Goal: Information Seeking & Learning: Find specific fact

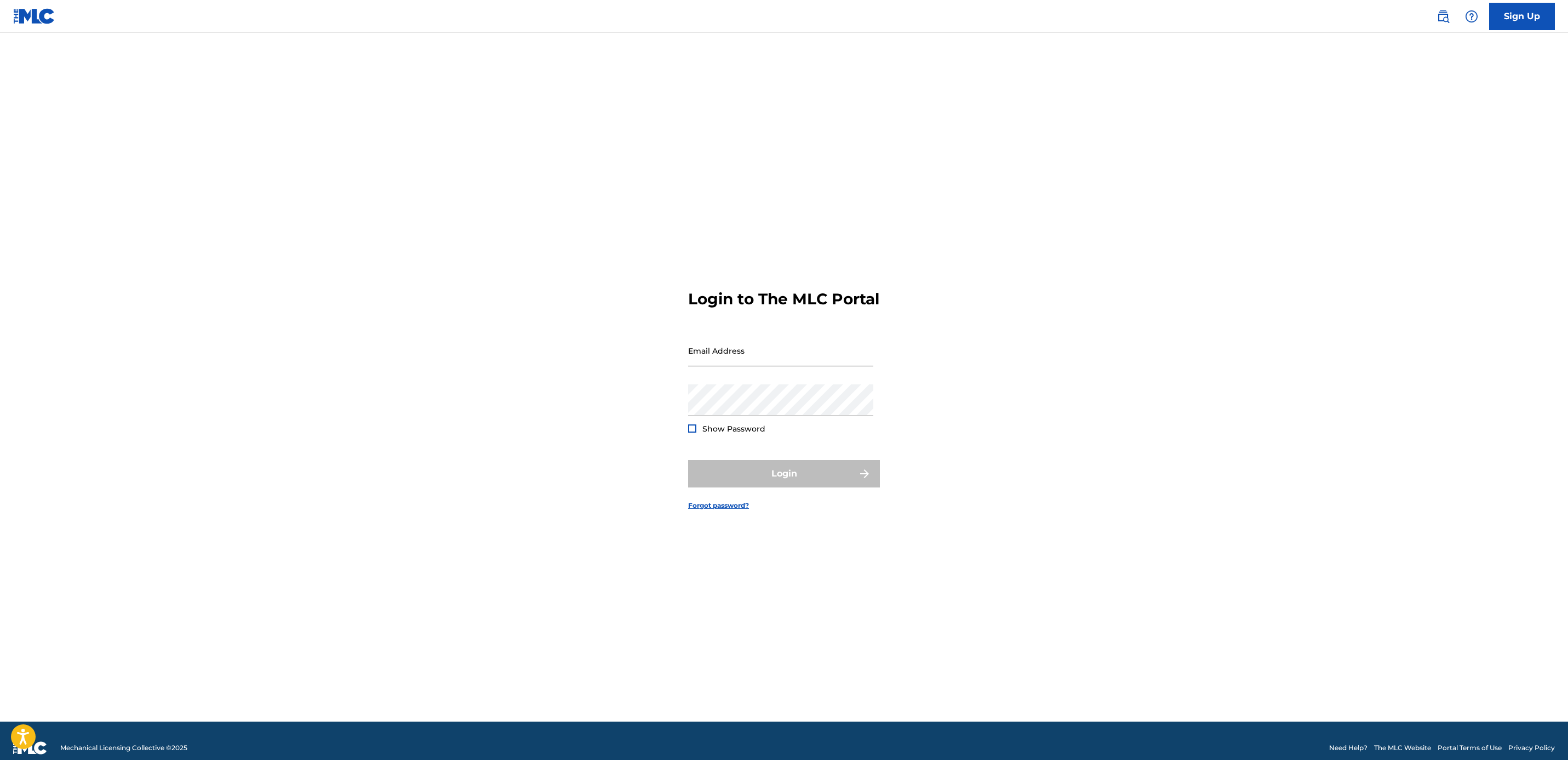
click at [712, 354] on input "Email Address" at bounding box center [780, 350] width 185 height 31
type input "[PERSON_NAME][EMAIL_ADDRESS][DOMAIN_NAME]"
click at [839, 476] on button "Login" at bounding box center [784, 473] width 192 height 27
click at [710, 427] on p "Required" at bounding box center [780, 421] width 185 height 10
click at [712, 415] on input "Code" at bounding box center [780, 399] width 185 height 31
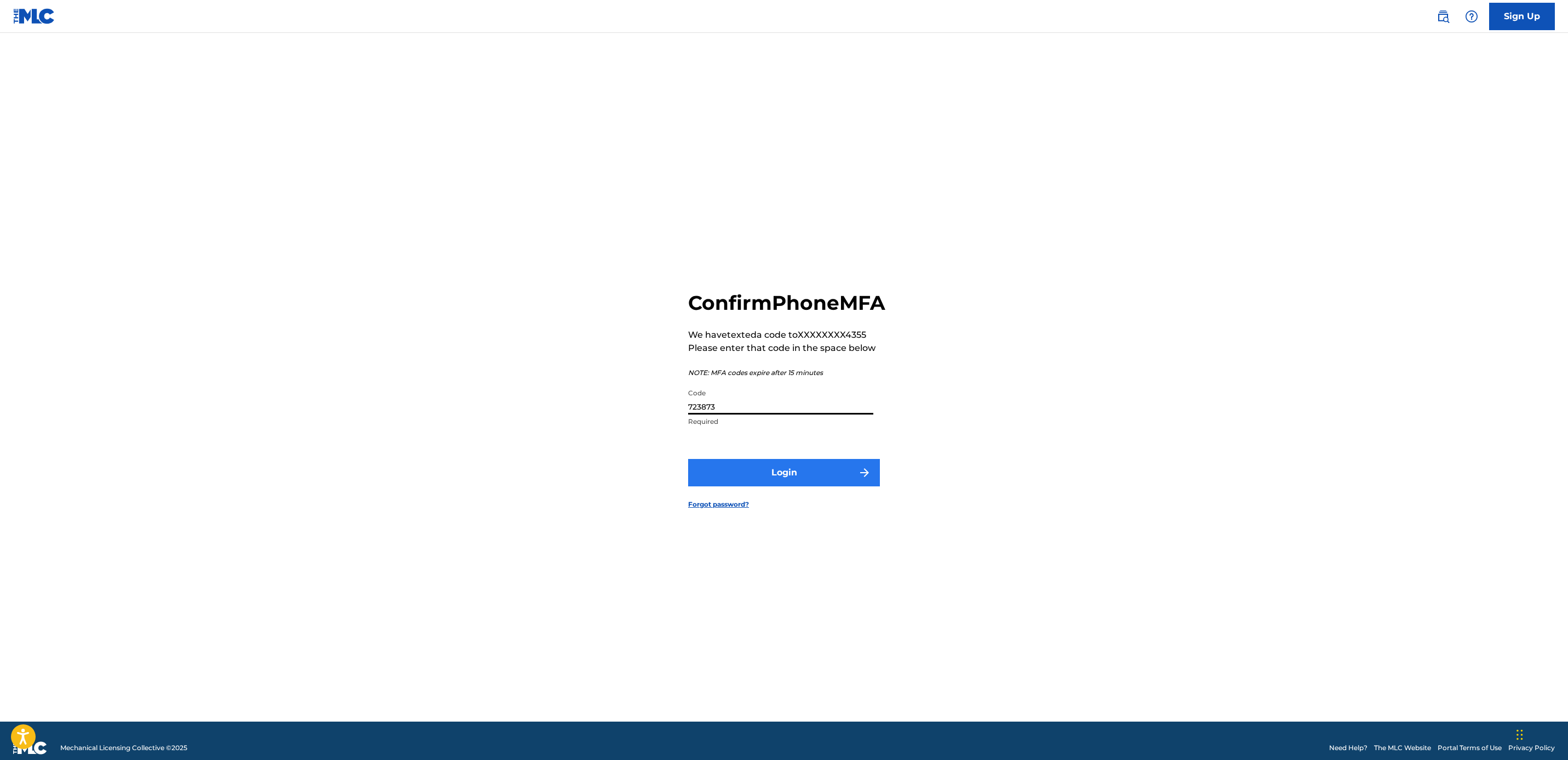
type input "723873"
click at [729, 481] on button "Login" at bounding box center [784, 472] width 192 height 27
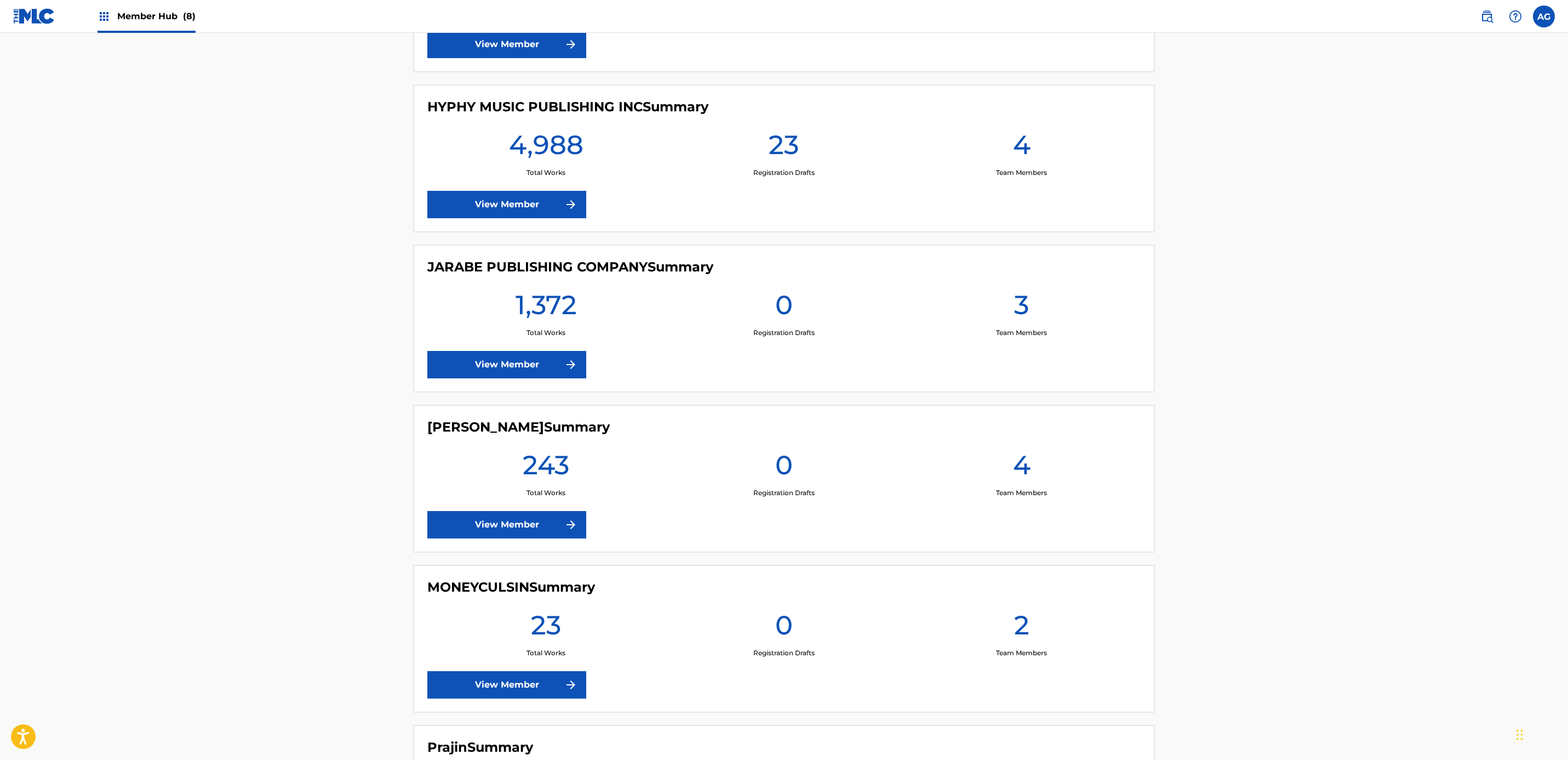
drag, startPoint x: 301, startPoint y: 498, endPoint x: 326, endPoint y: 570, distance: 76.2
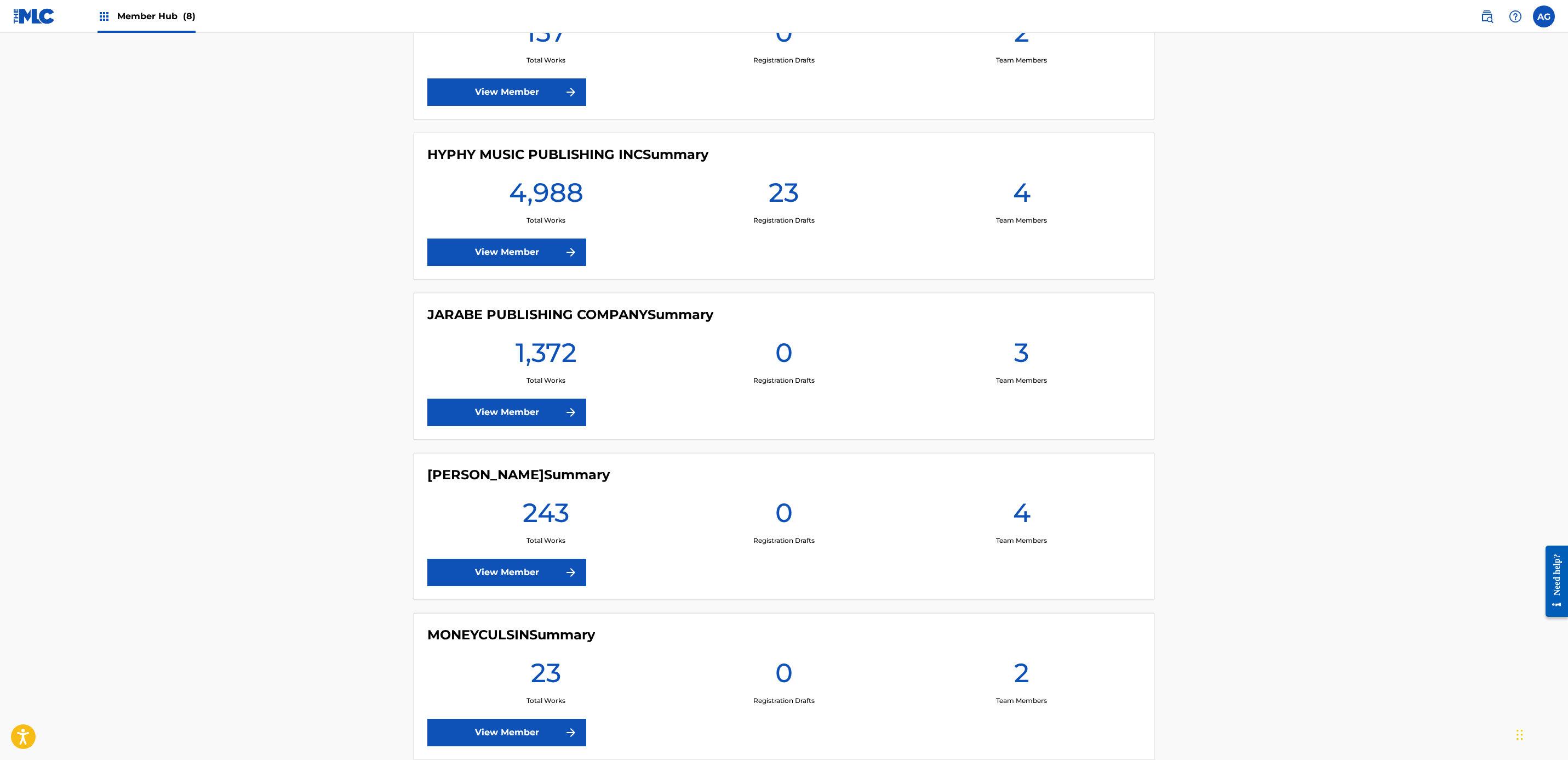
drag, startPoint x: 489, startPoint y: 377, endPoint x: 418, endPoint y: 283, distance: 117.8
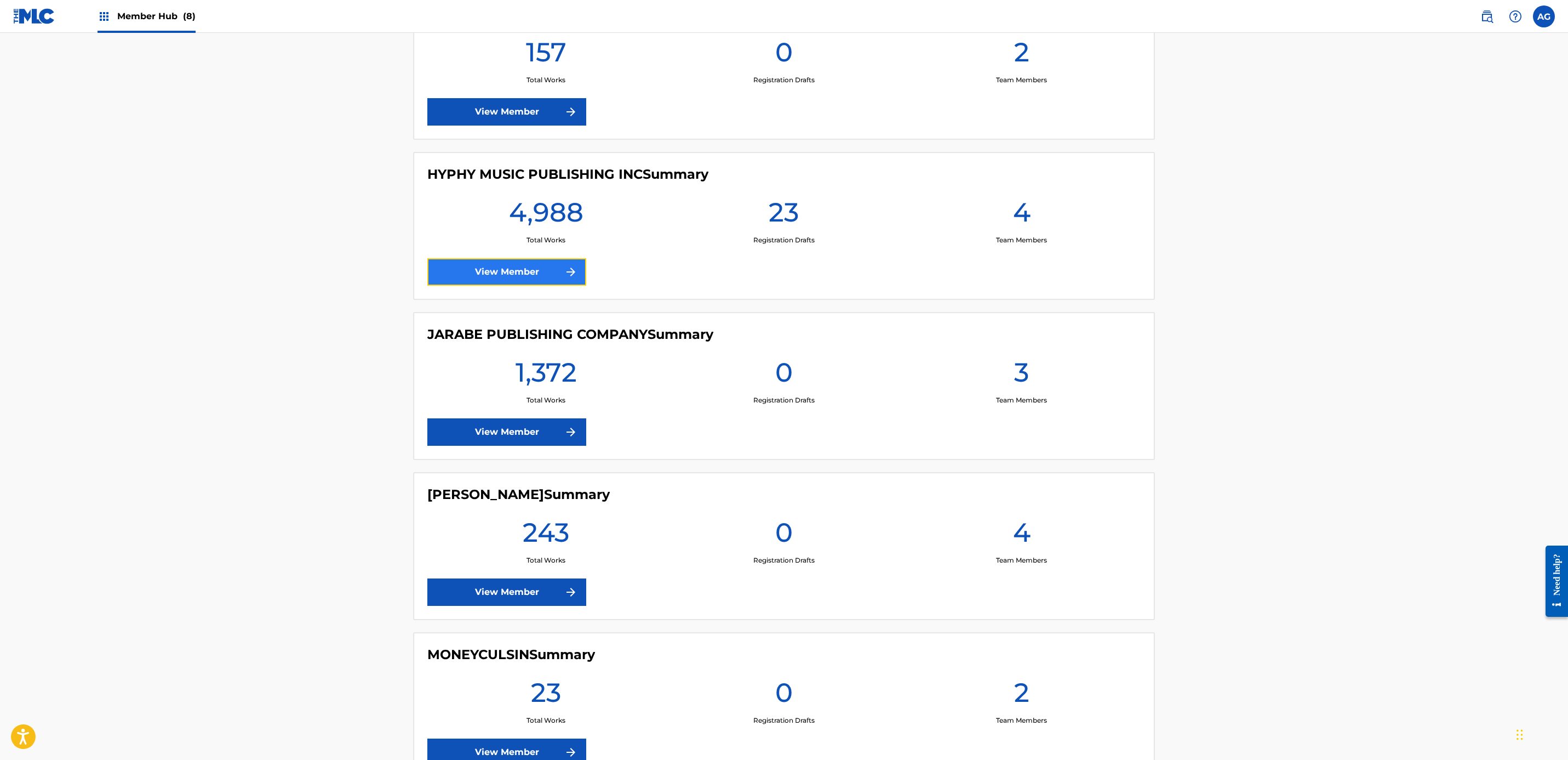
click at [493, 273] on link "View Member" at bounding box center [507, 272] width 159 height 27
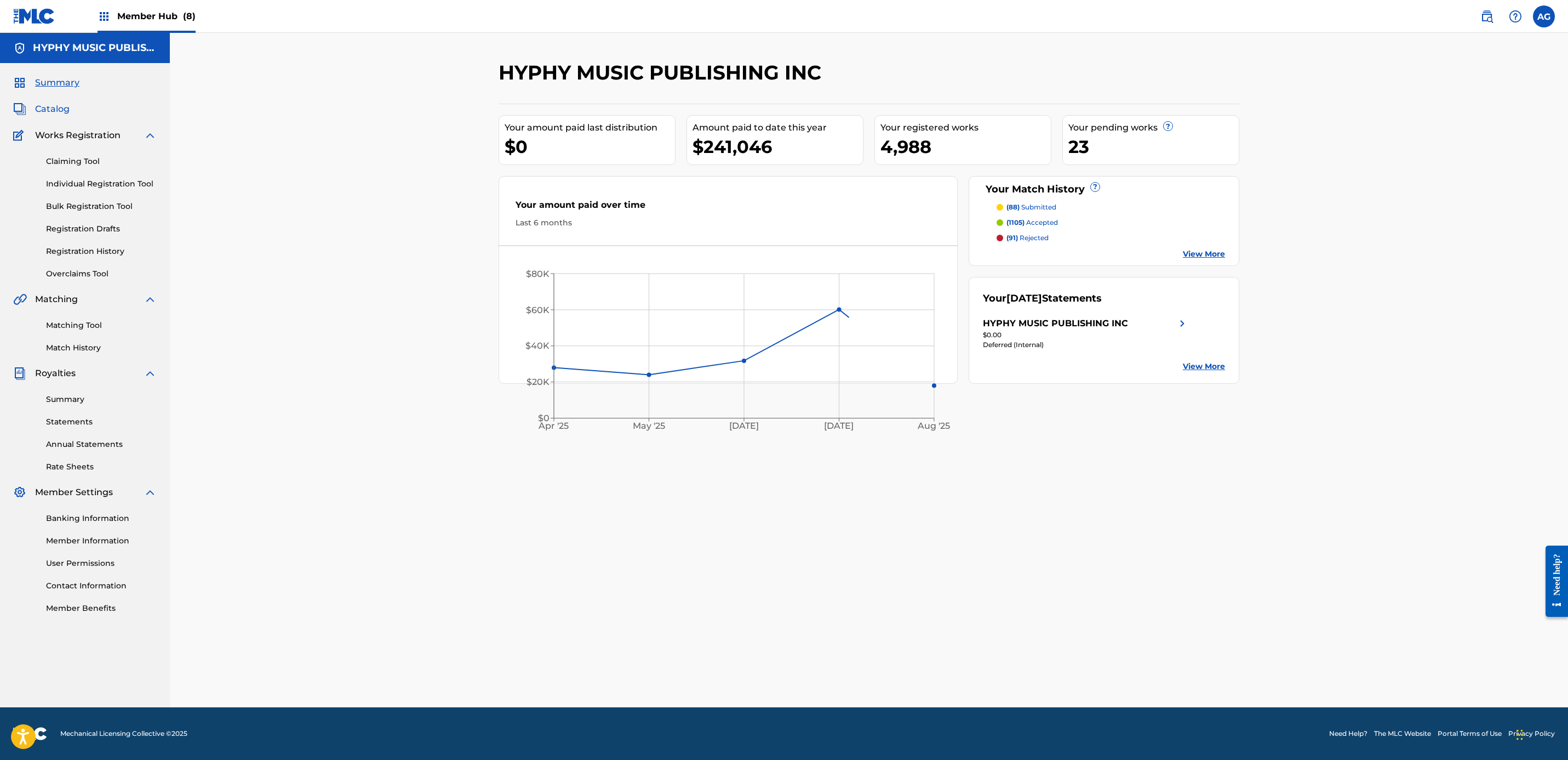
click at [64, 109] on span "Catalog" at bounding box center [52, 109] width 35 height 14
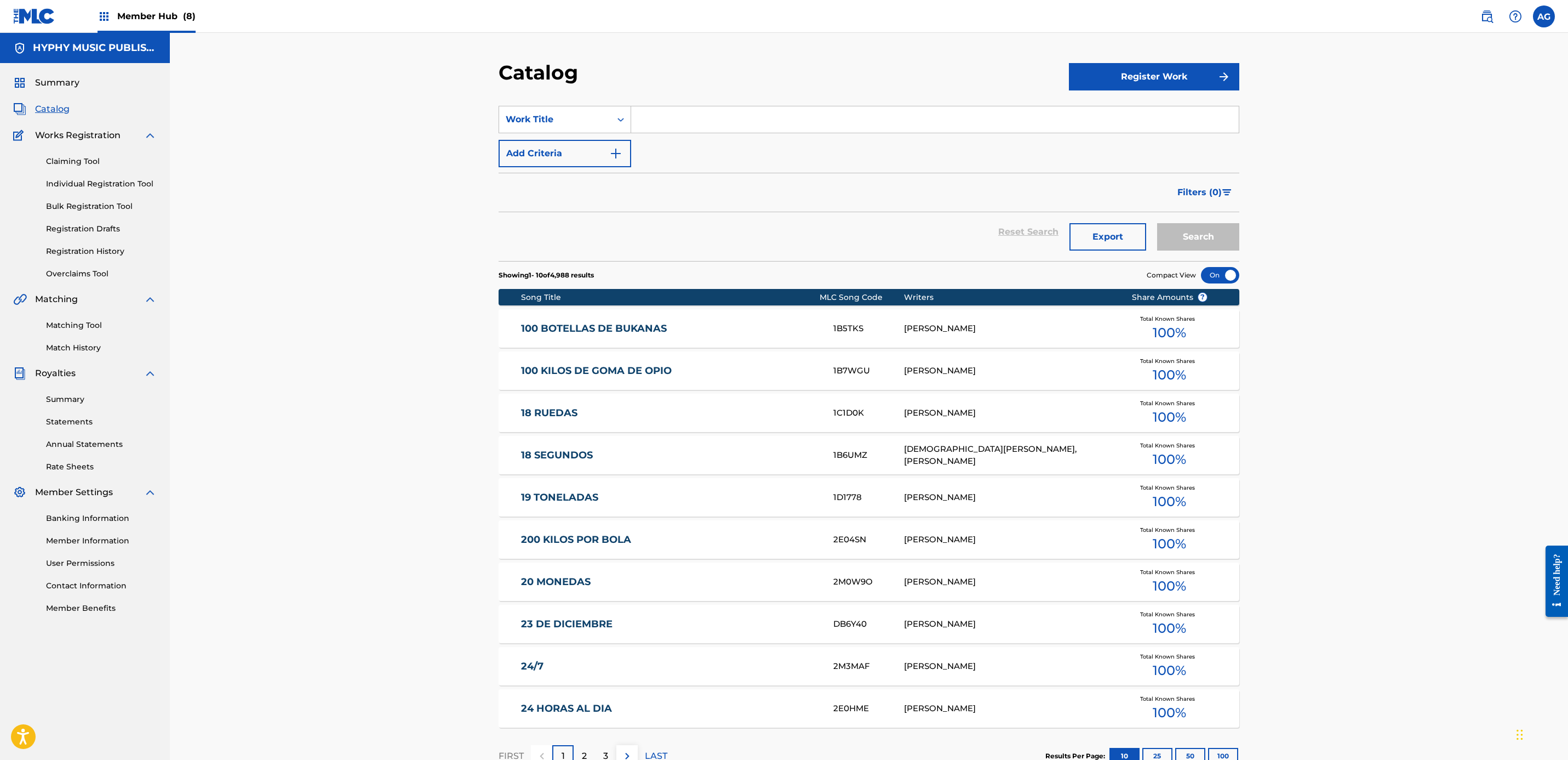
click at [739, 119] on input "Search Form" at bounding box center [935, 119] width 608 height 26
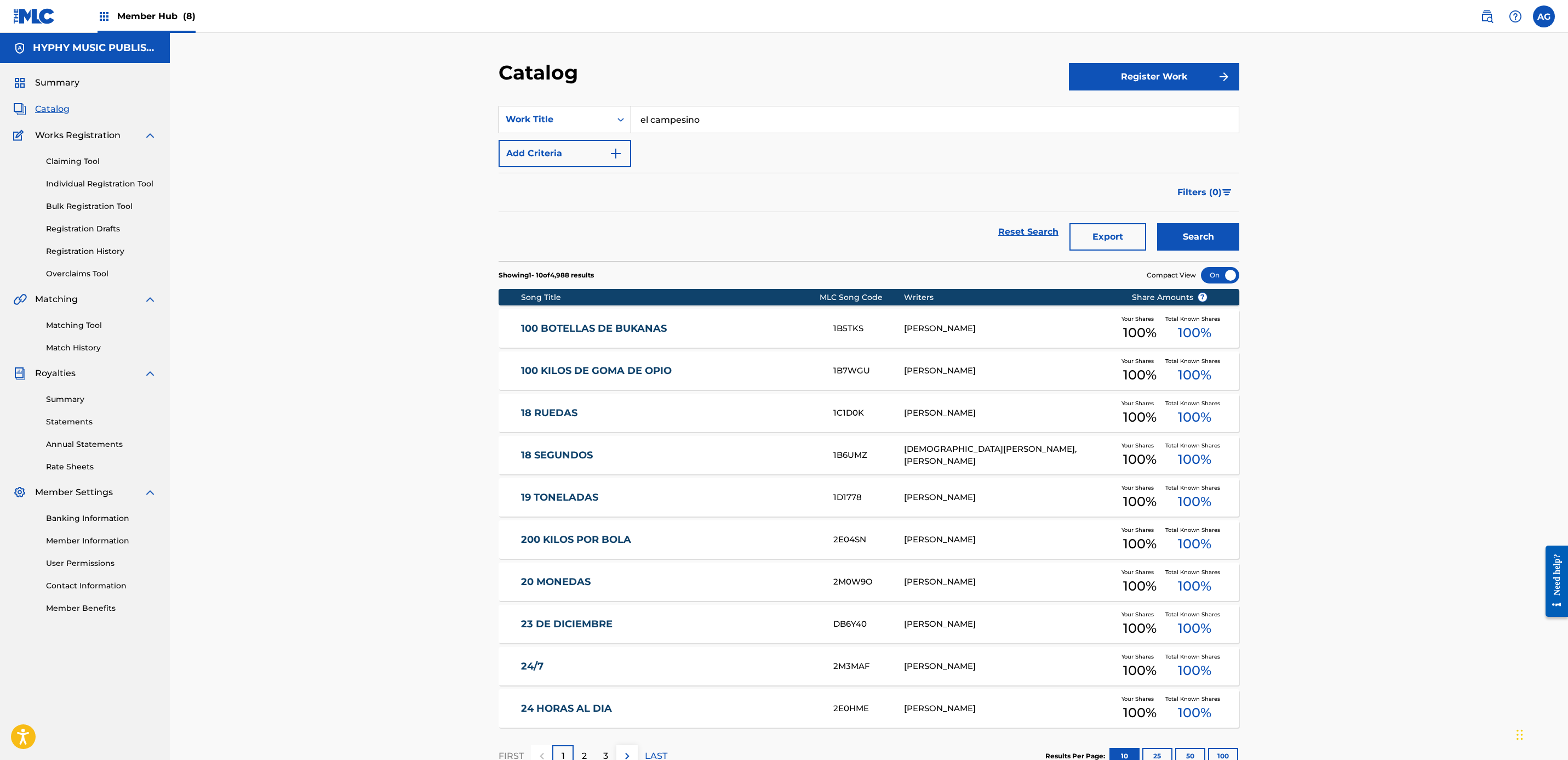
type input "el campesino"
click at [1158, 223] on button "Search" at bounding box center [1198, 237] width 82 height 27
click at [1483, 15] on img at bounding box center [1488, 17] width 14 height 14
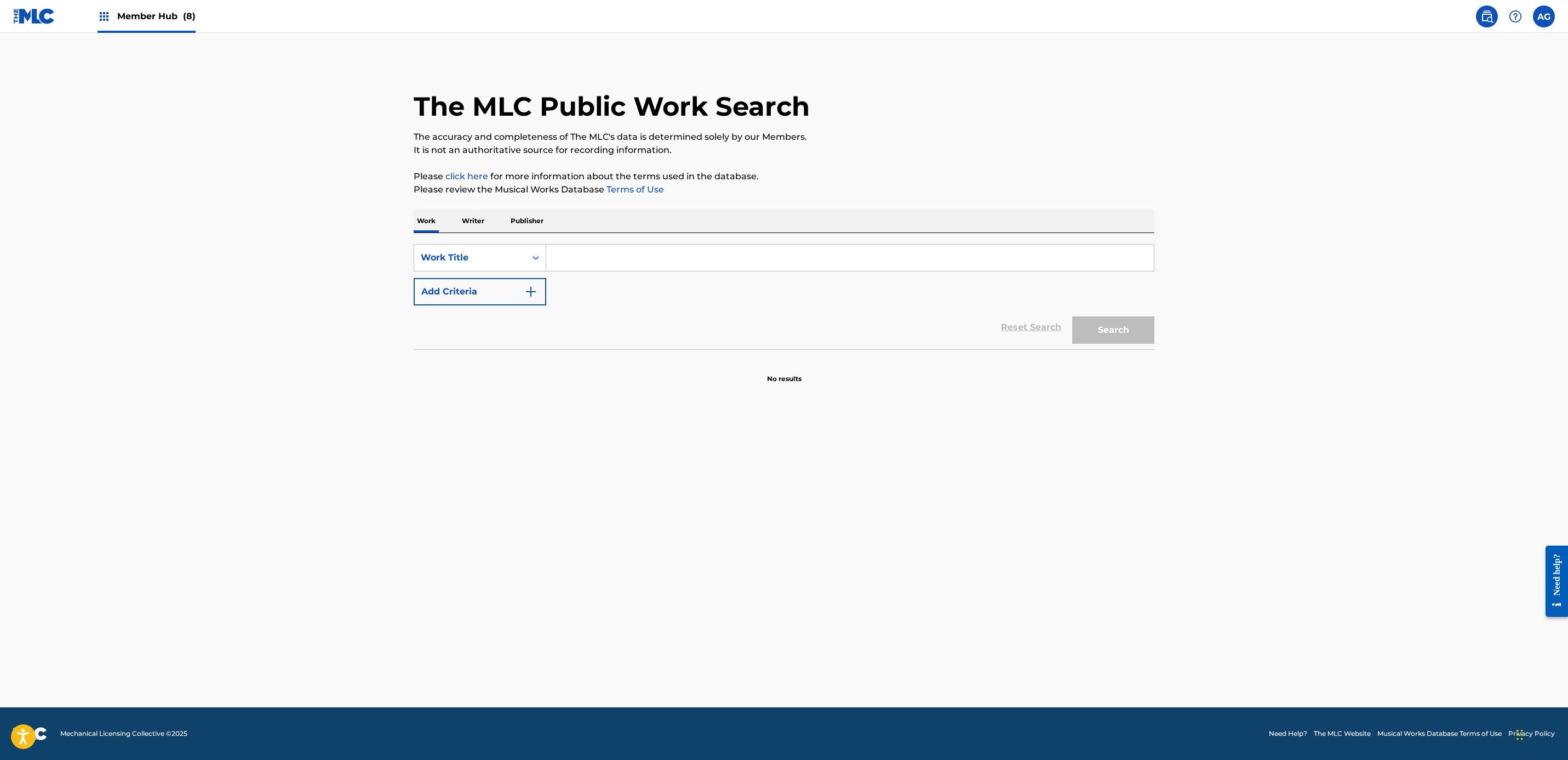
click at [604, 253] on input "Search Form" at bounding box center [850, 257] width 608 height 26
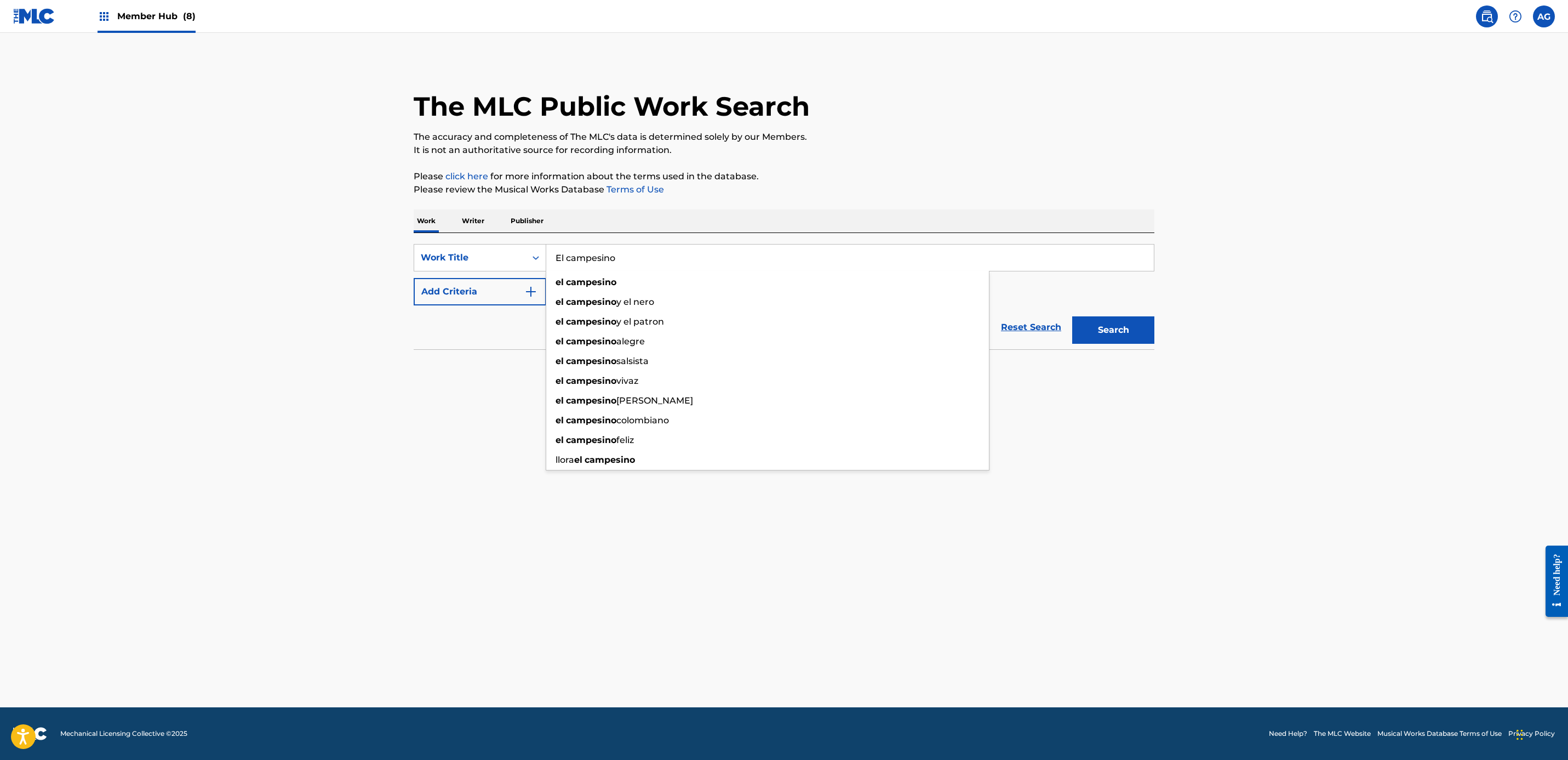
type input "El campesino"
click at [1072, 317] on button "Search" at bounding box center [1113, 330] width 82 height 27
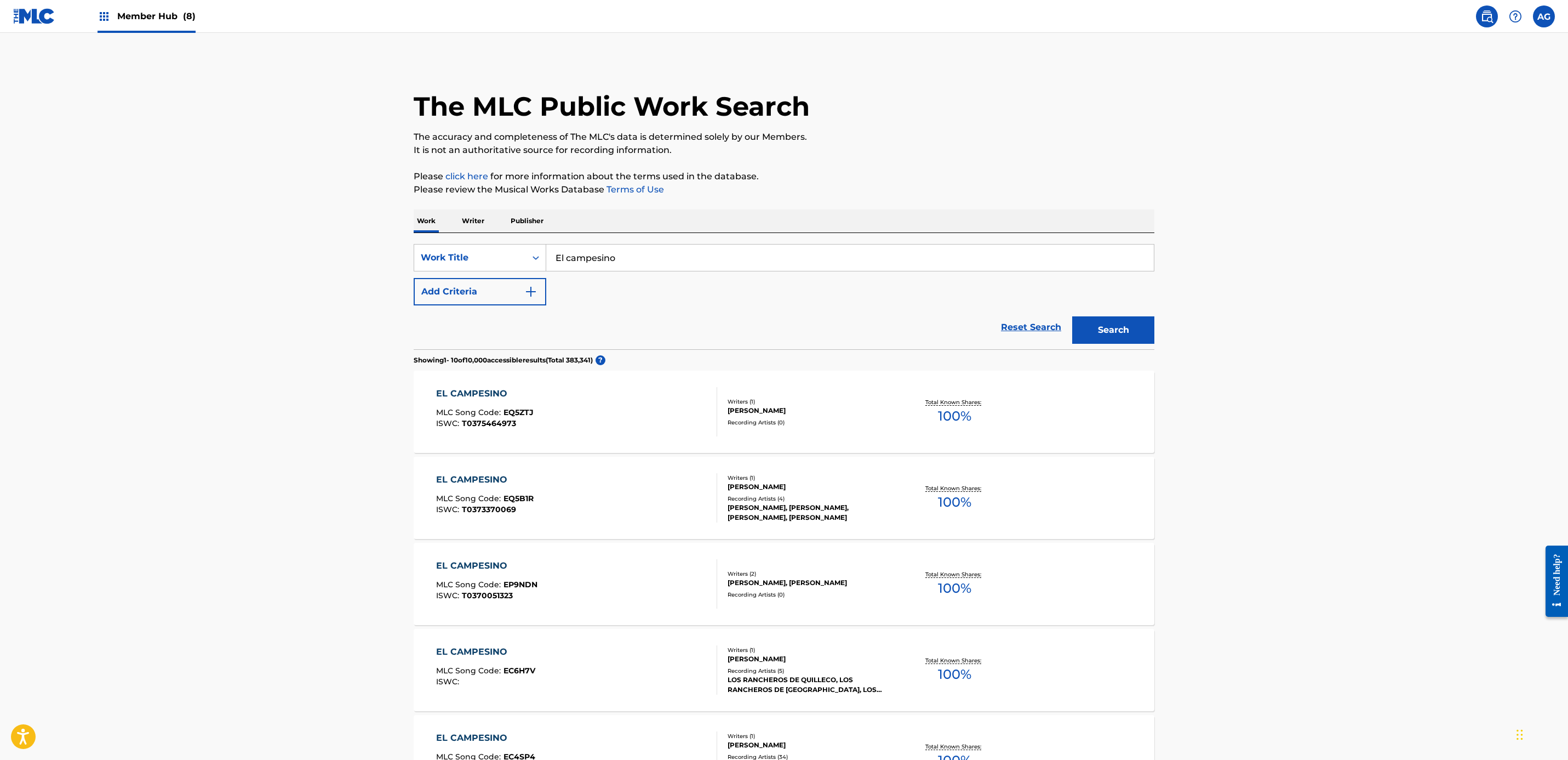
drag, startPoint x: 574, startPoint y: 540, endPoint x: 579, endPoint y: 592, distance: 52.2
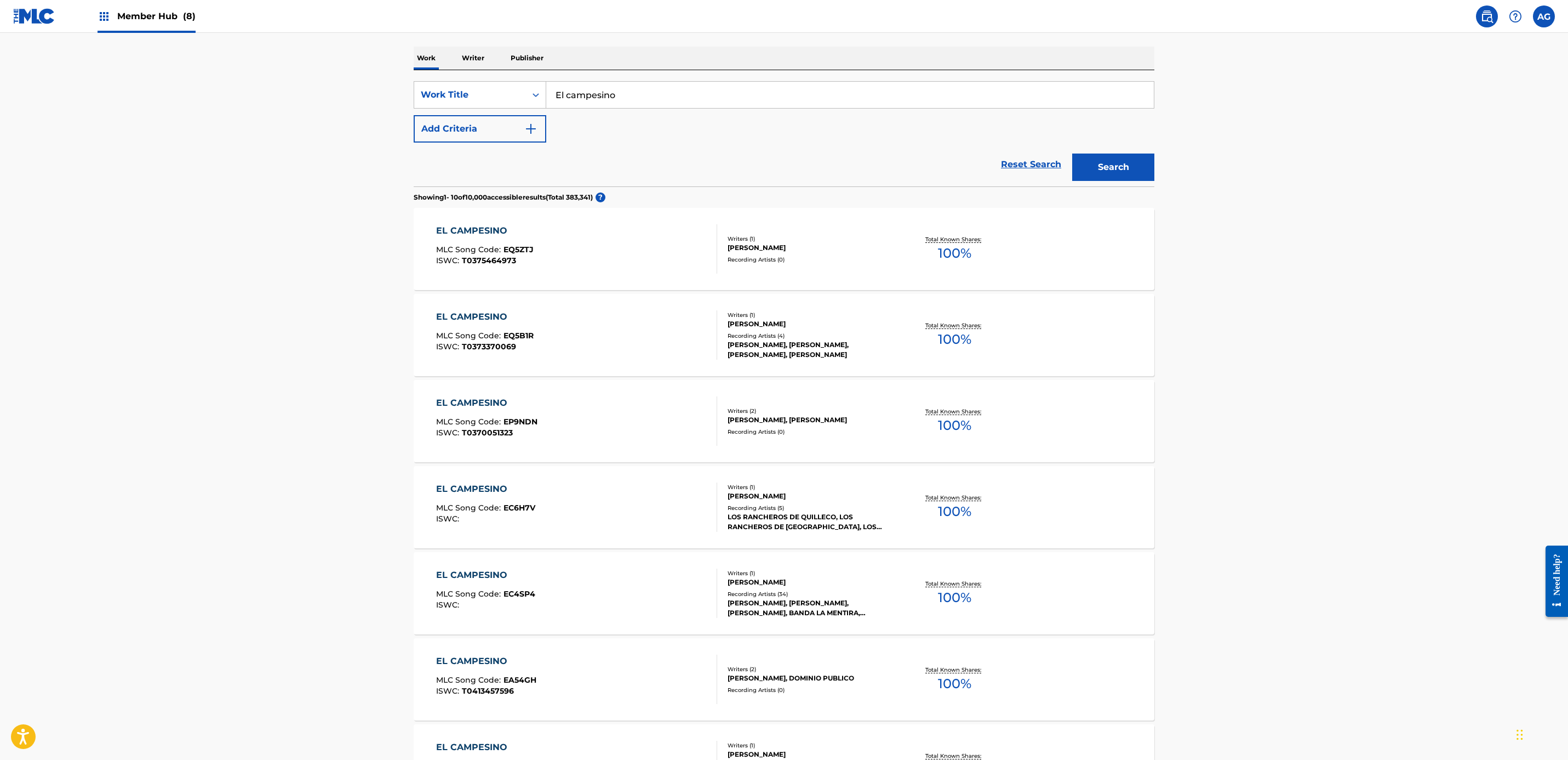
drag, startPoint x: 320, startPoint y: 566, endPoint x: 317, endPoint y: 618, distance: 52.1
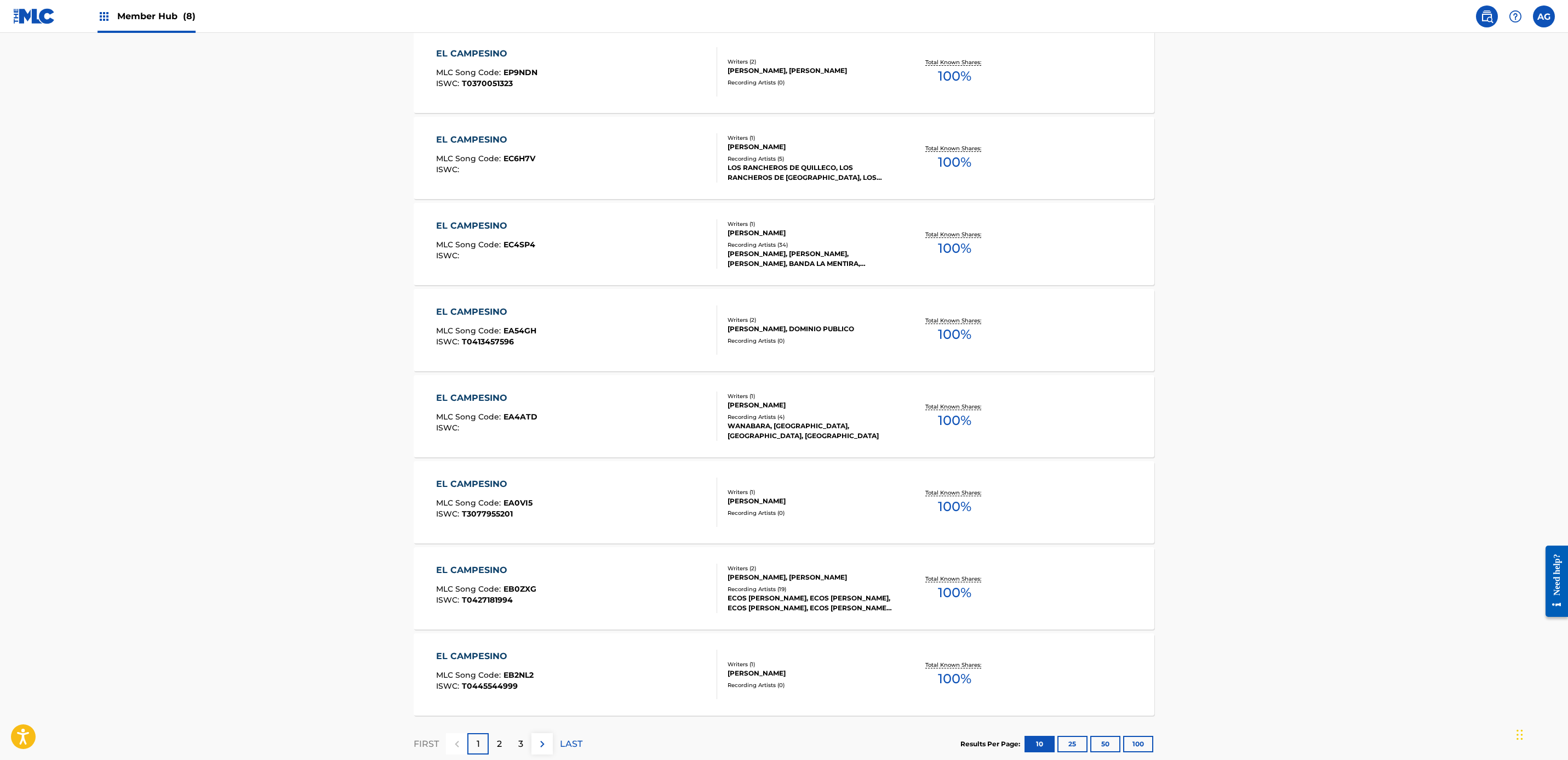
drag, startPoint x: 265, startPoint y: 449, endPoint x: 272, endPoint y: 511, distance: 62.4
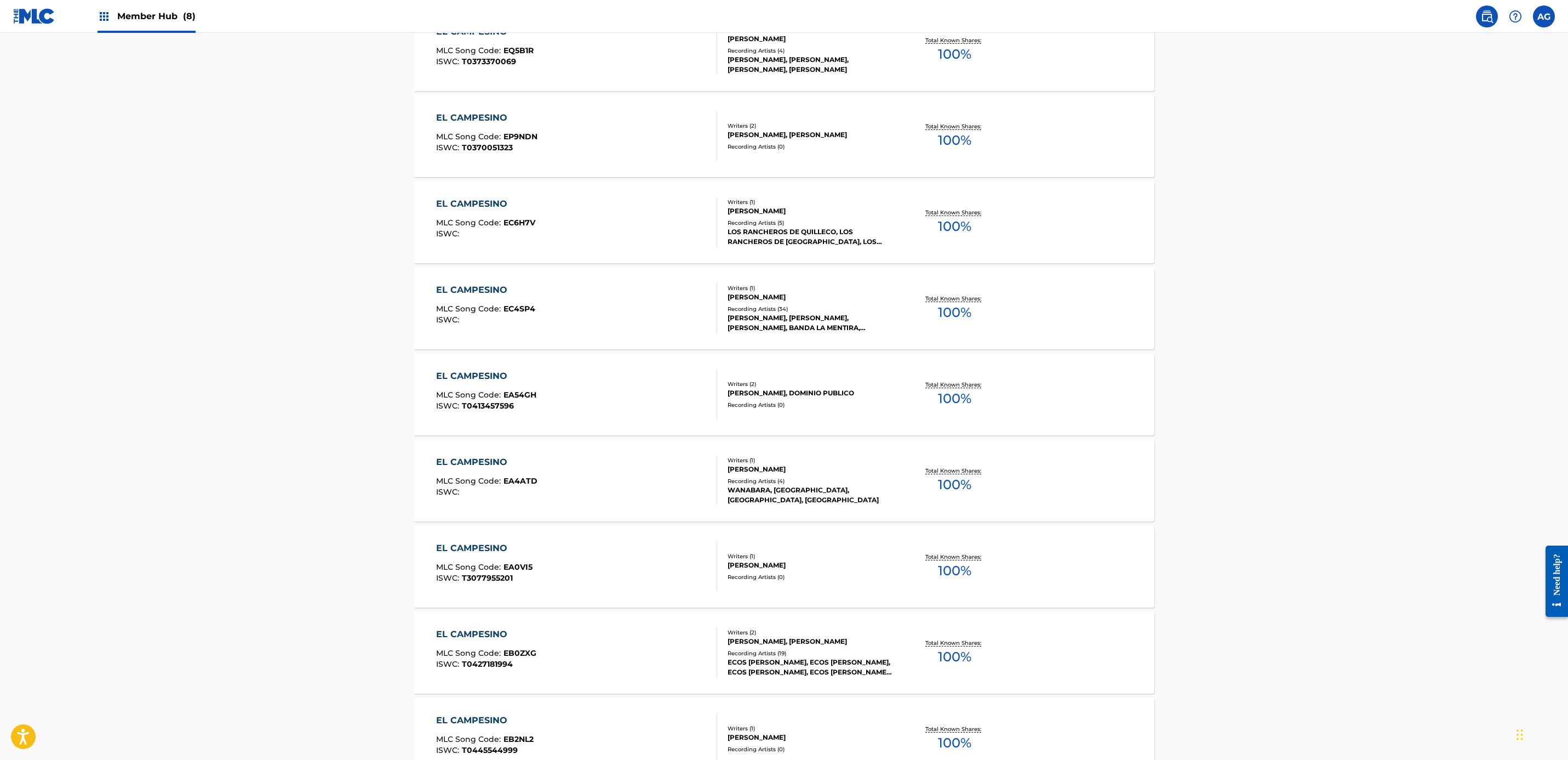
scroll to position [582, 0]
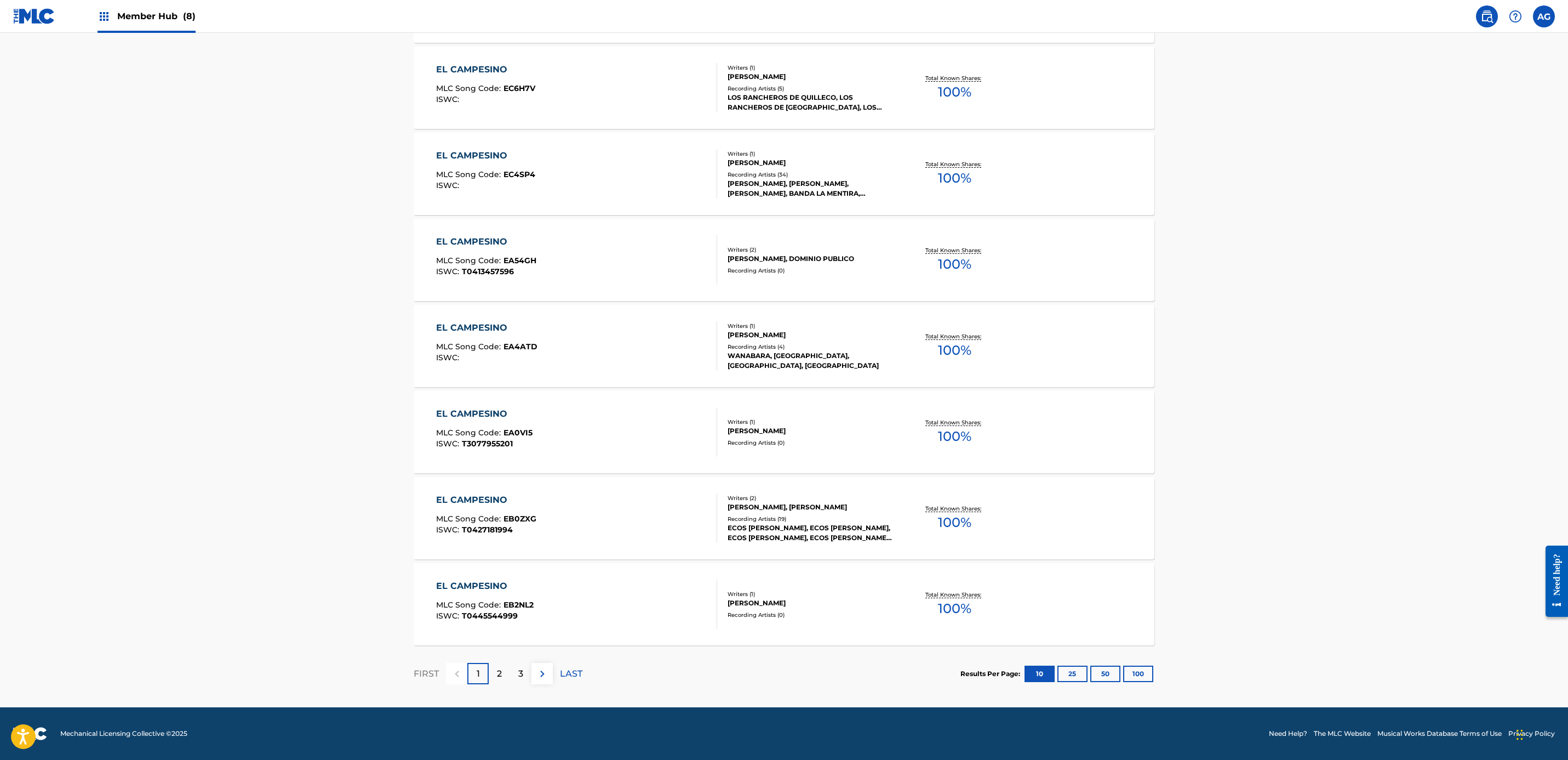
drag, startPoint x: 298, startPoint y: 530, endPoint x: 298, endPoint y: 640, distance: 110.0
click at [503, 666] on div "2" at bounding box center [499, 673] width 21 height 21
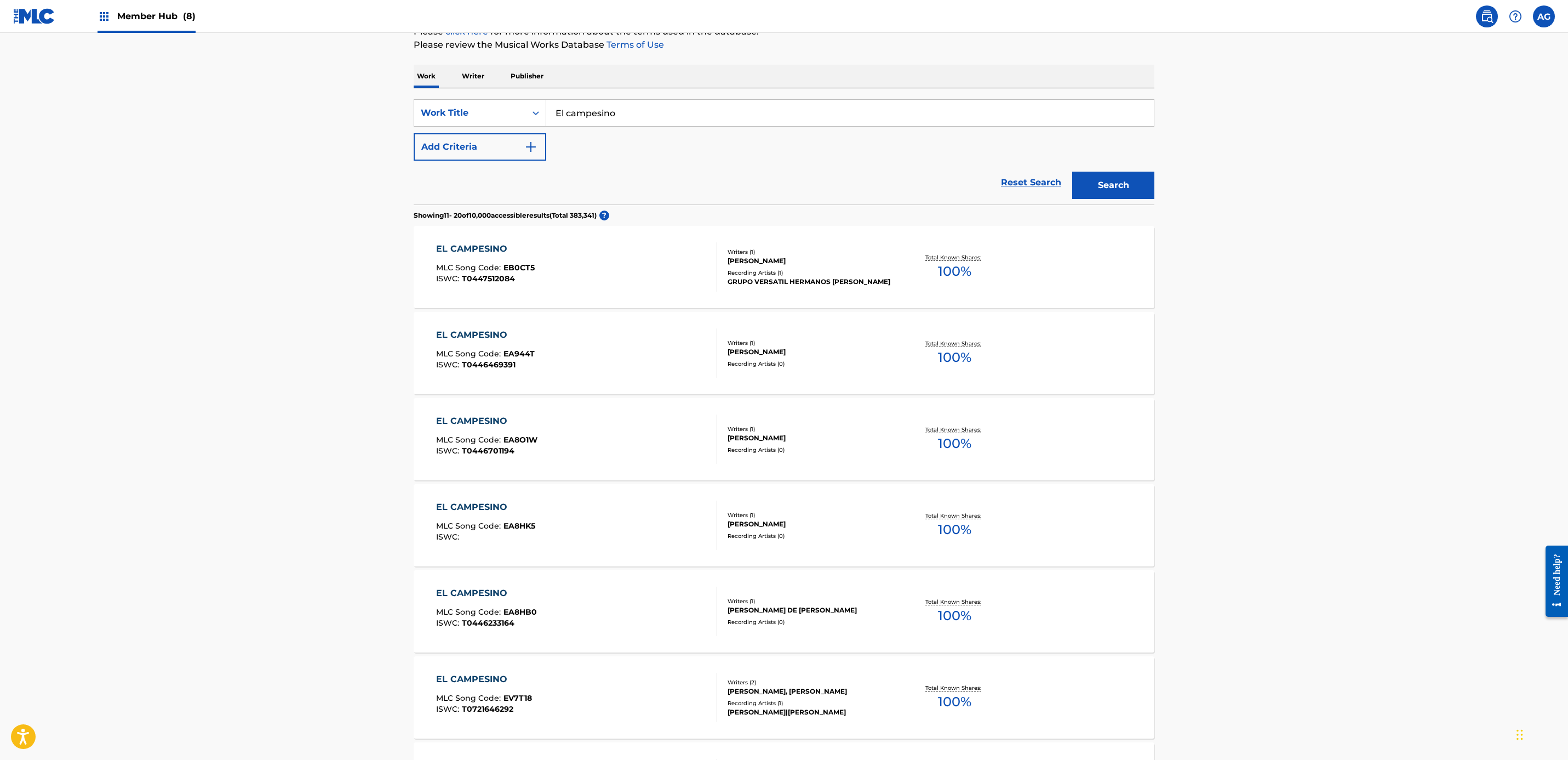
scroll to position [242, 0]
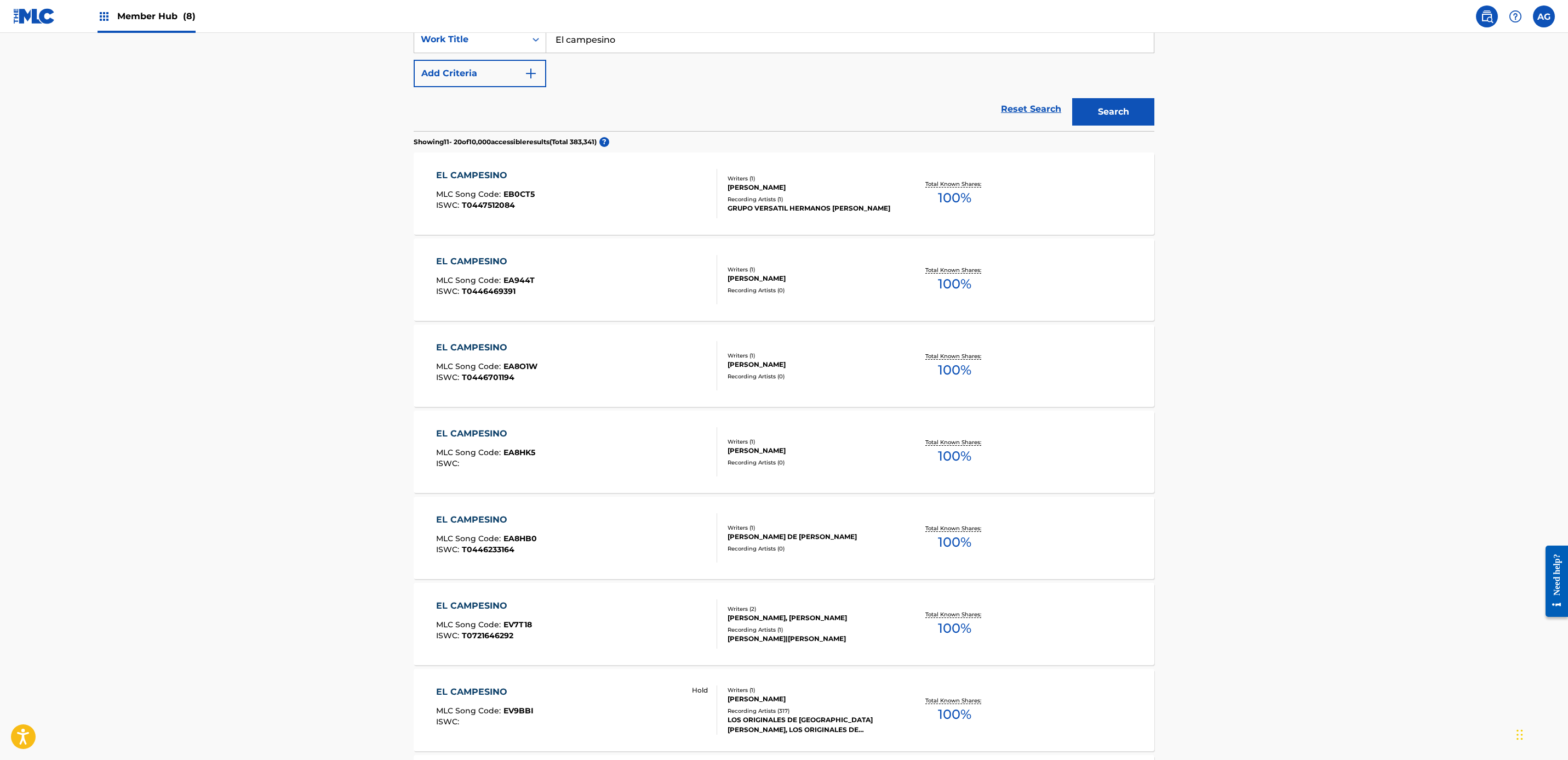
drag, startPoint x: 317, startPoint y: 459, endPoint x: 314, endPoint y: 519, distance: 60.1
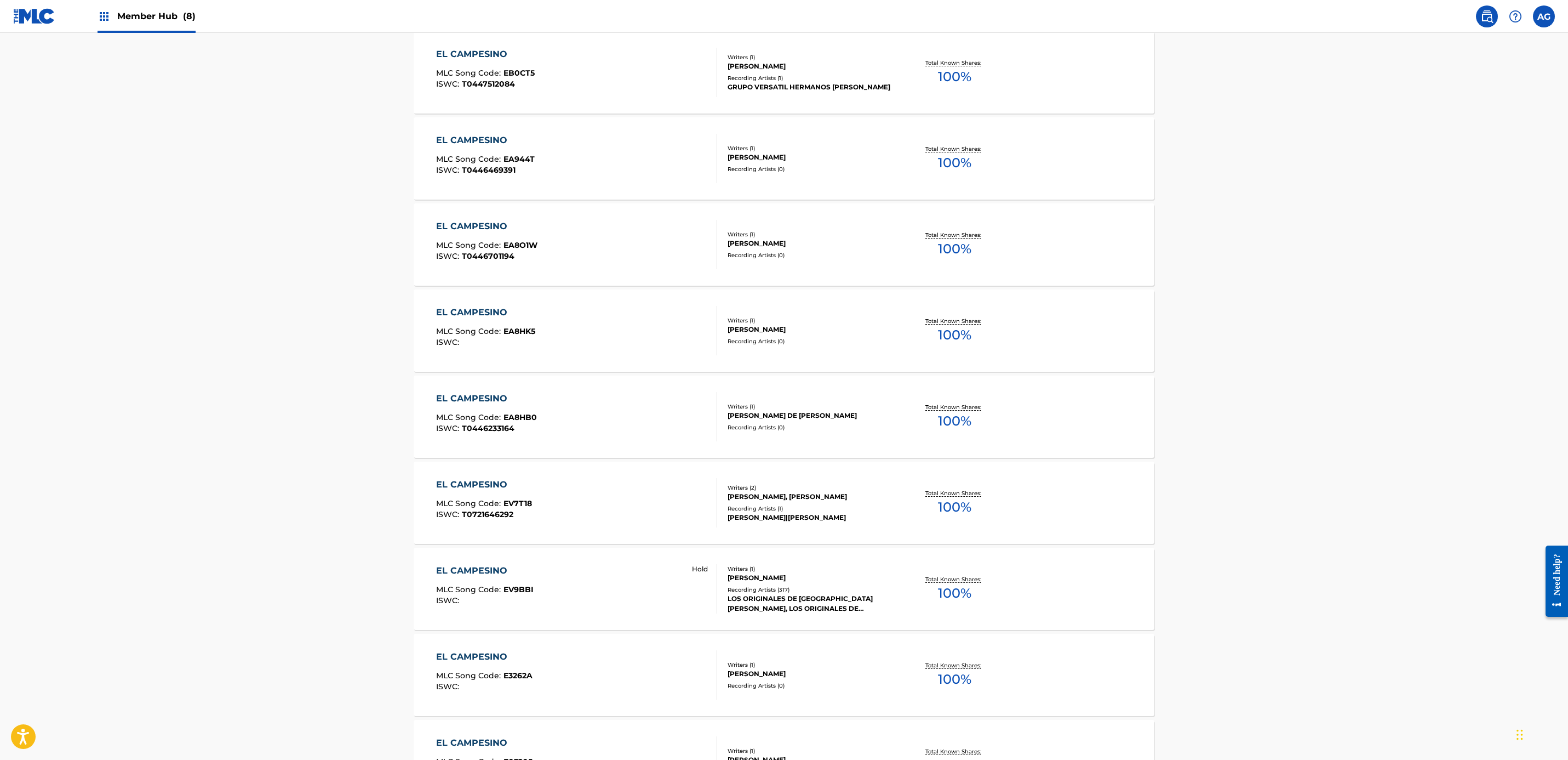
drag, startPoint x: 249, startPoint y: 405, endPoint x: 260, endPoint y: 475, distance: 70.9
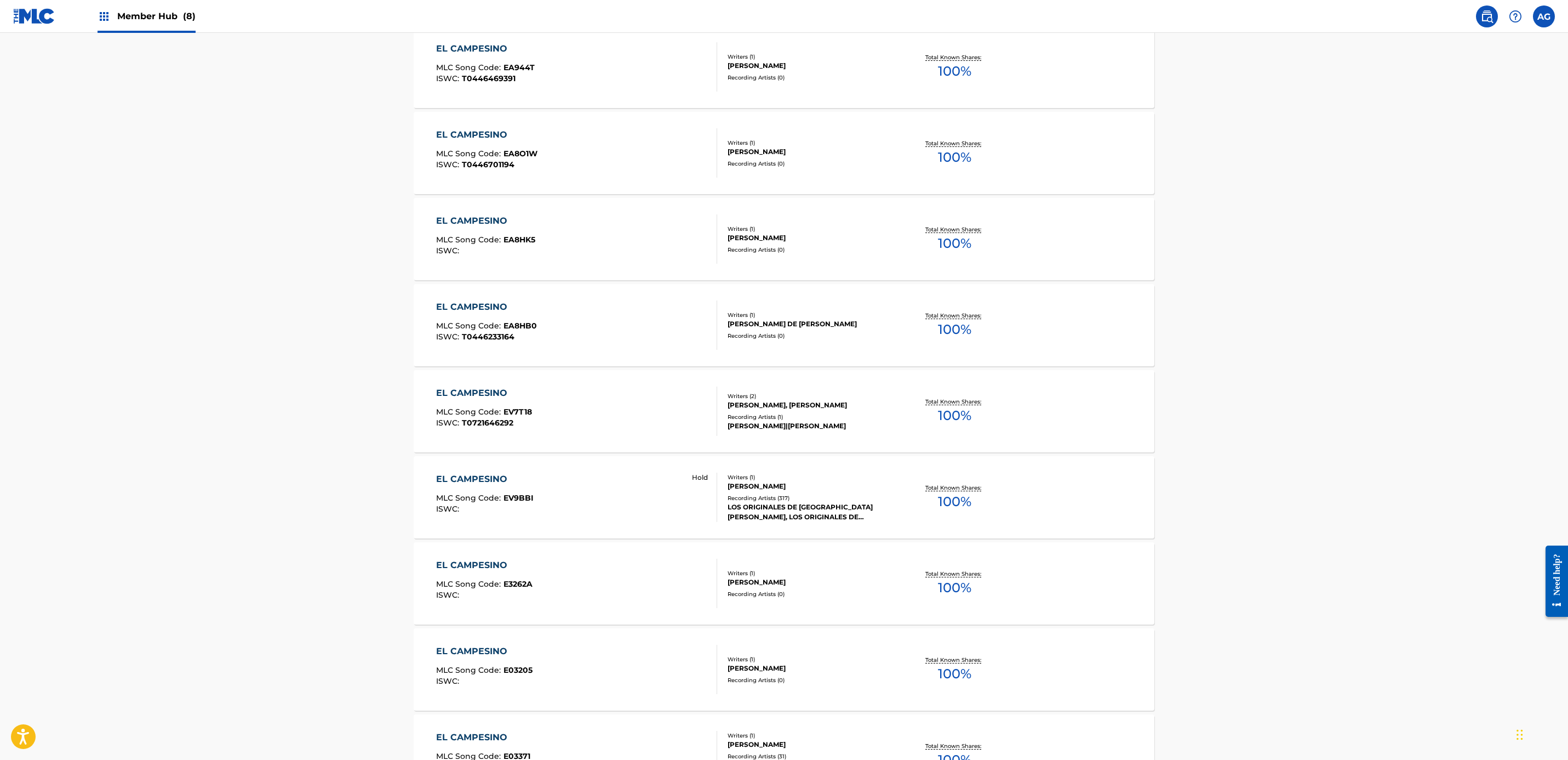
click at [551, 493] on div "EL CAMPESINO MLC Song Code : EV9BBI ISWC : Hold" at bounding box center [576, 497] width 282 height 49
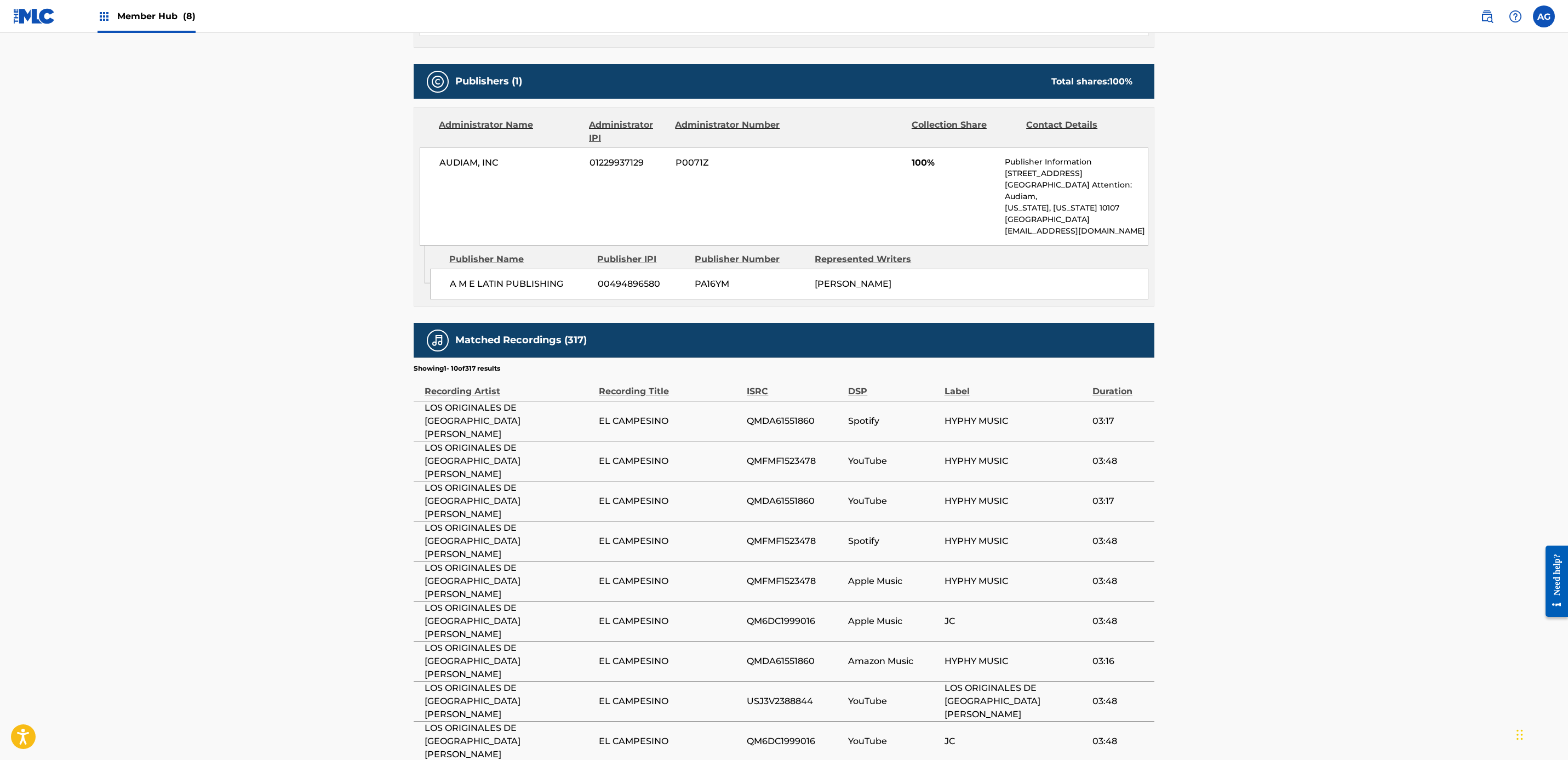
drag, startPoint x: 186, startPoint y: 467, endPoint x: 216, endPoint y: 564, distance: 101.5
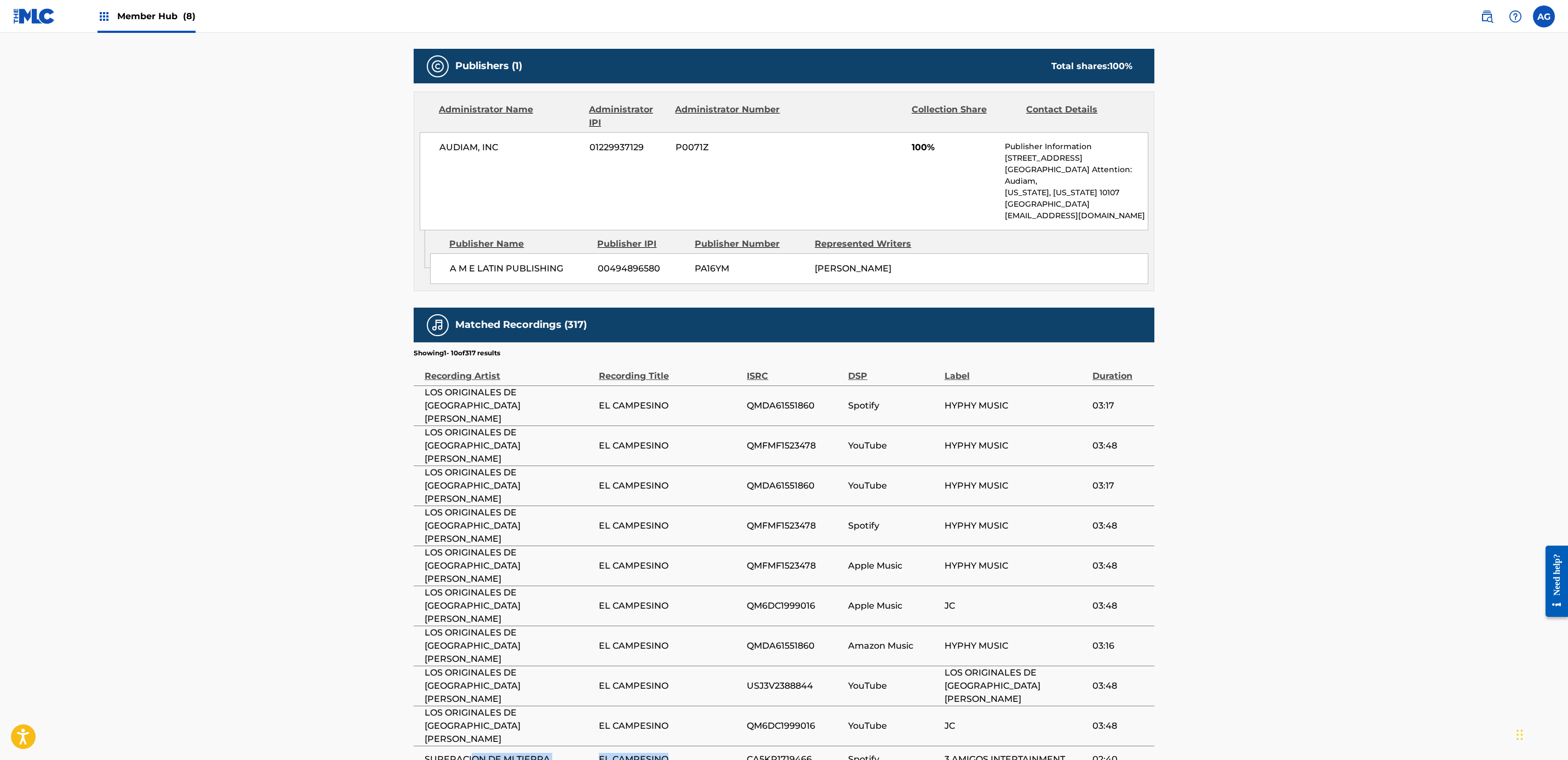
drag, startPoint x: 674, startPoint y: 636, endPoint x: 477, endPoint y: 625, distance: 197.3
click at [474, 746] on tr "SUPERACION DE MI TIERRA EL CAMPESINO CA5KR1719466 Spotify 3 AMIGOS INTERTAINMEN…" at bounding box center [784, 759] width 741 height 27
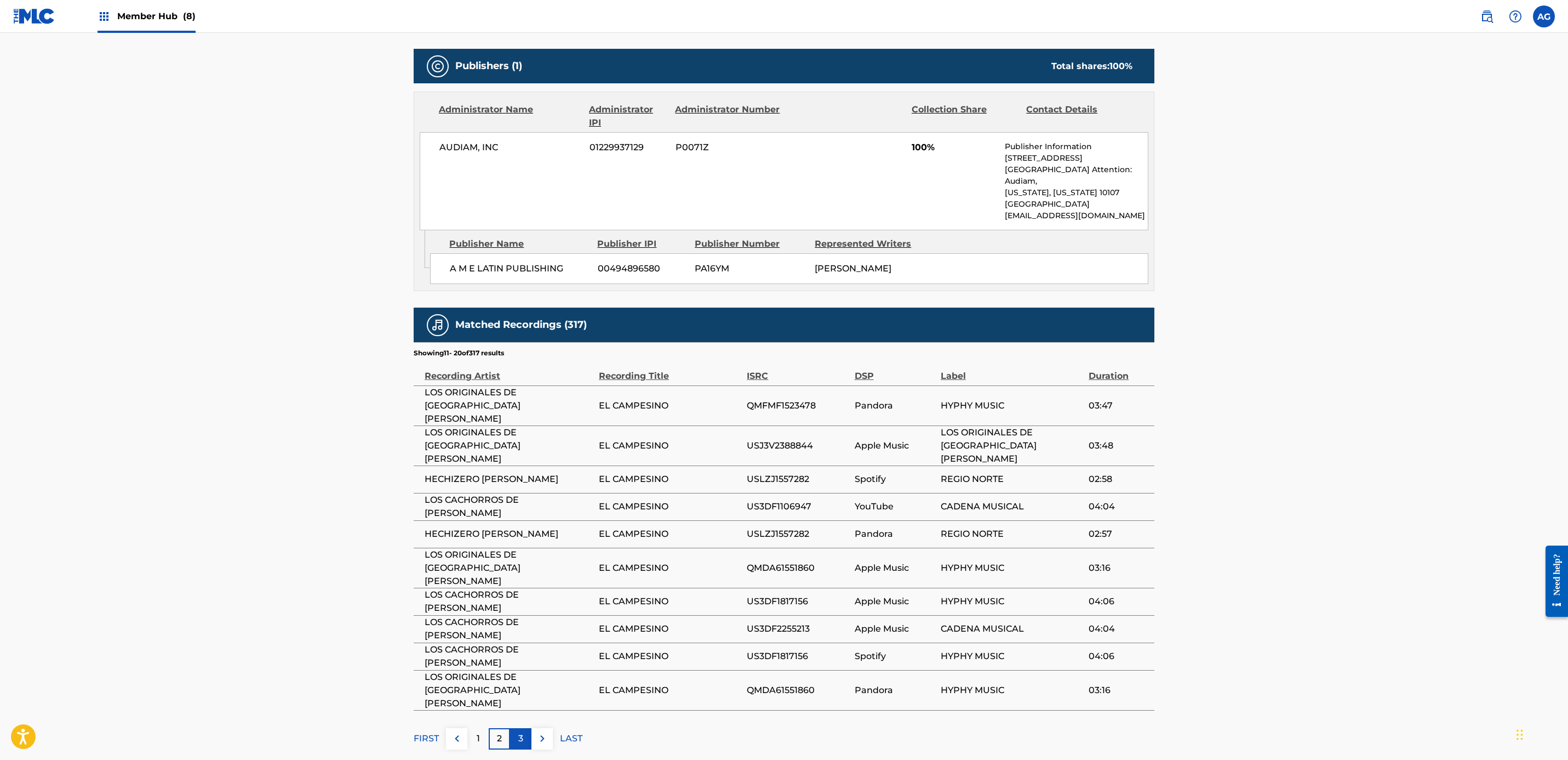
click at [520, 732] on p "3" at bounding box center [521, 739] width 5 height 14
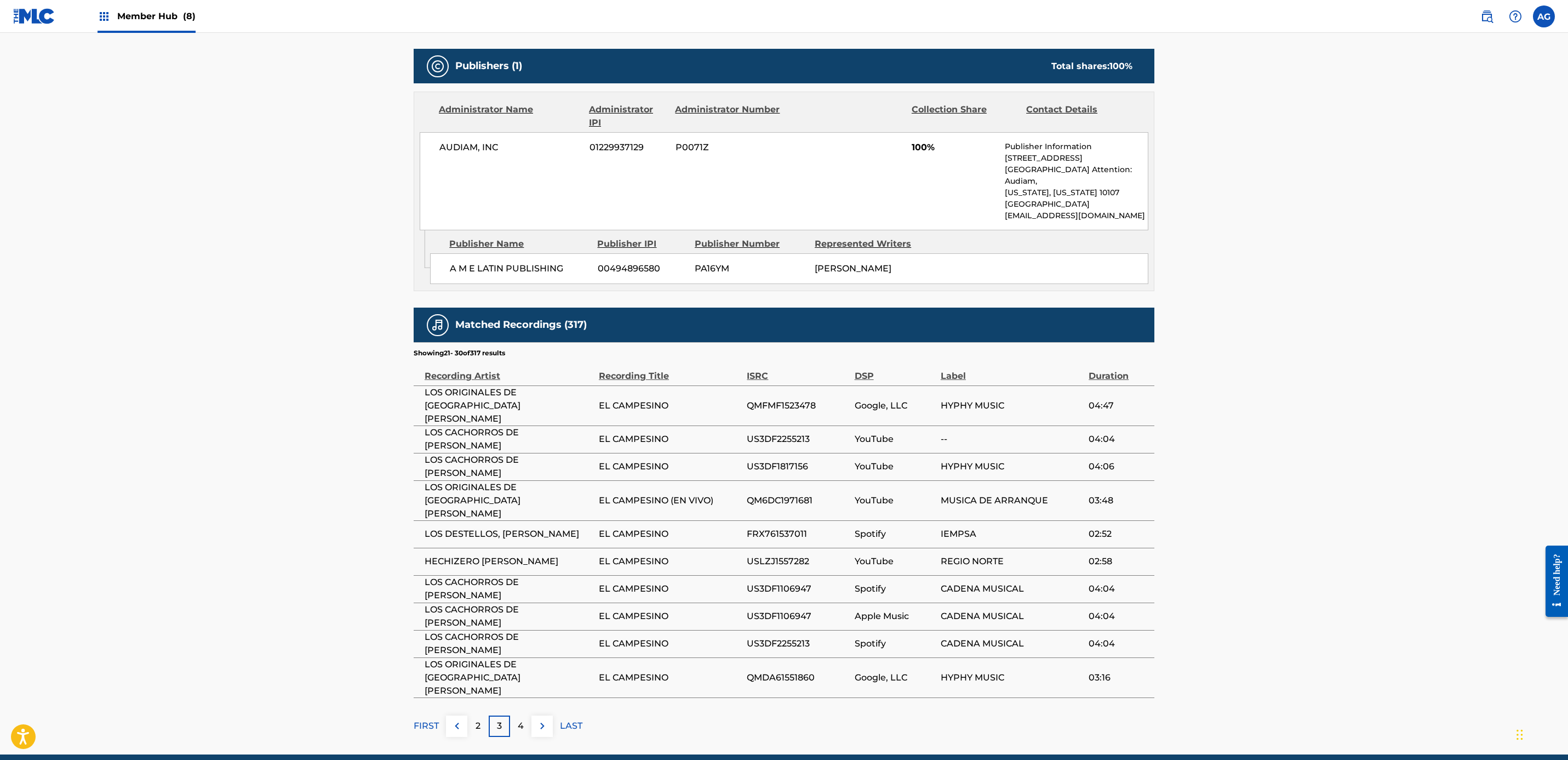
click at [520, 719] on p "4" at bounding box center [520, 726] width 6 height 14
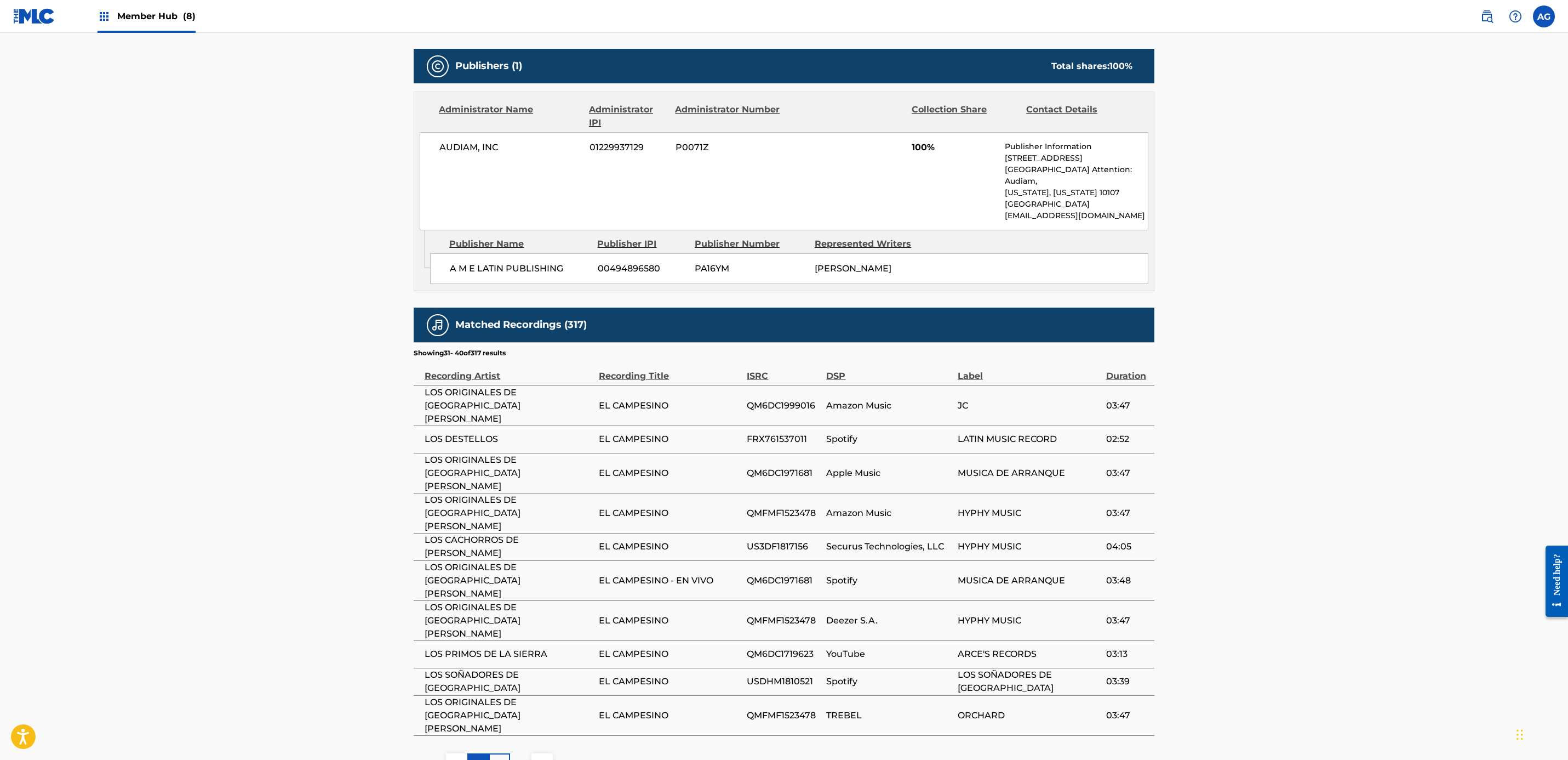
click at [482, 753] on div "3" at bounding box center [477, 763] width 21 height 21
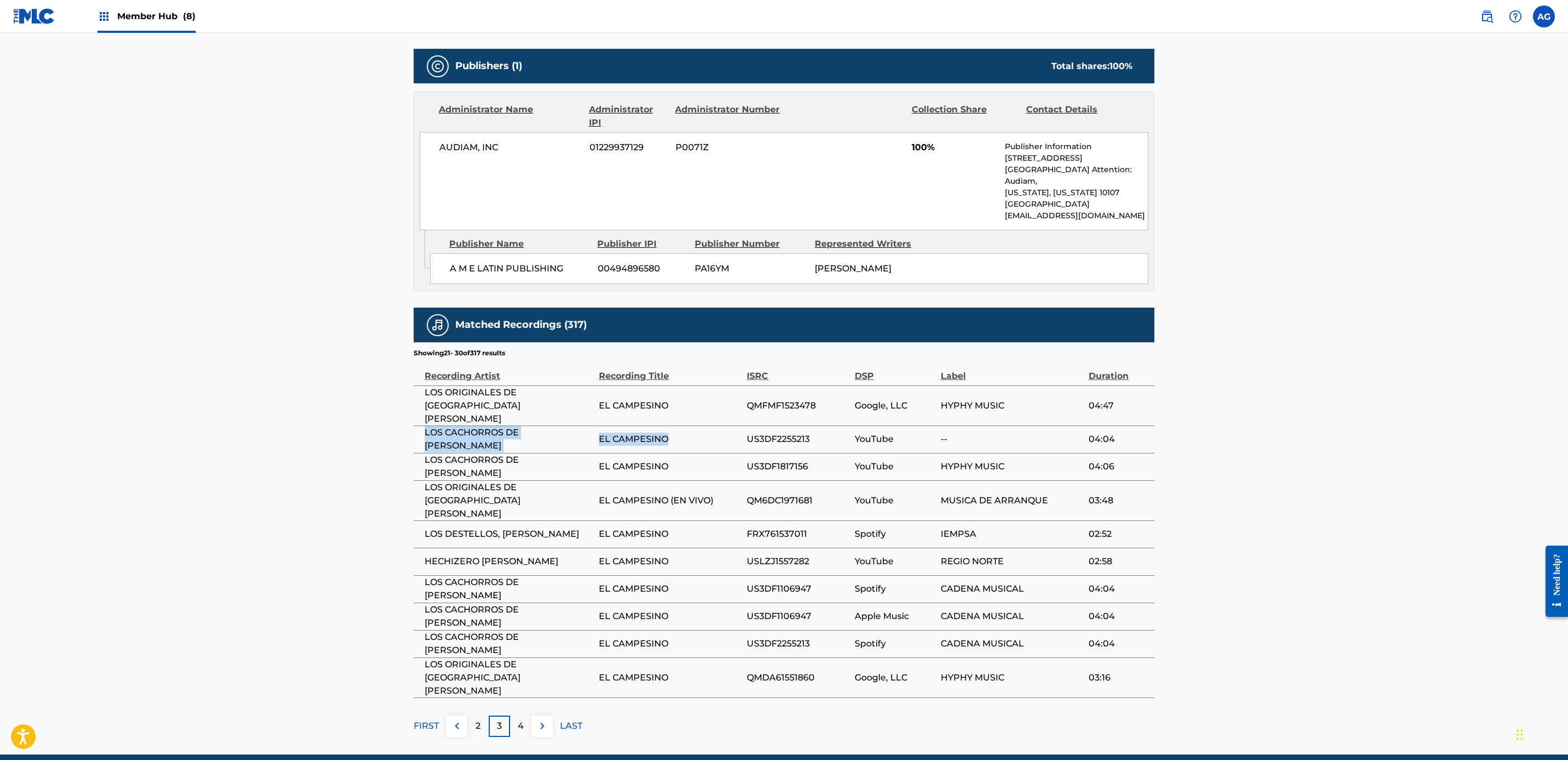
drag, startPoint x: 676, startPoint y: 416, endPoint x: 416, endPoint y: 416, distance: 260.0
click at [416, 426] on tr "LOS CACHORROS DE [PERSON_NAME] EL CAMPESINO US3DF2255213 YouTube -- 04:04" at bounding box center [784, 439] width 741 height 27
copy tr "LOS CACHORROS DE [PERSON_NAME] EL CAMPESINO"
drag, startPoint x: 348, startPoint y: 513, endPoint x: 349, endPoint y: 565, distance: 52.0
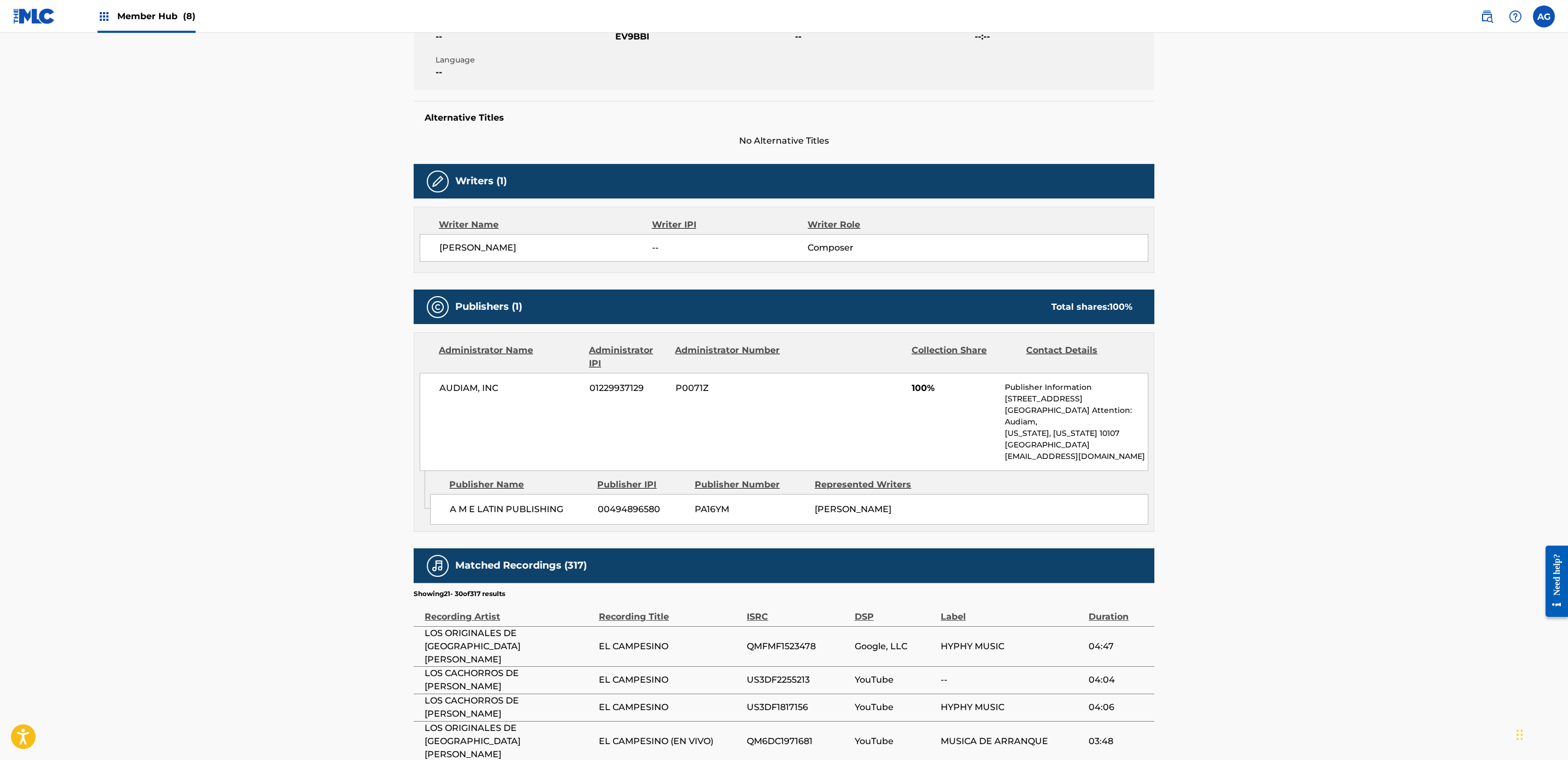
scroll to position [0, 0]
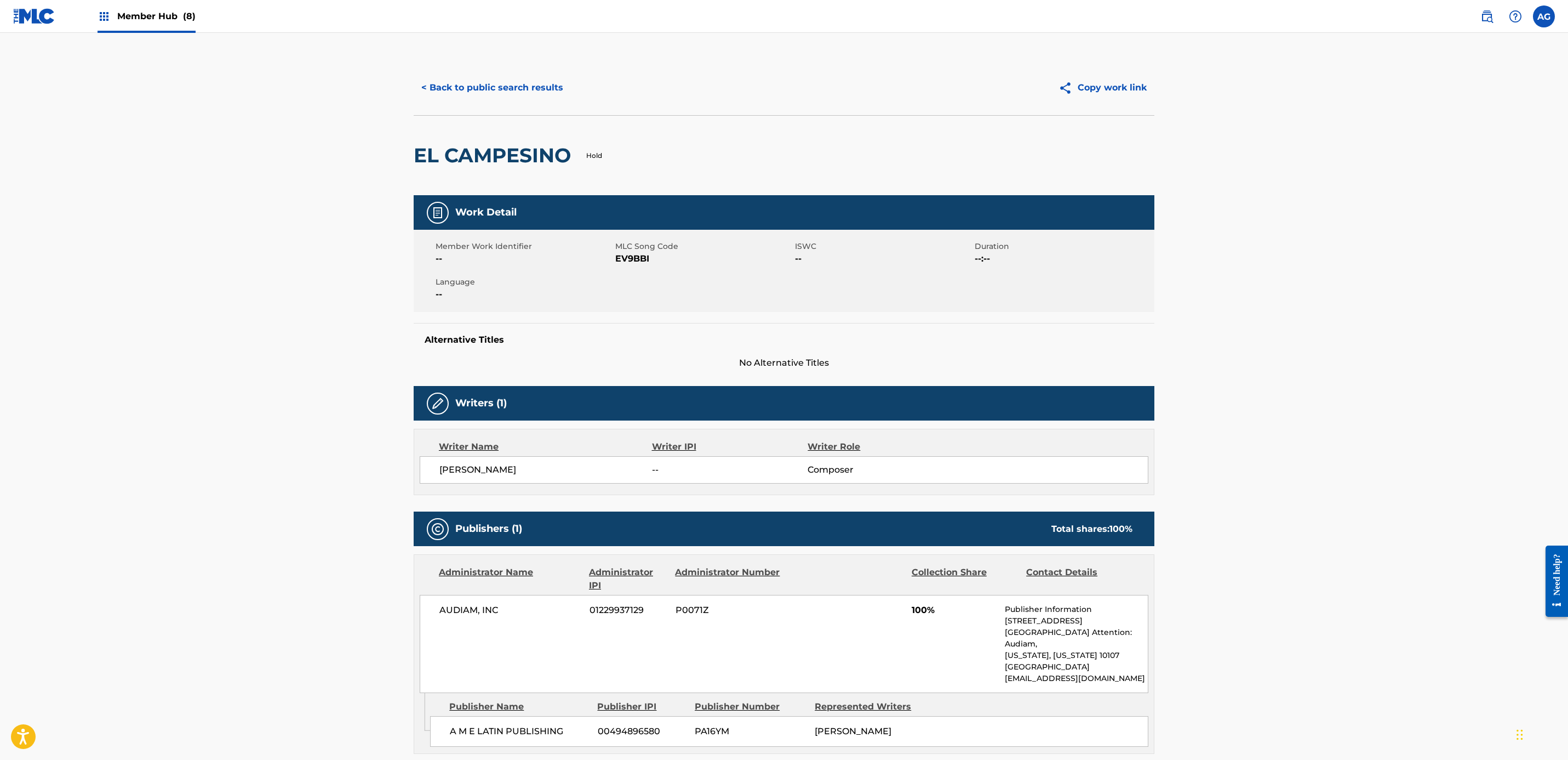
drag, startPoint x: 313, startPoint y: 252, endPoint x: 315, endPoint y: 92, distance: 160.0
click at [153, 17] on span "Member Hub (8)" at bounding box center [157, 16] width 79 height 13
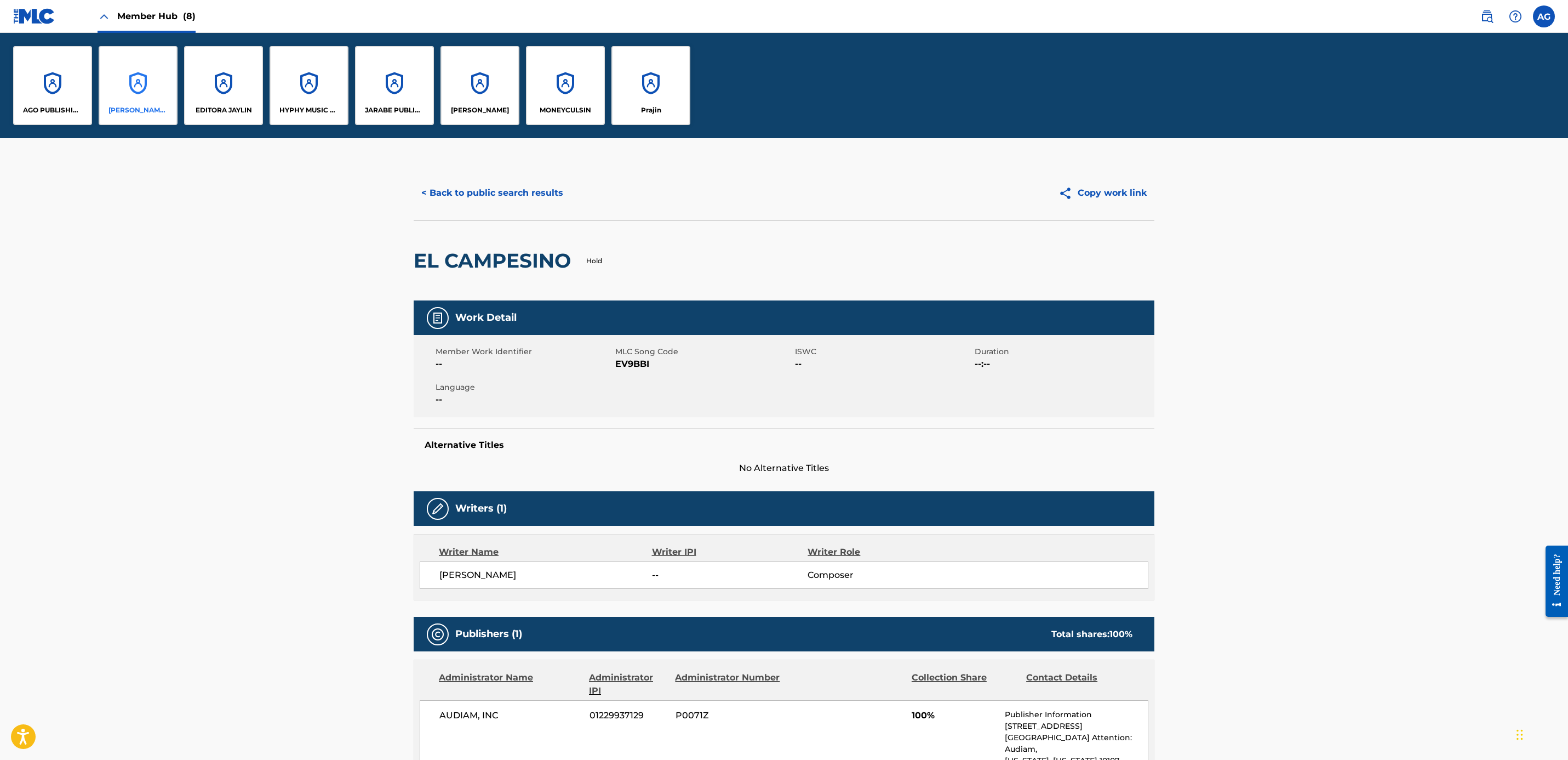
click at [122, 94] on div "[PERSON_NAME] MUSIC INC" at bounding box center [138, 85] width 79 height 79
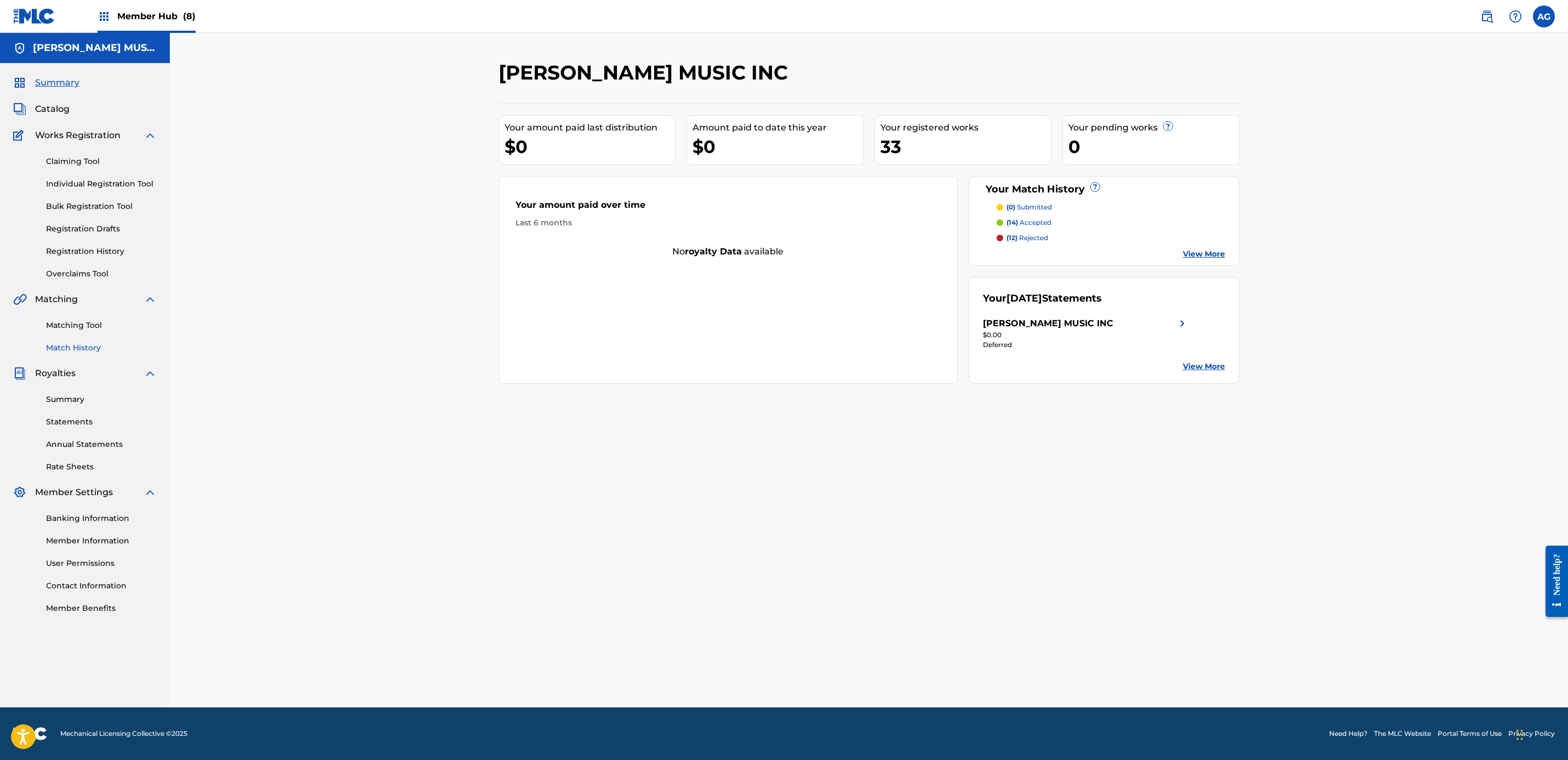
click at [80, 345] on link "Match History" at bounding box center [101, 348] width 111 height 12
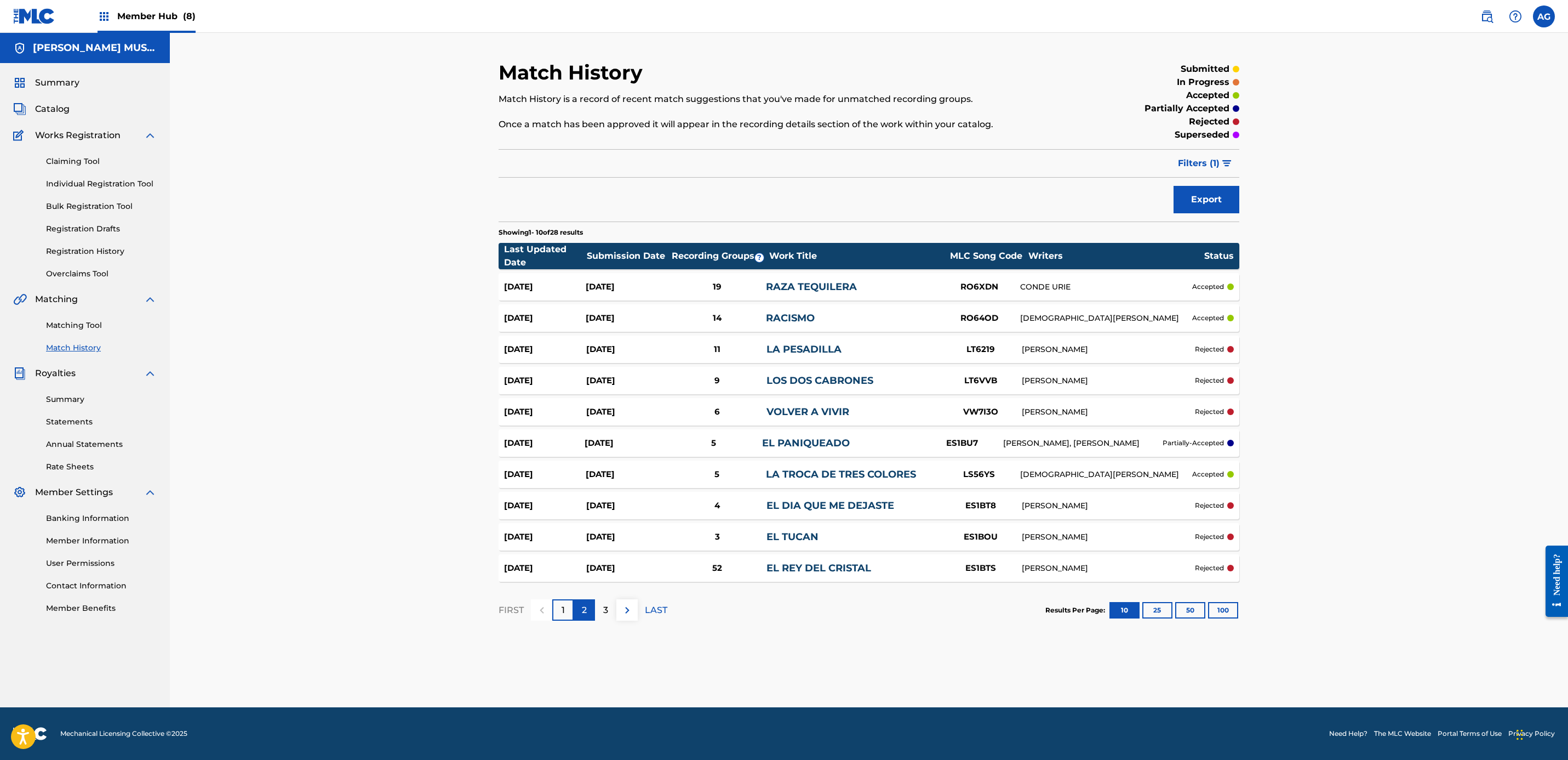
click at [589, 614] on div "2" at bounding box center [584, 609] width 21 height 21
click at [603, 607] on p "3" at bounding box center [606, 610] width 5 height 14
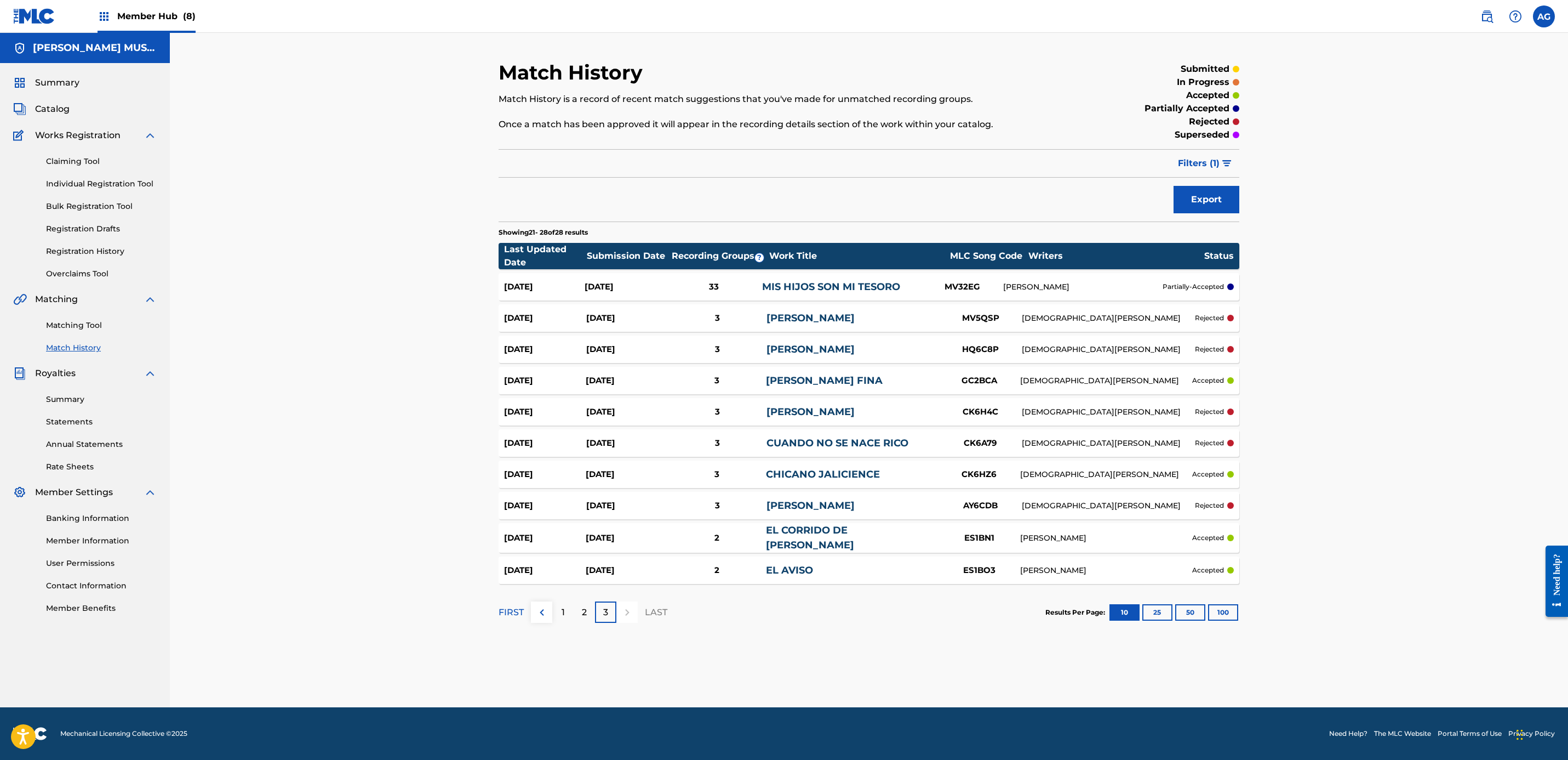
drag, startPoint x: 1146, startPoint y: 328, endPoint x: 1102, endPoint y: 487, distance: 165.0
click at [589, 609] on div "2" at bounding box center [584, 611] width 21 height 21
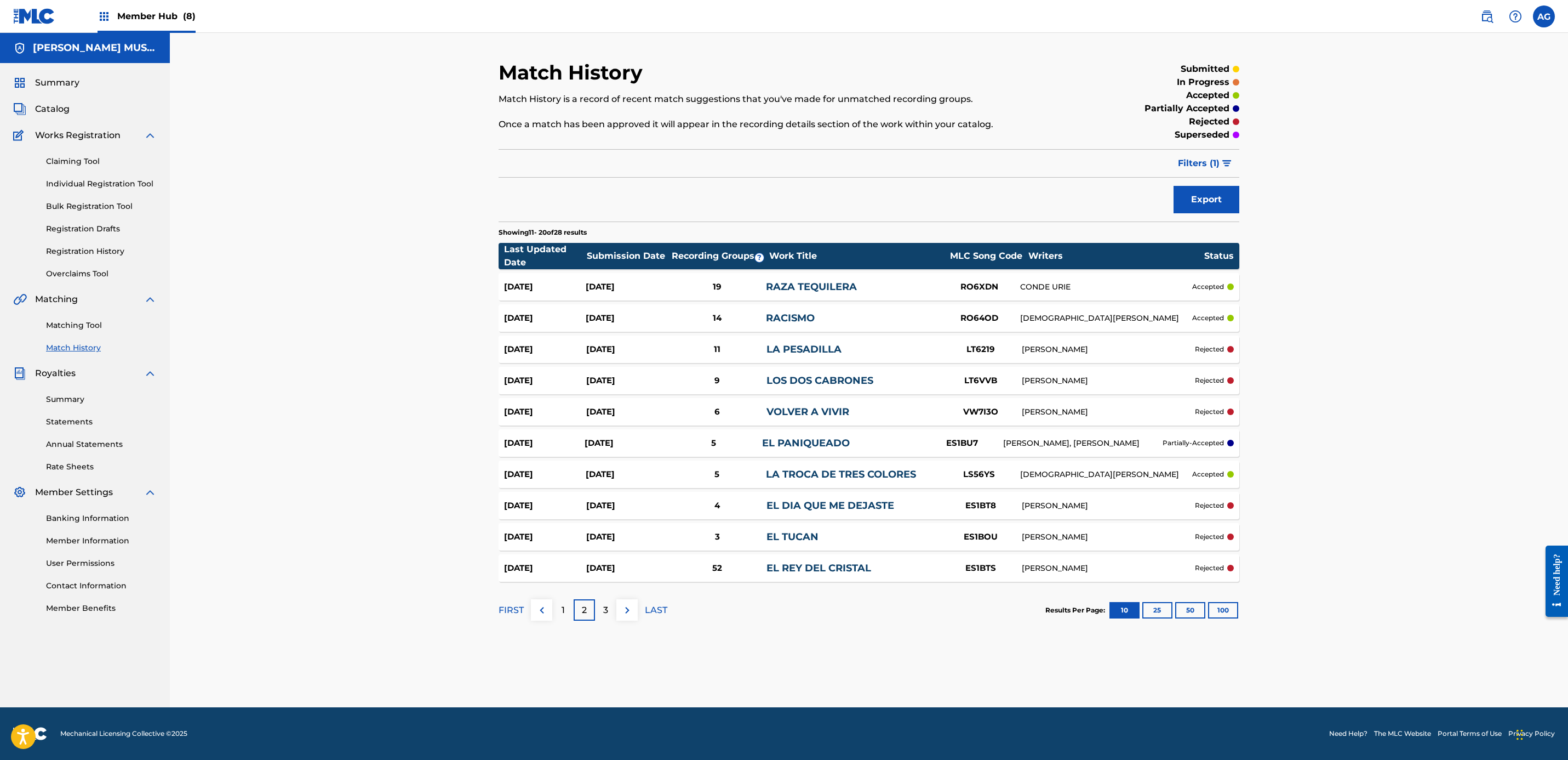
click at [101, 19] on img at bounding box center [104, 17] width 14 height 14
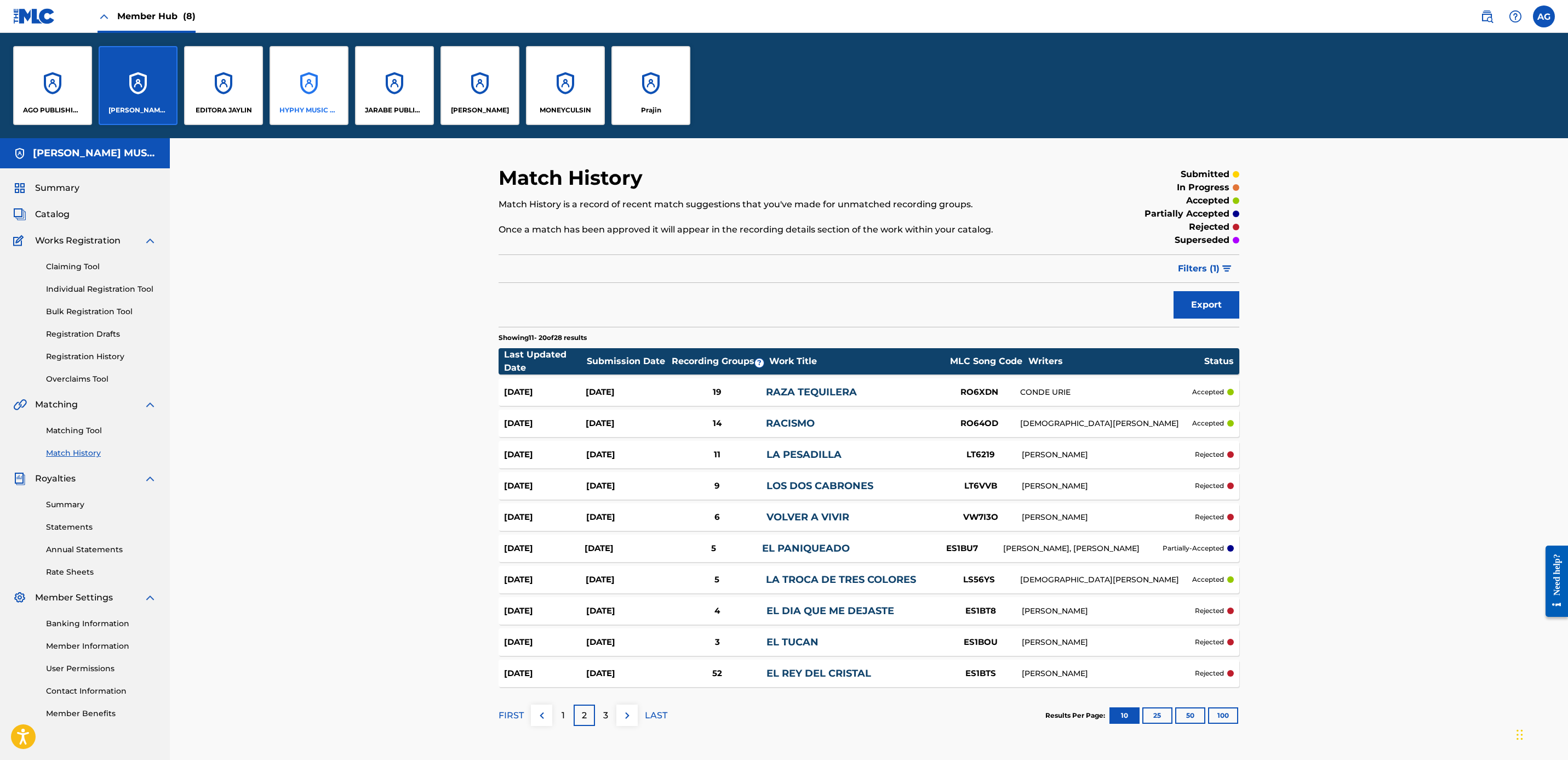
click at [291, 102] on div "HYPHY MUSIC PUBLISHING INC" at bounding box center [309, 85] width 79 height 79
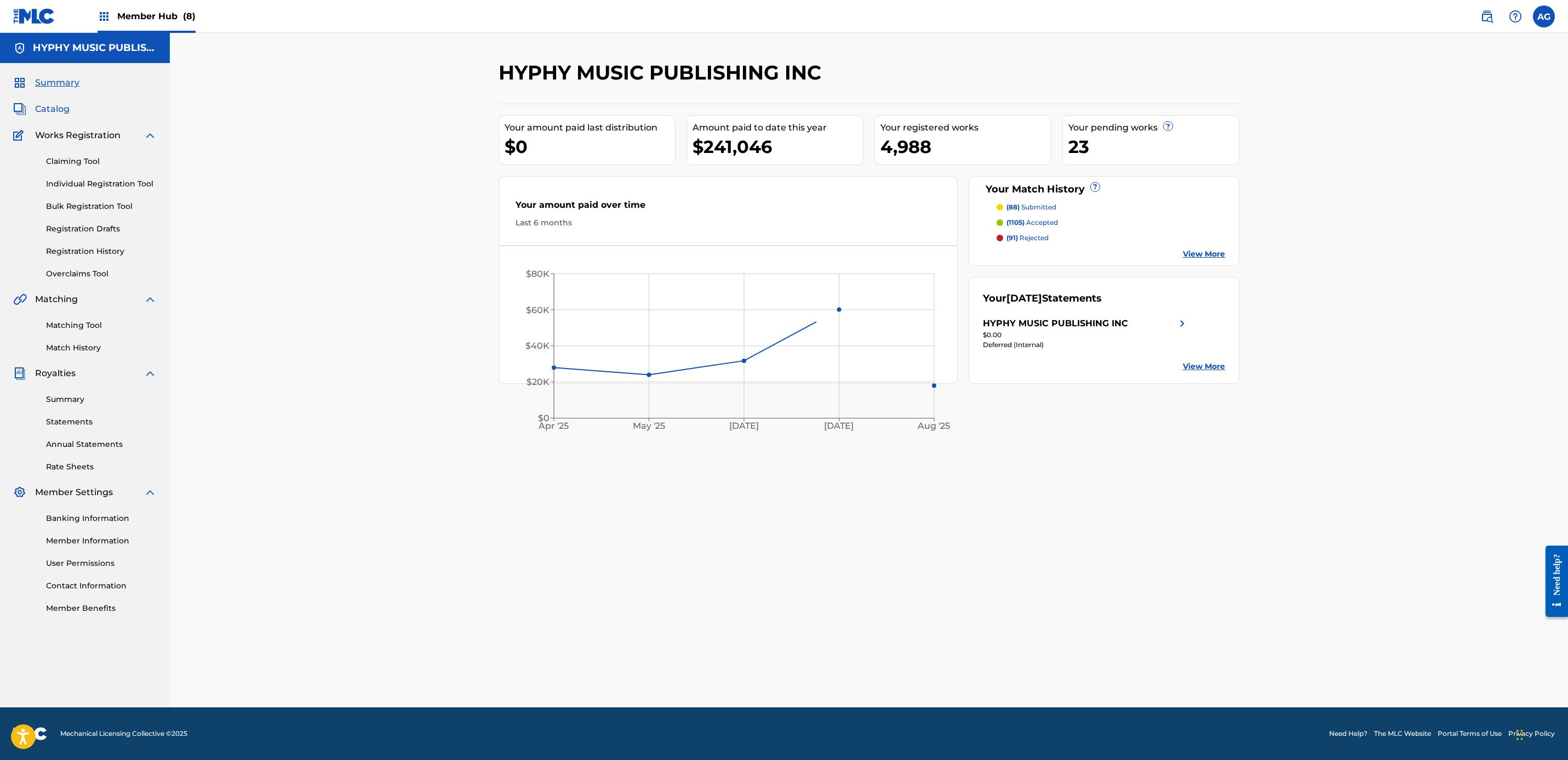
click at [66, 107] on span "Catalog" at bounding box center [52, 109] width 35 height 14
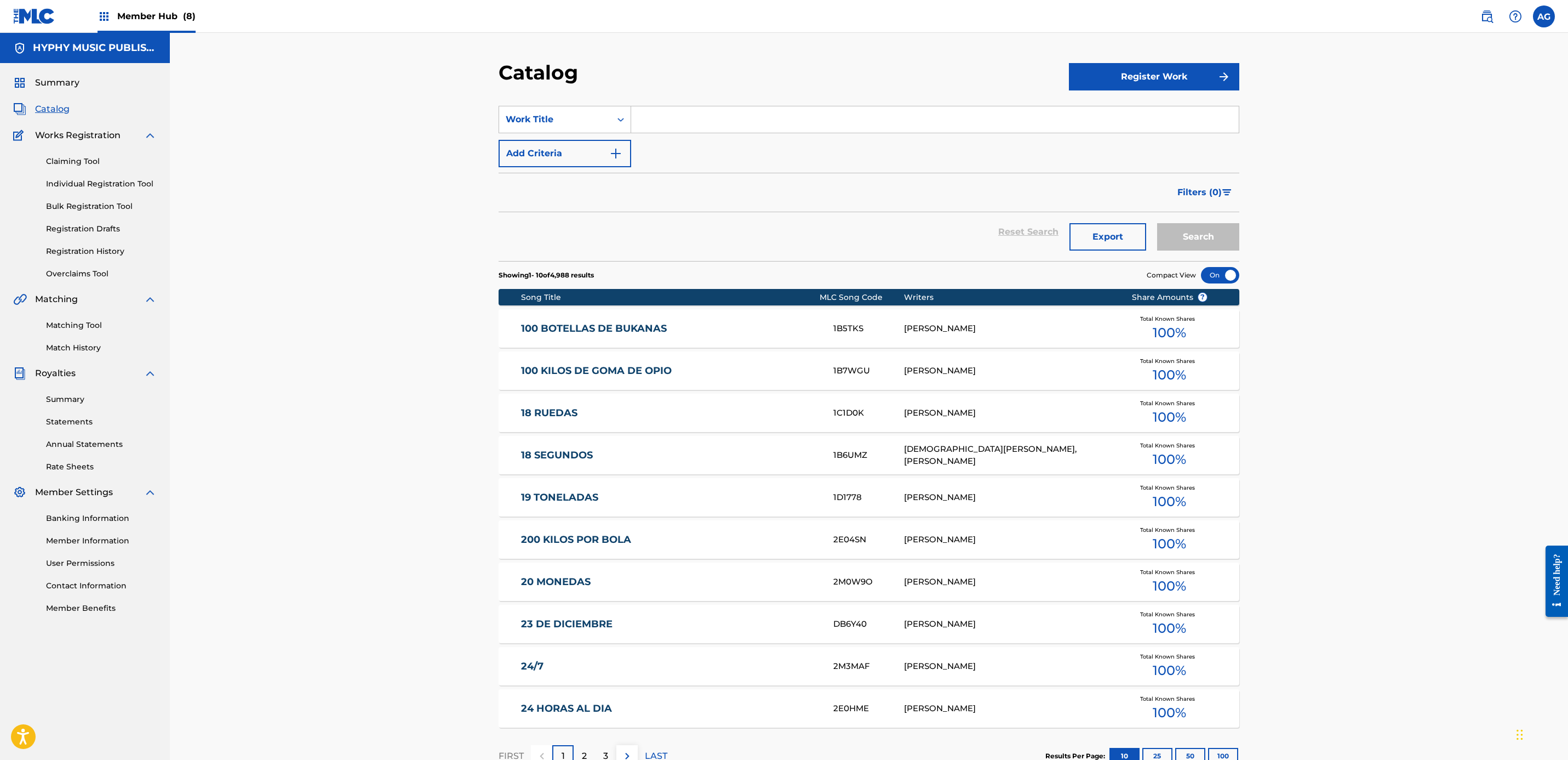
click at [682, 119] on input "Search Form" at bounding box center [935, 119] width 608 height 26
paste input "[PERSON_NAME]"
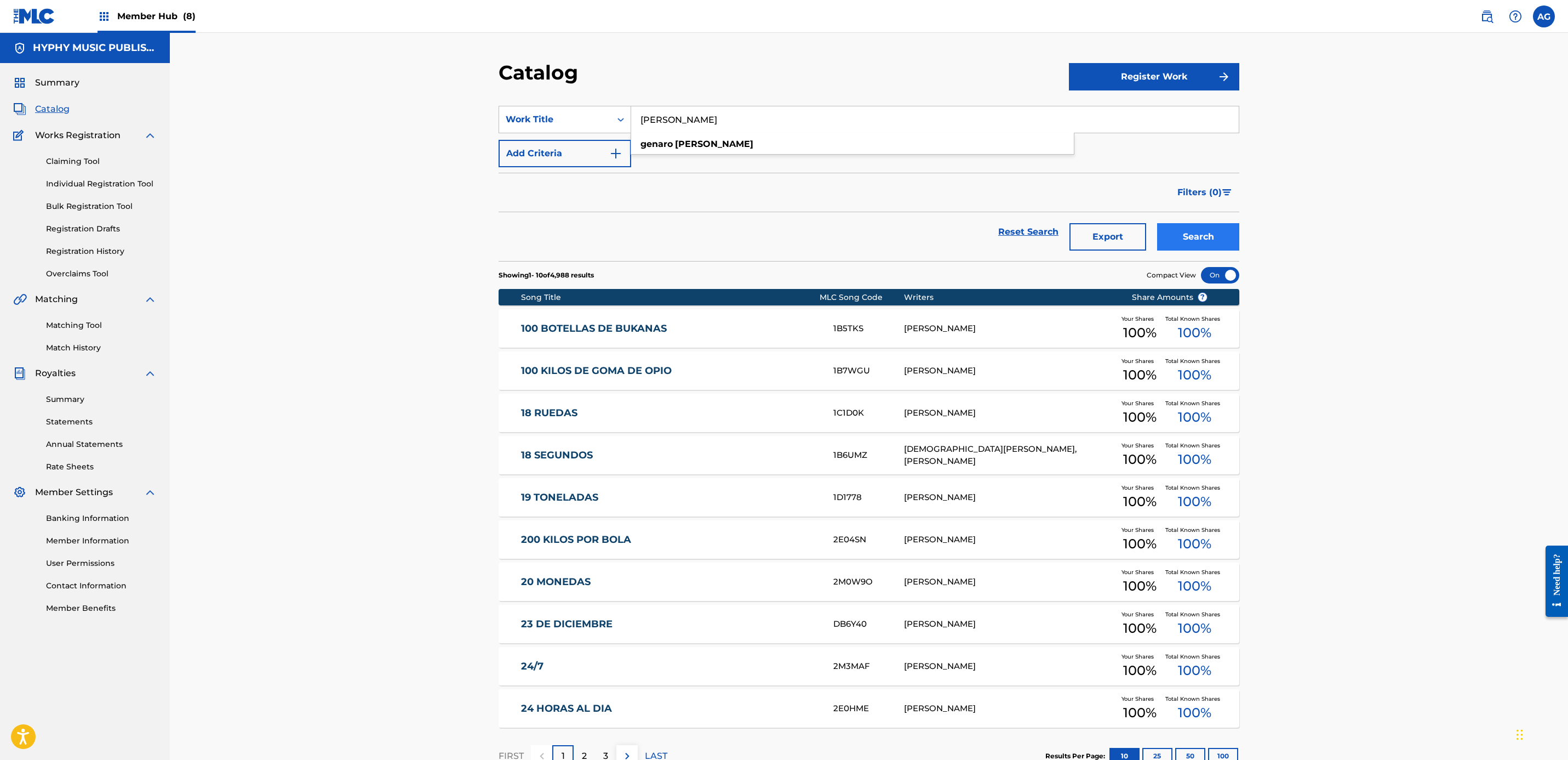
type input "[PERSON_NAME]"
click at [1217, 224] on button "Search" at bounding box center [1198, 237] width 82 height 27
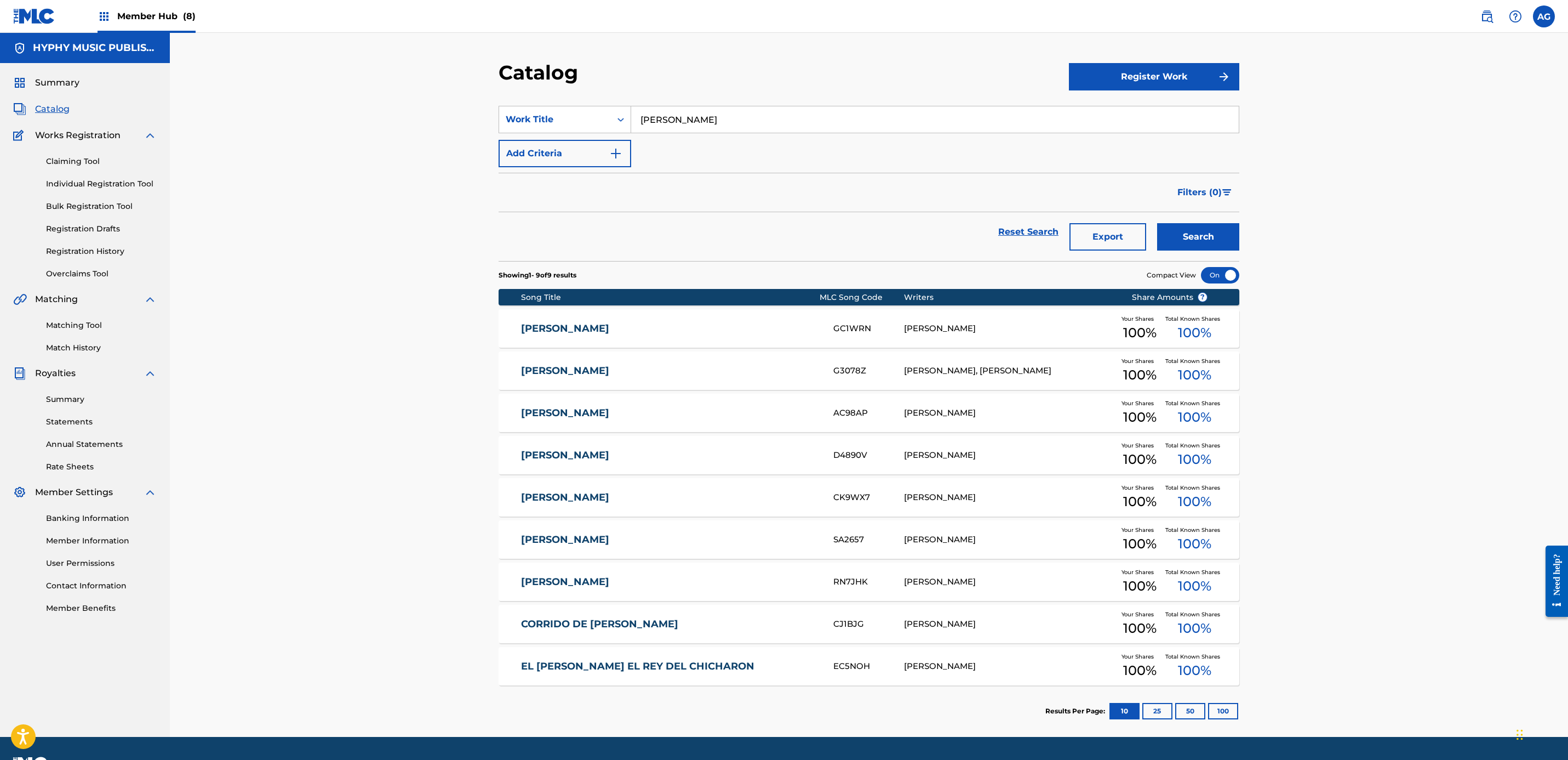
click at [741, 329] on link "[PERSON_NAME]" at bounding box center [670, 328] width 298 height 13
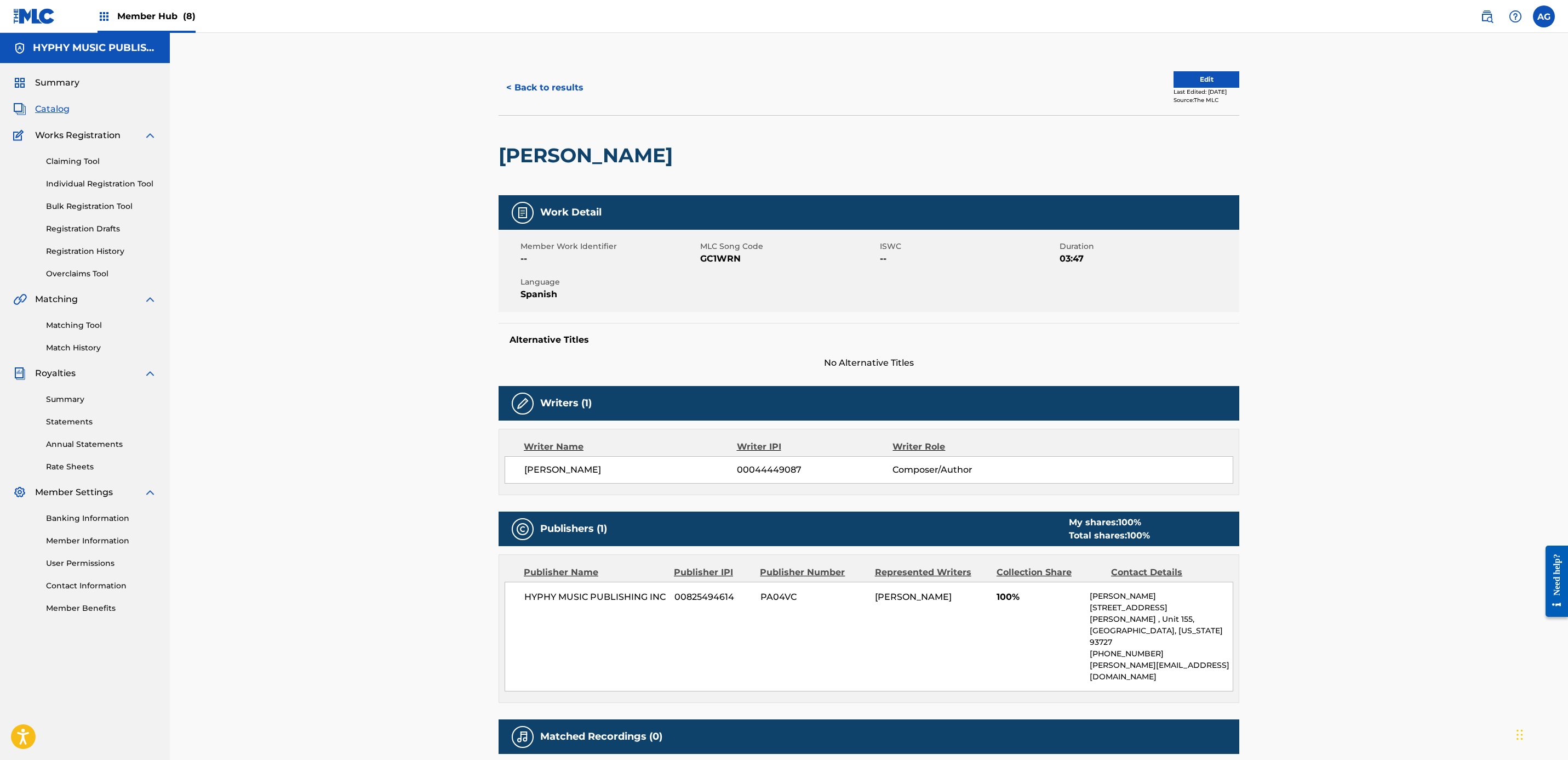
click at [582, 471] on span "[PERSON_NAME]" at bounding box center [630, 470] width 212 height 14
copy div "[PERSON_NAME]"
click at [46, 113] on span "Catalog" at bounding box center [52, 109] width 35 height 14
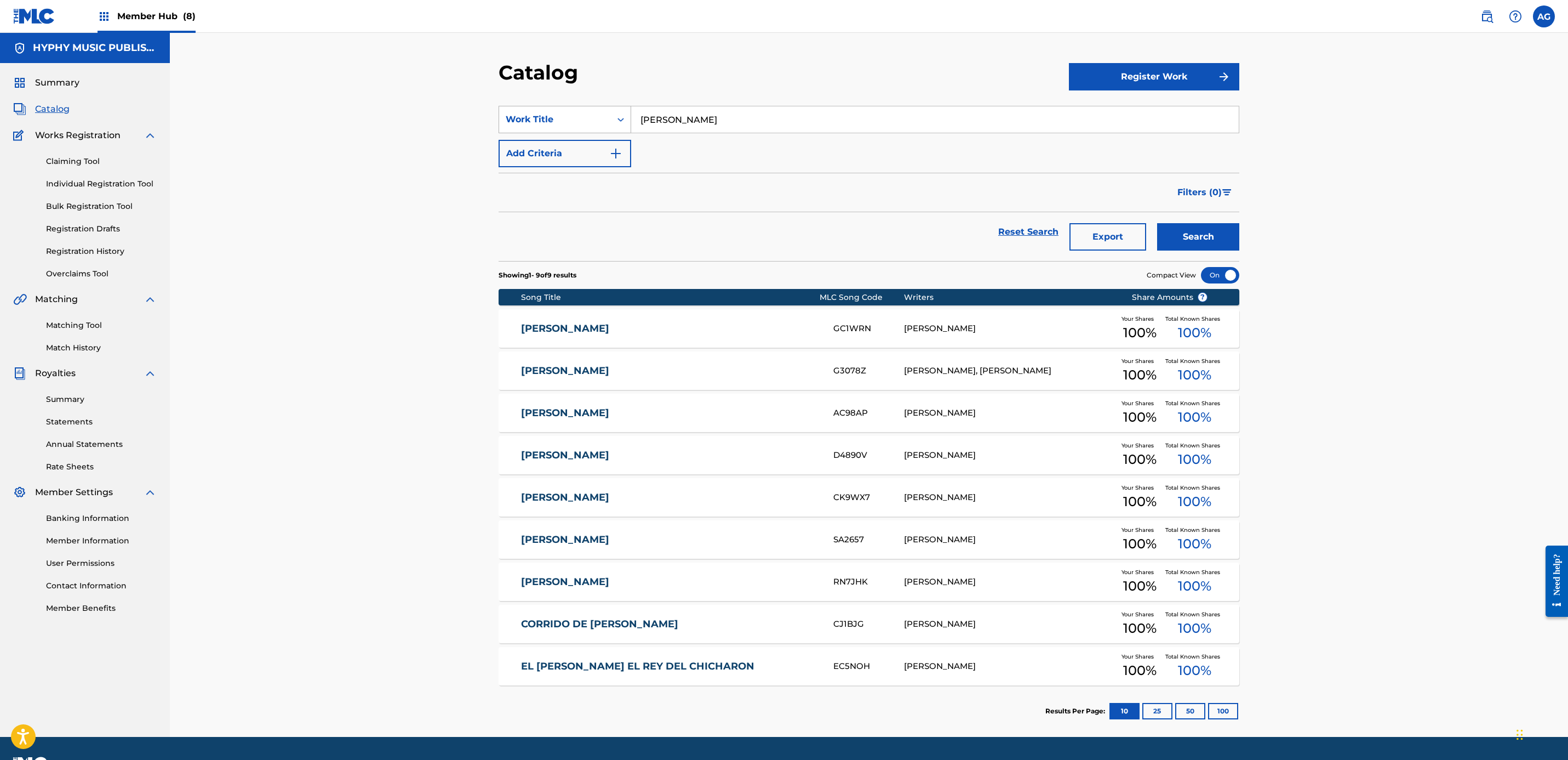
click at [572, 106] on div "Work Title" at bounding box center [564, 119] width 133 height 27
drag, startPoint x: 570, startPoint y: 141, endPoint x: 591, endPoint y: 135, distance: 21.8
click at [571, 141] on div "Writer Name" at bounding box center [564, 146] width 131 height 27
click at [696, 118] on input "Search Form" at bounding box center [935, 119] width 608 height 26
paste input "[PERSON_NAME]"
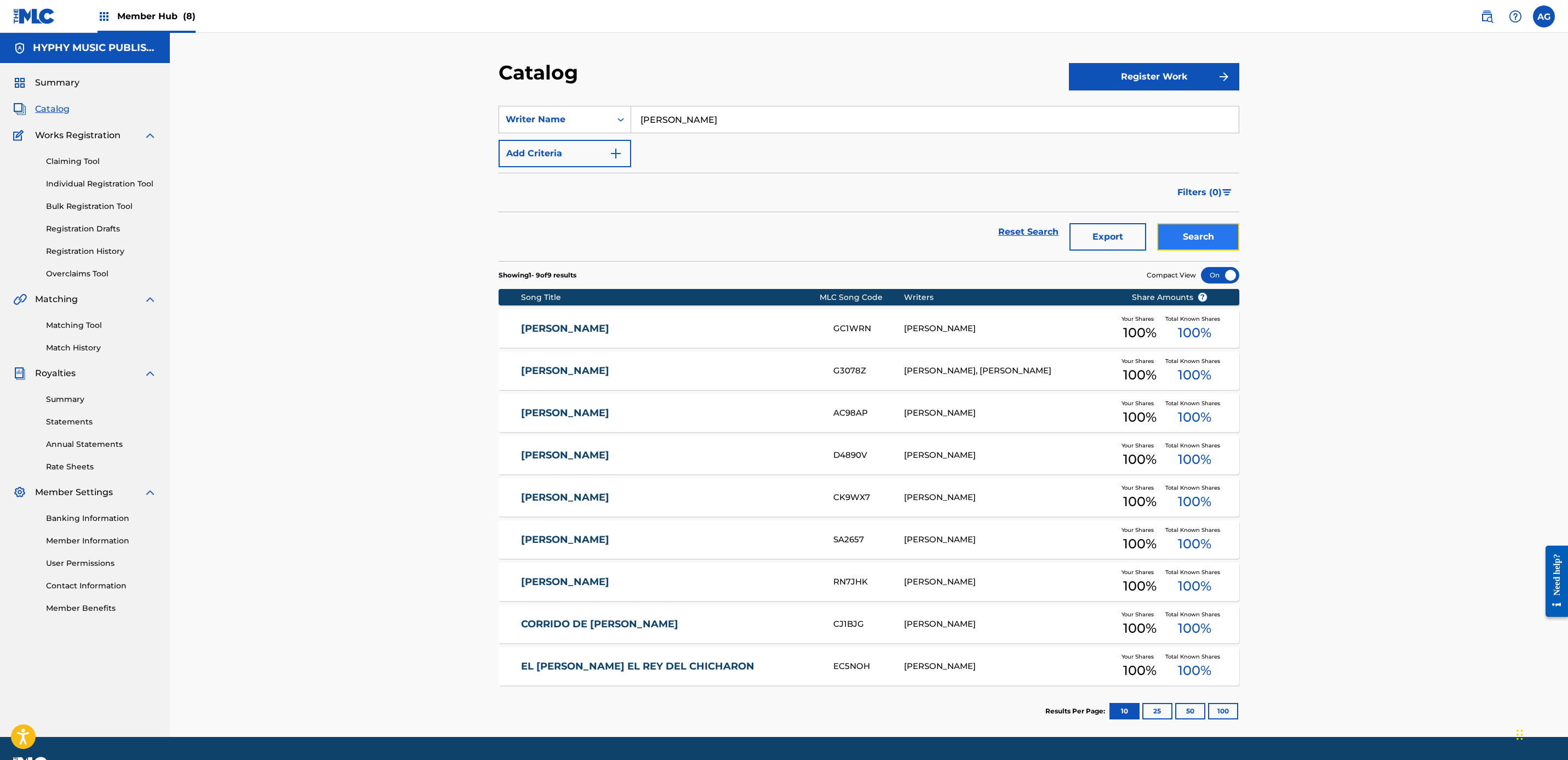
click at [1223, 224] on button "Search" at bounding box center [1198, 237] width 82 height 27
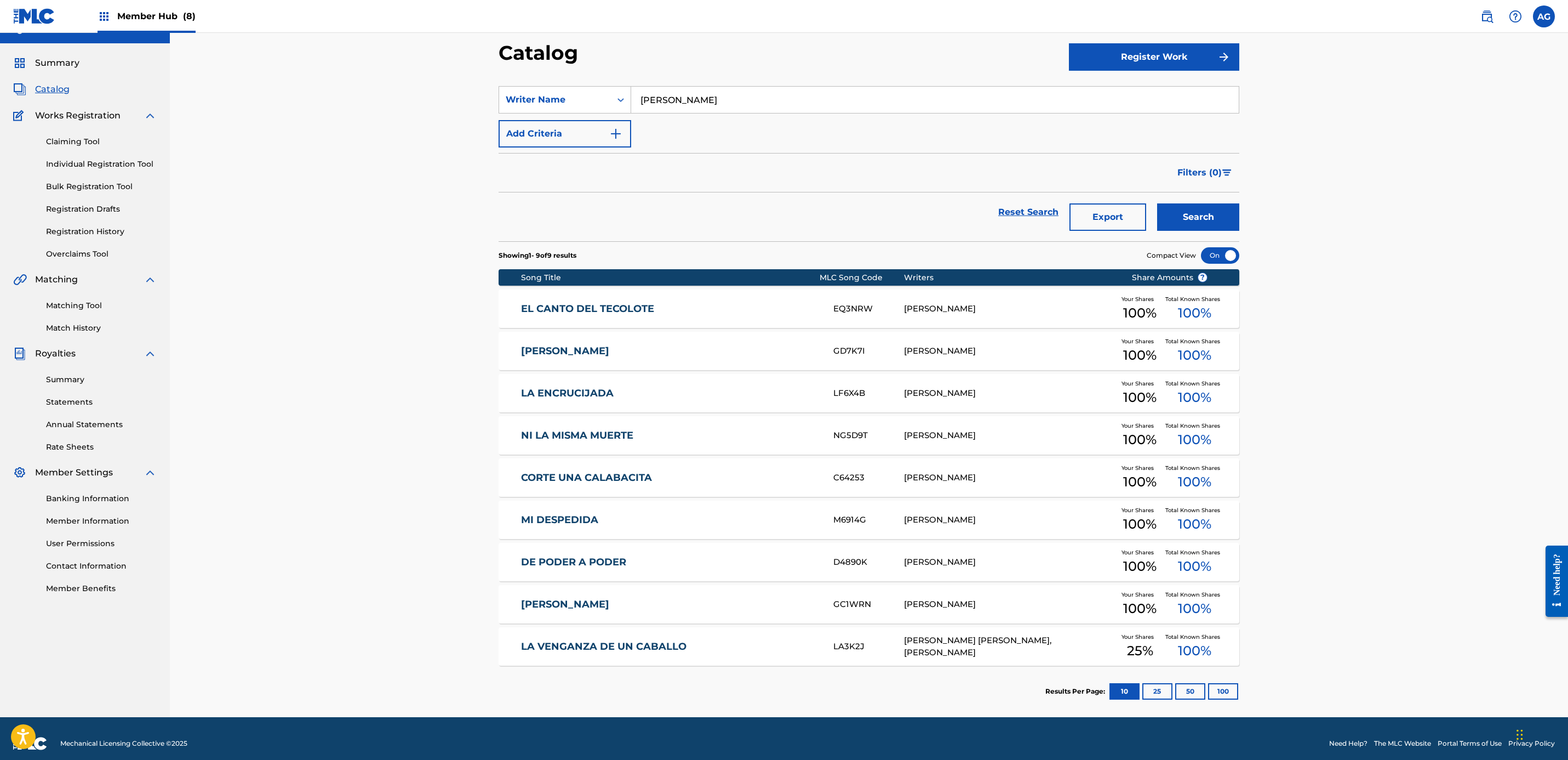
scroll to position [30, 0]
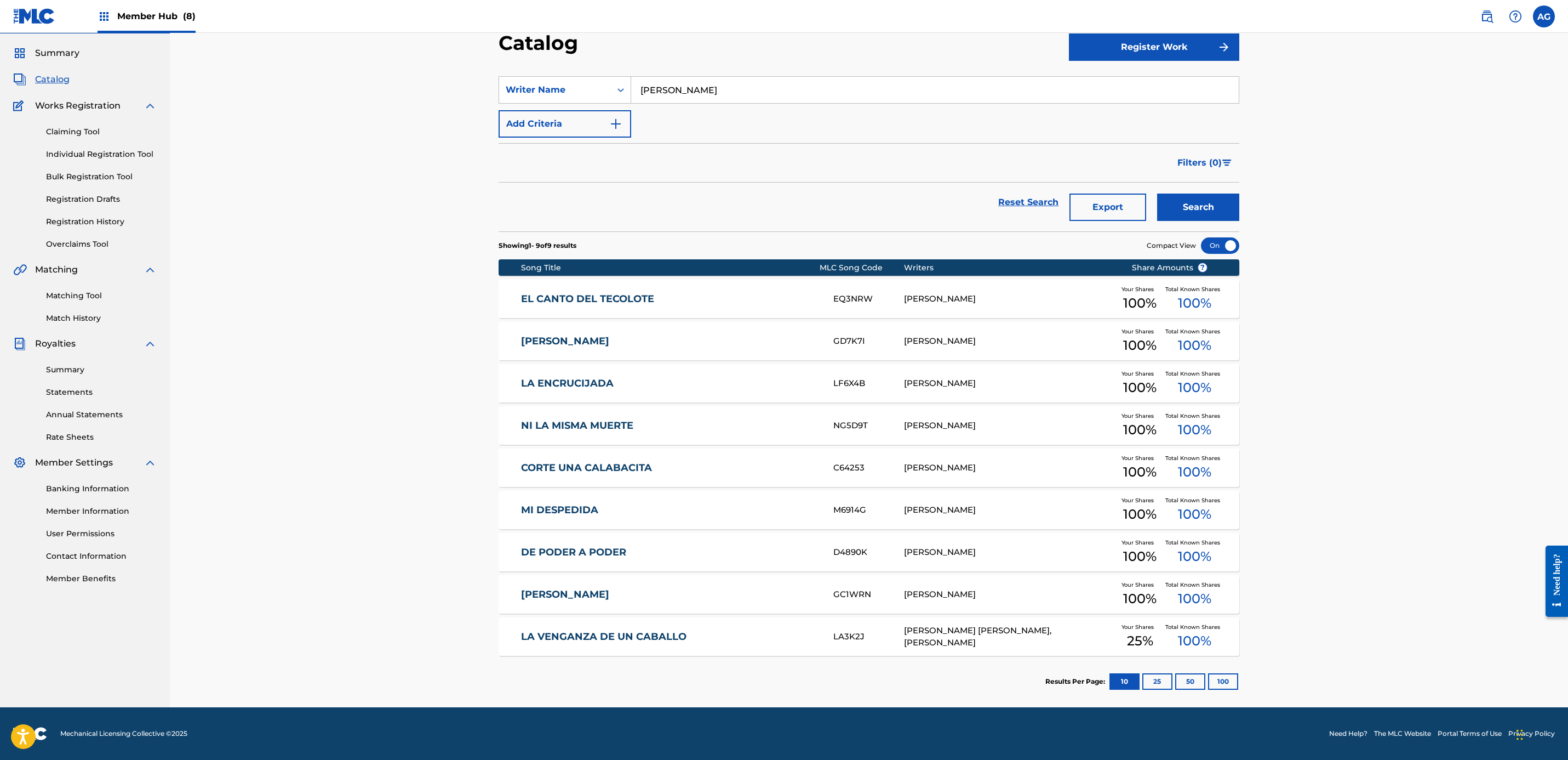
drag, startPoint x: 383, startPoint y: 482, endPoint x: 378, endPoint y: 571, distance: 89.1
drag, startPoint x: 1431, startPoint y: 203, endPoint x: 1432, endPoint y: 347, distance: 144.0
click at [433, 350] on div "Catalog Register Work SearchWithCriteria91049b47-3700-418e-98d2-08b88ce2a919 Wr…" at bounding box center [869, 355] width 1399 height 704
drag, startPoint x: 669, startPoint y: 89, endPoint x: 699, endPoint y: 87, distance: 30.1
click at [669, 89] on input "[PERSON_NAME]" at bounding box center [935, 90] width 608 height 26
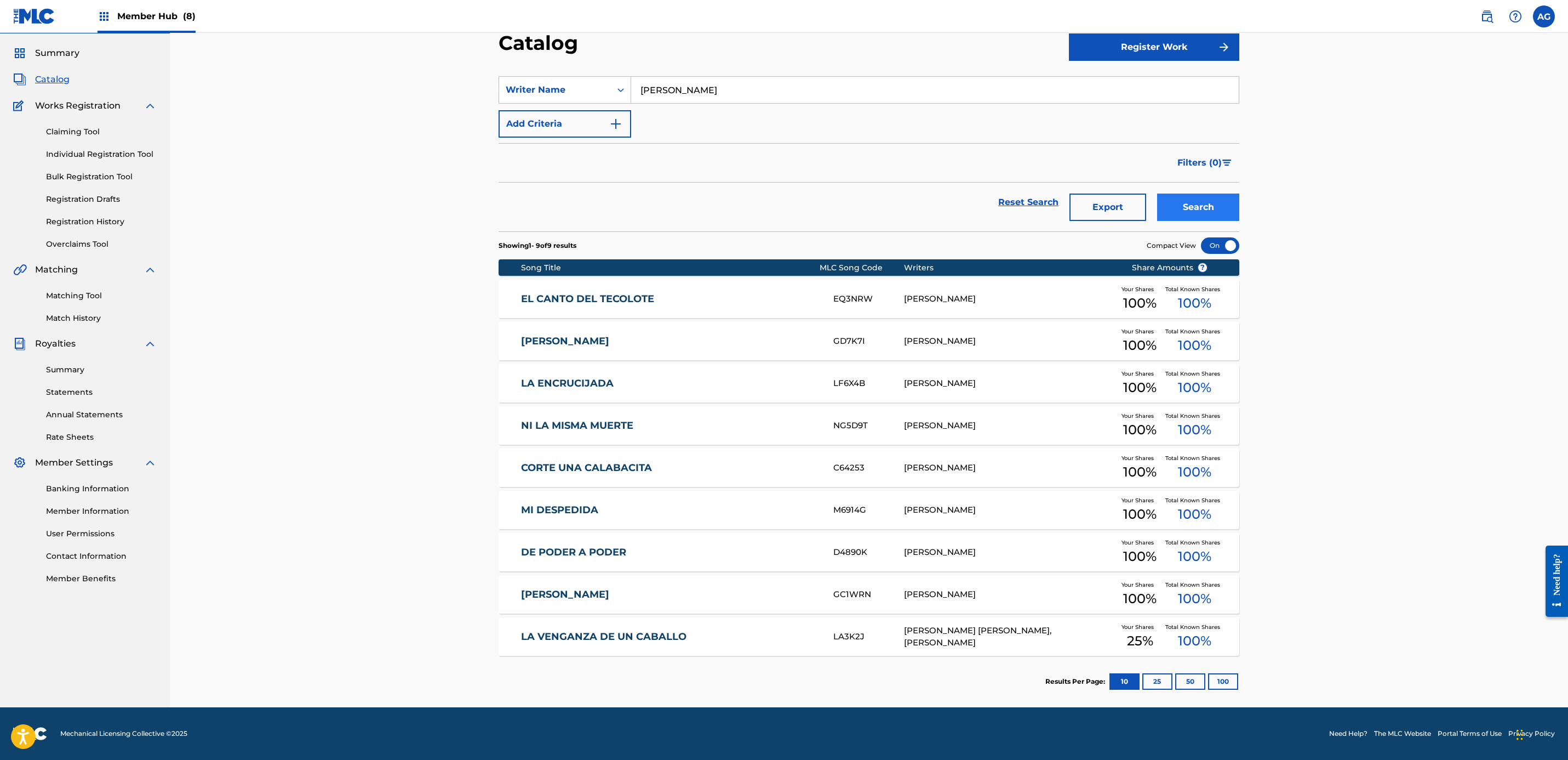
type input "[PERSON_NAME]"
click at [1191, 214] on button "Search" at bounding box center [1198, 207] width 82 height 27
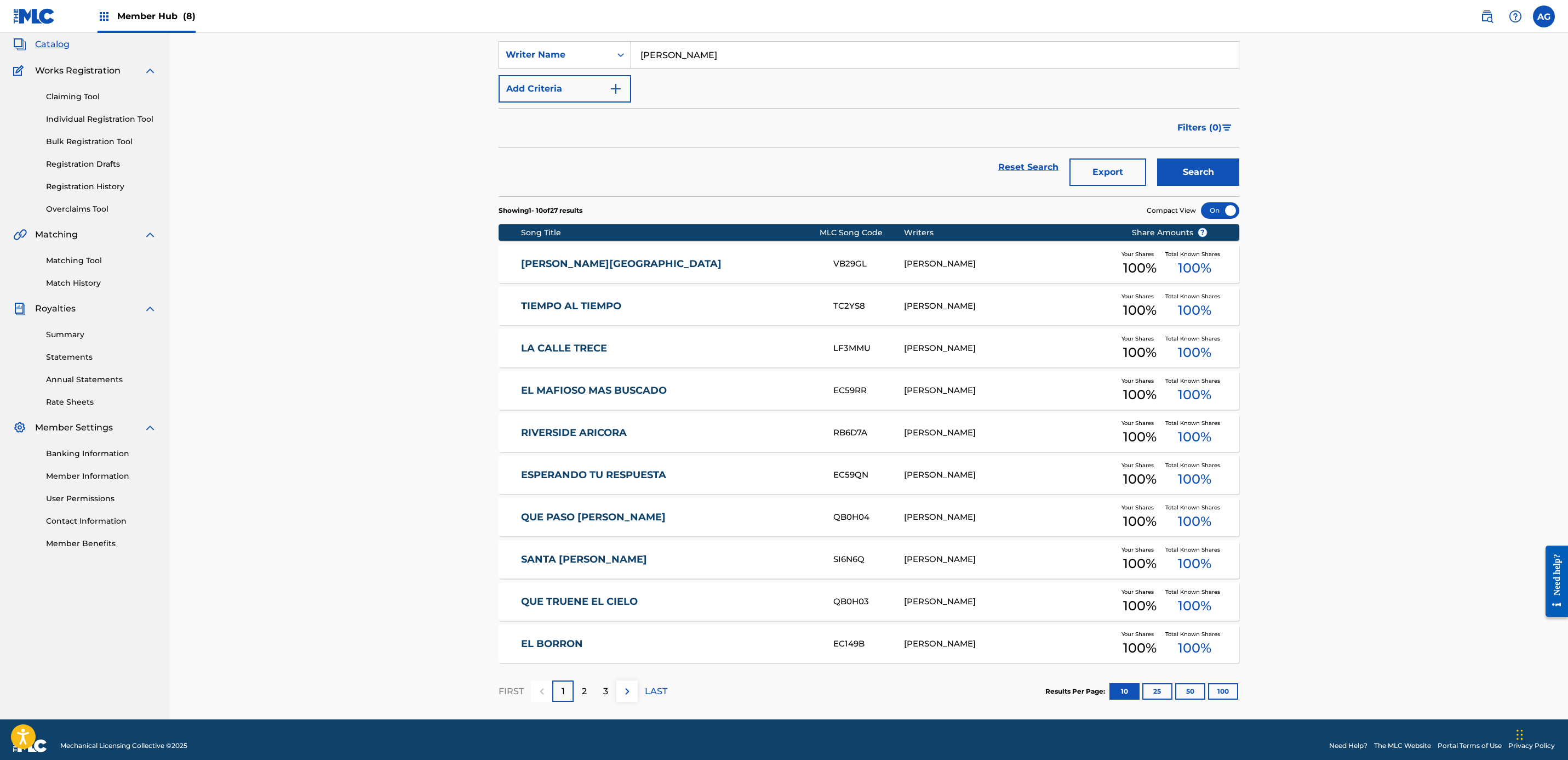
scroll to position [77, 0]
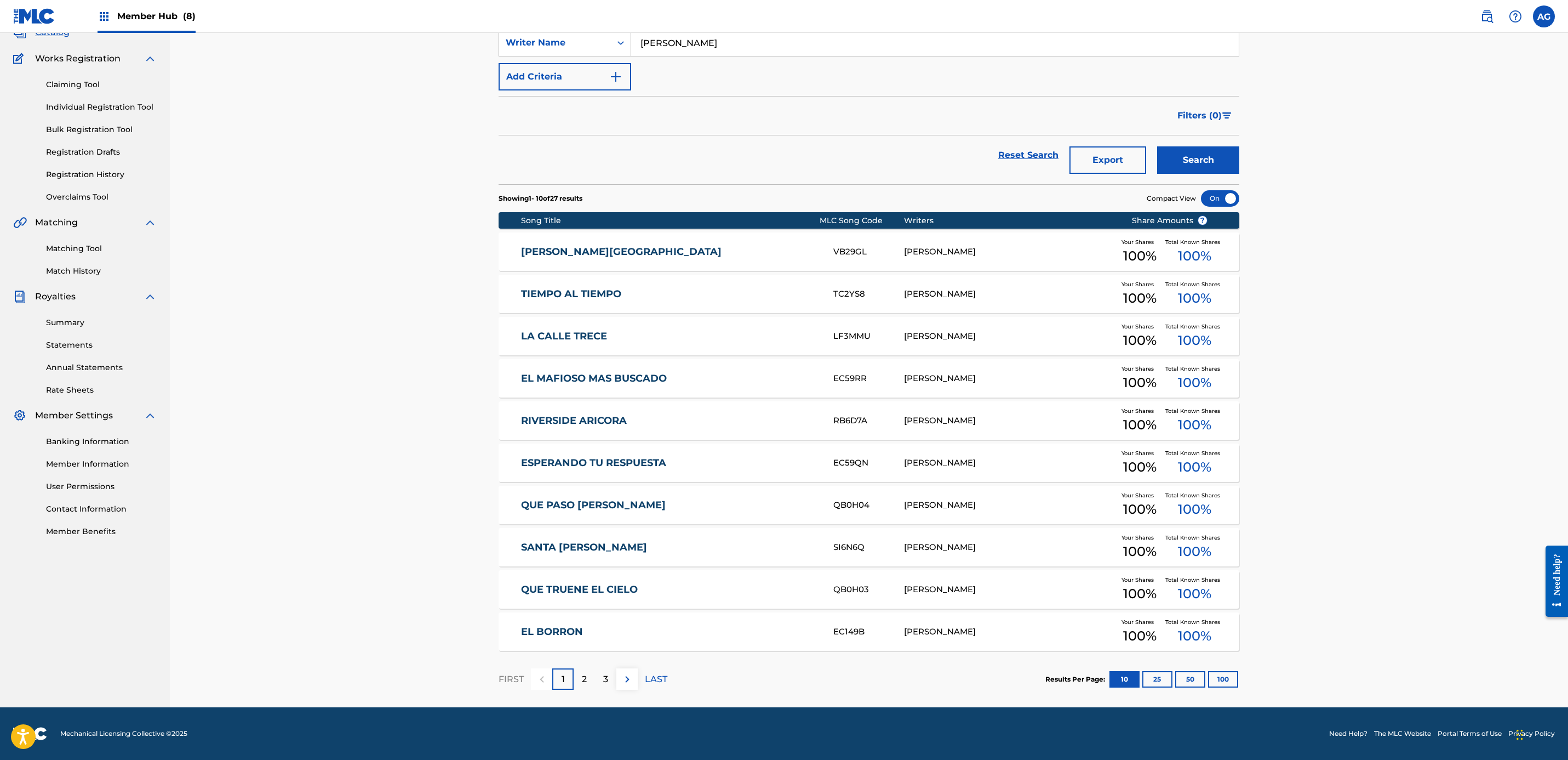
drag, startPoint x: 347, startPoint y: 366, endPoint x: 347, endPoint y: 424, distance: 58.0
click at [752, 253] on link "[PERSON_NAME][GEOGRAPHIC_DATA]" at bounding box center [670, 251] width 298 height 13
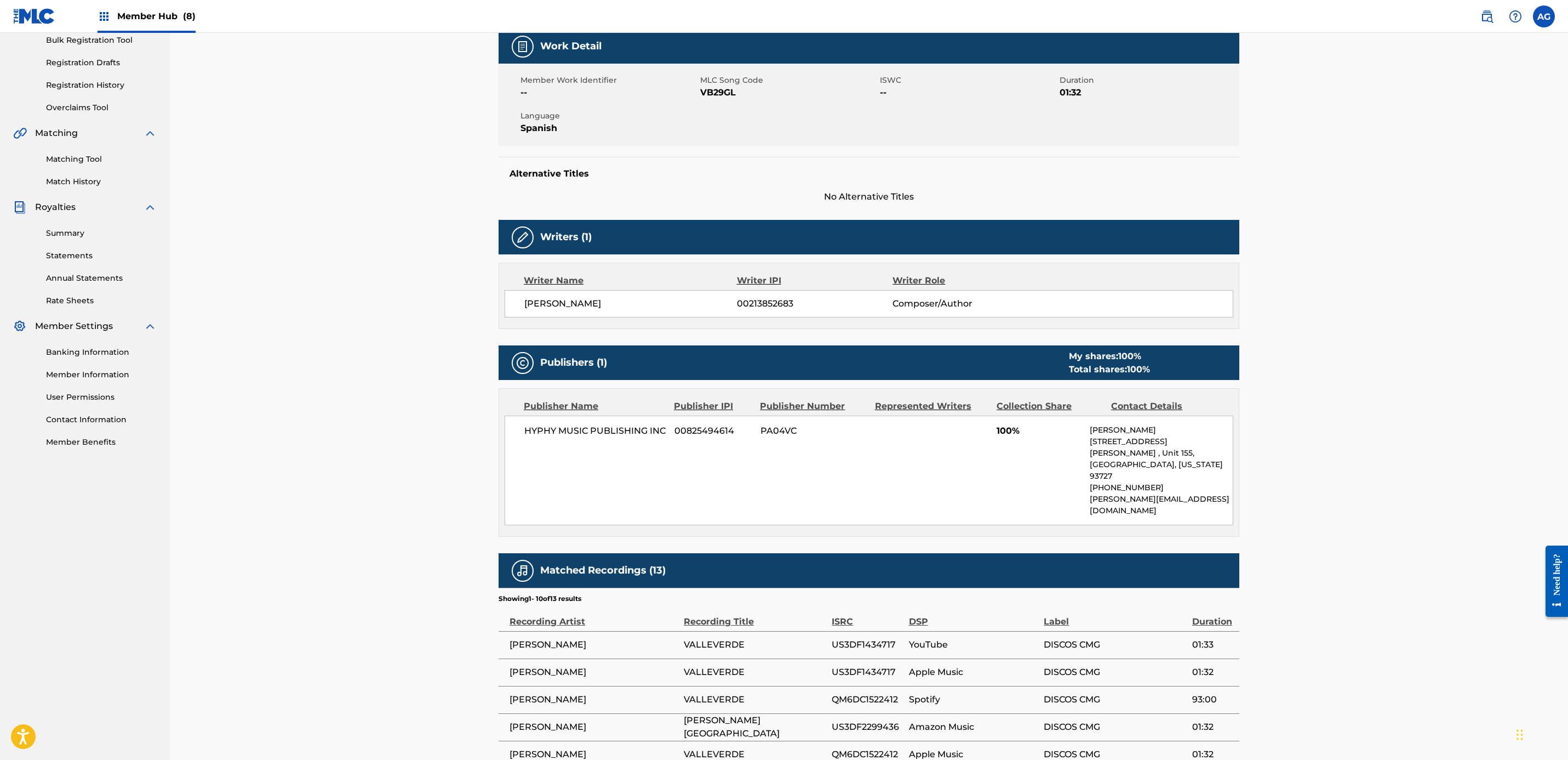
scroll to position [439, 0]
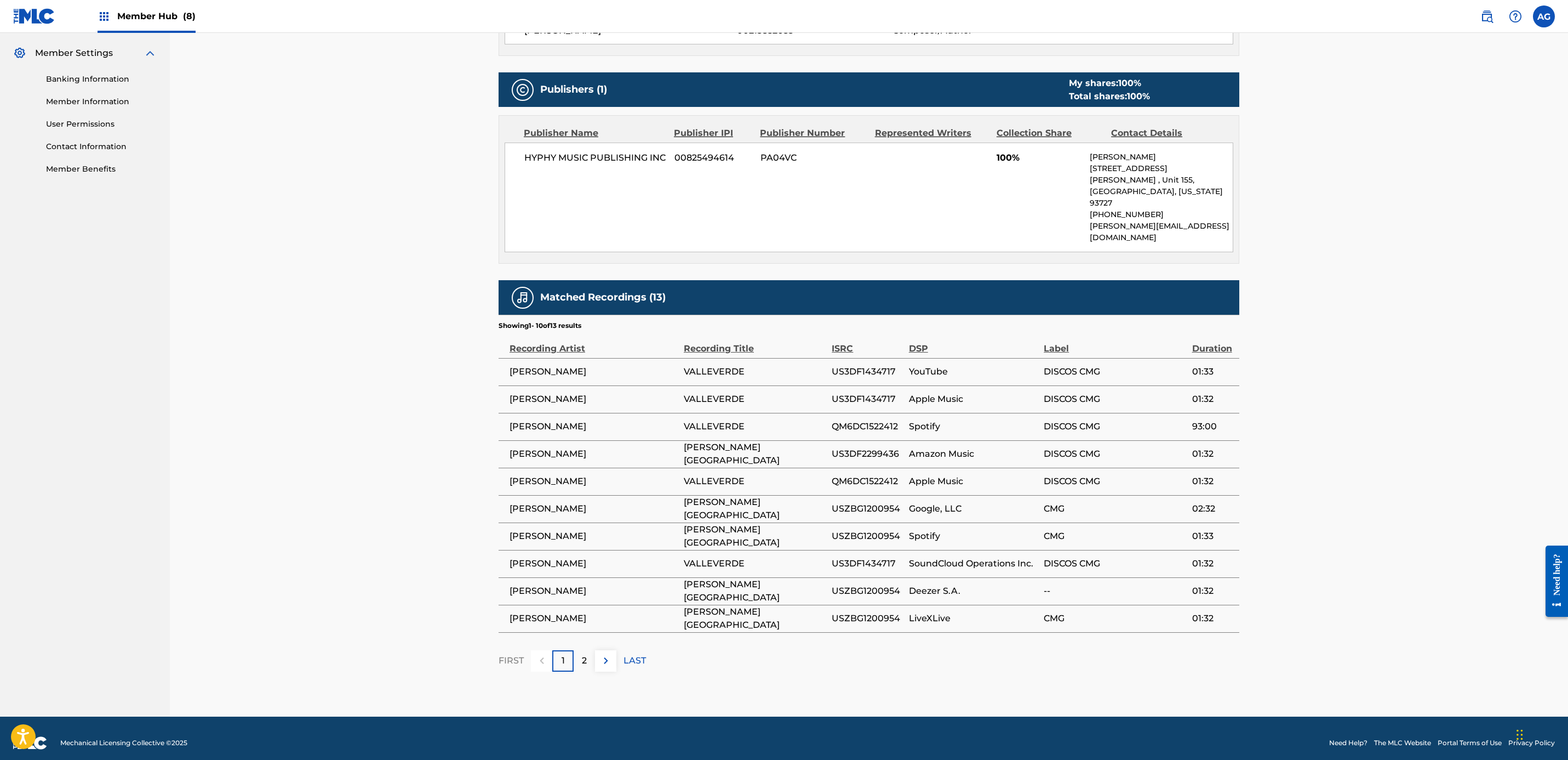
drag, startPoint x: 346, startPoint y: 361, endPoint x: 362, endPoint y: 460, distance: 100.3
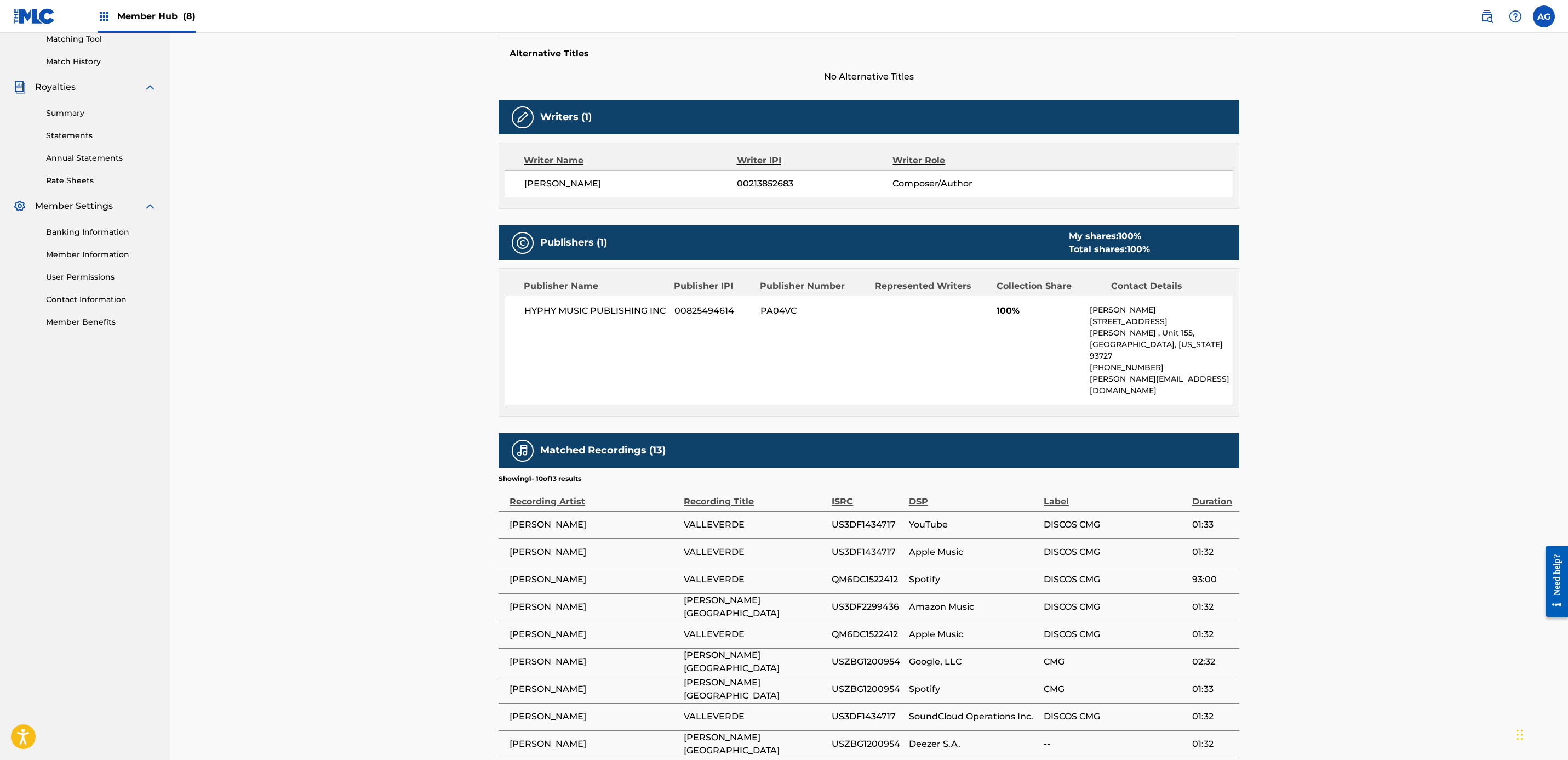
drag, startPoint x: 362, startPoint y: 460, endPoint x: 382, endPoint y: 387, distance: 75.7
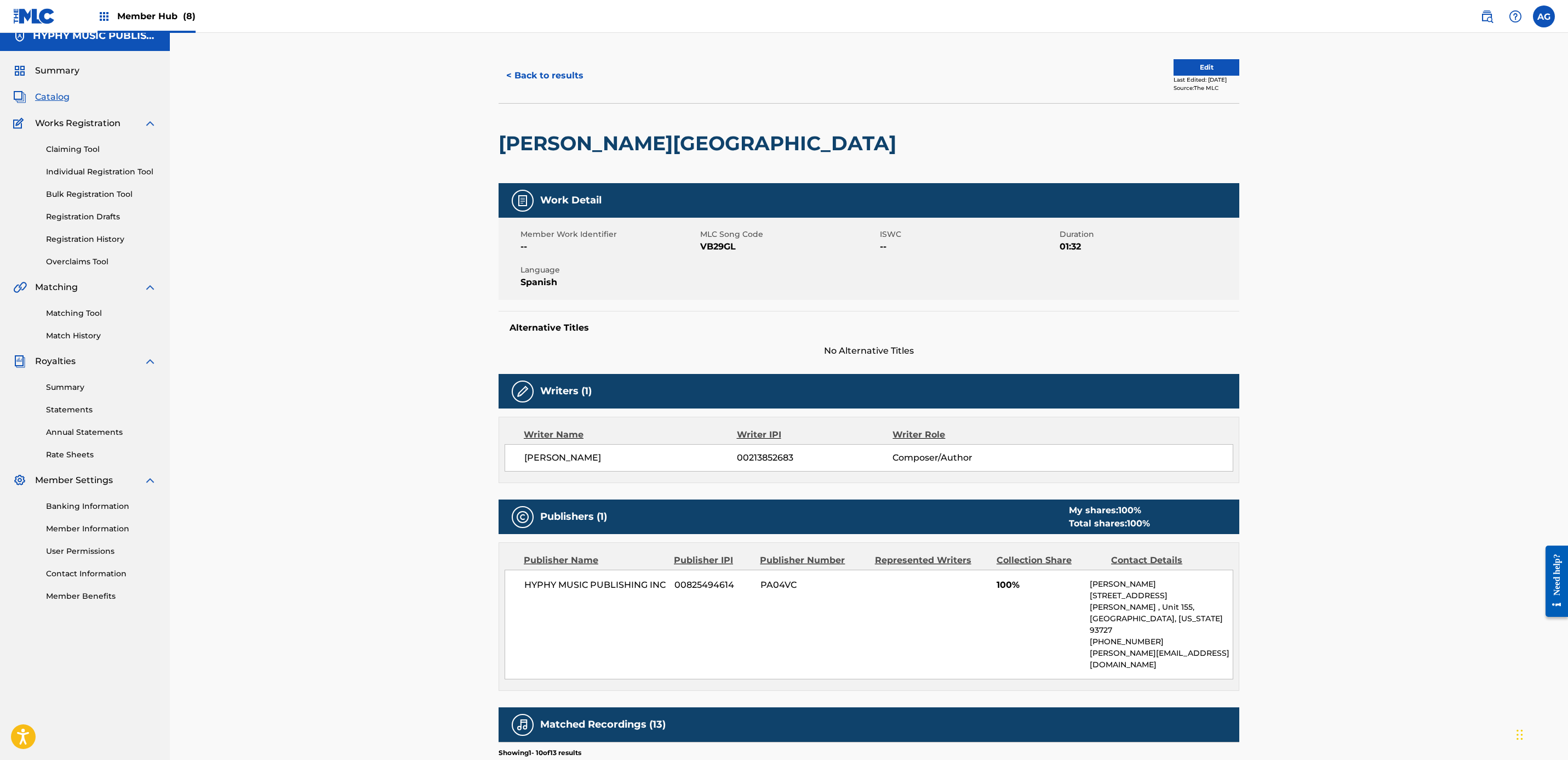
scroll to position [0, 0]
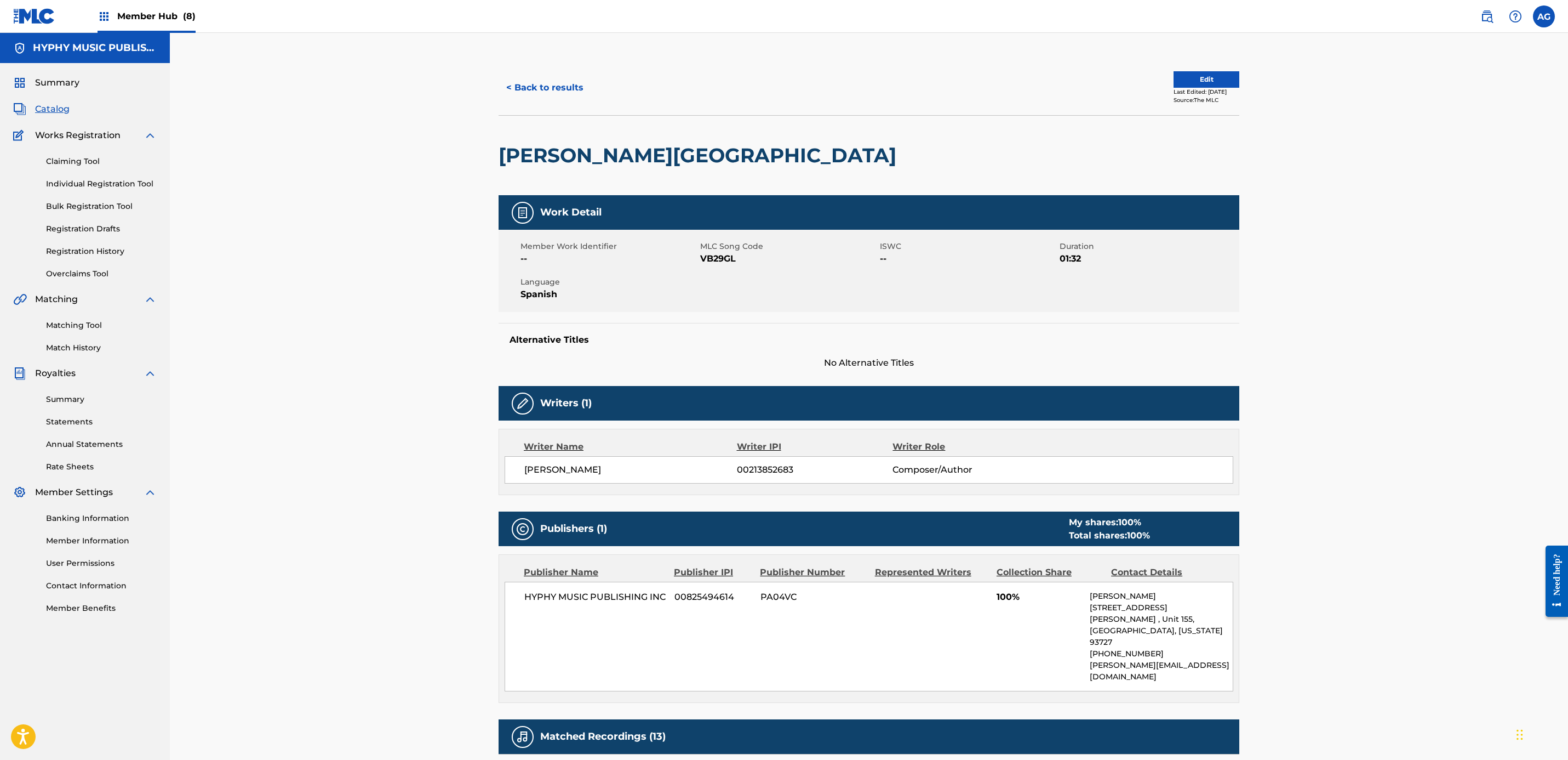
drag, startPoint x: 401, startPoint y: 396, endPoint x: 460, endPoint y: 263, distance: 145.5
click at [551, 96] on button "< Back to results" at bounding box center [544, 87] width 92 height 27
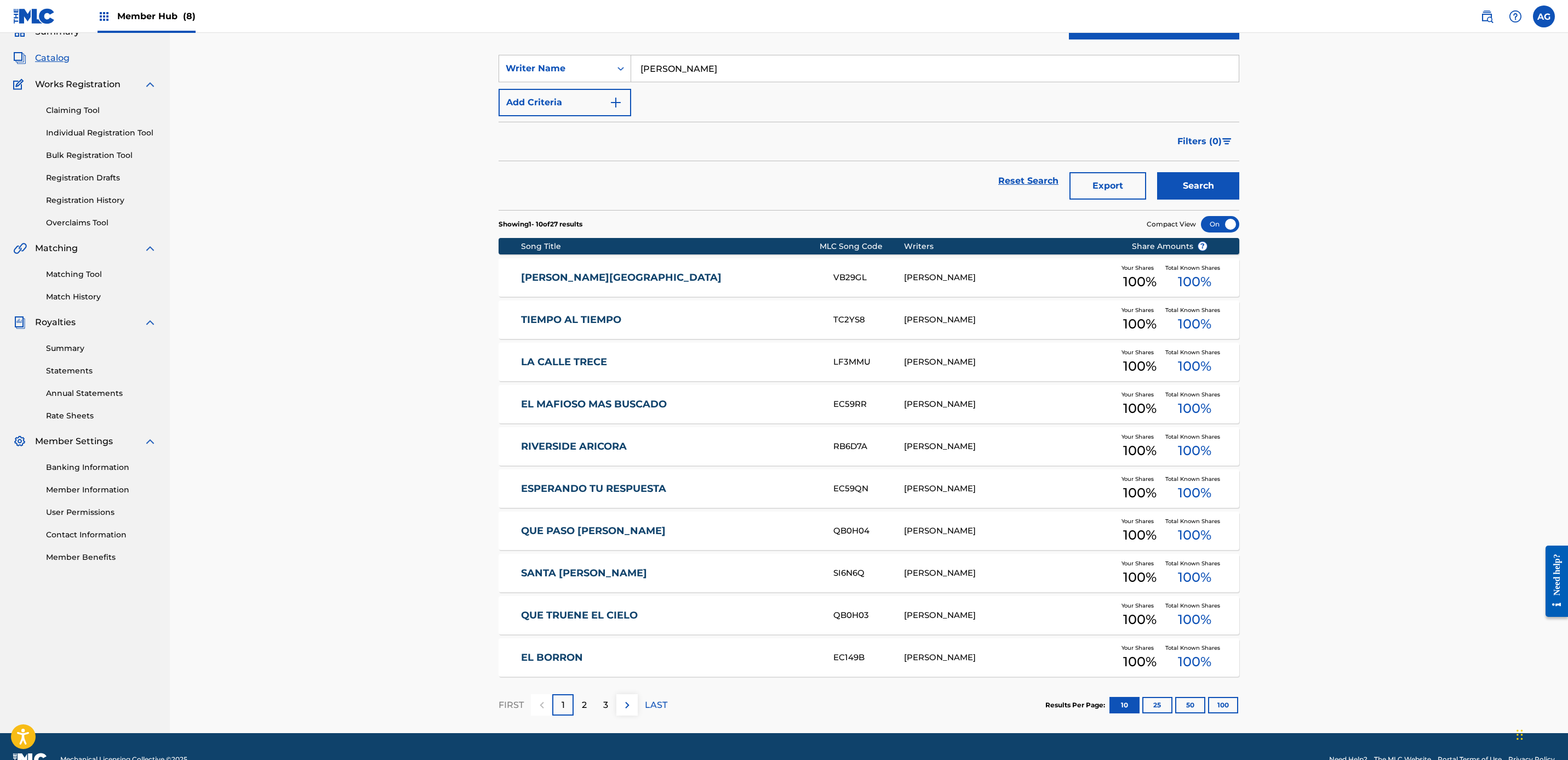
scroll to position [77, 0]
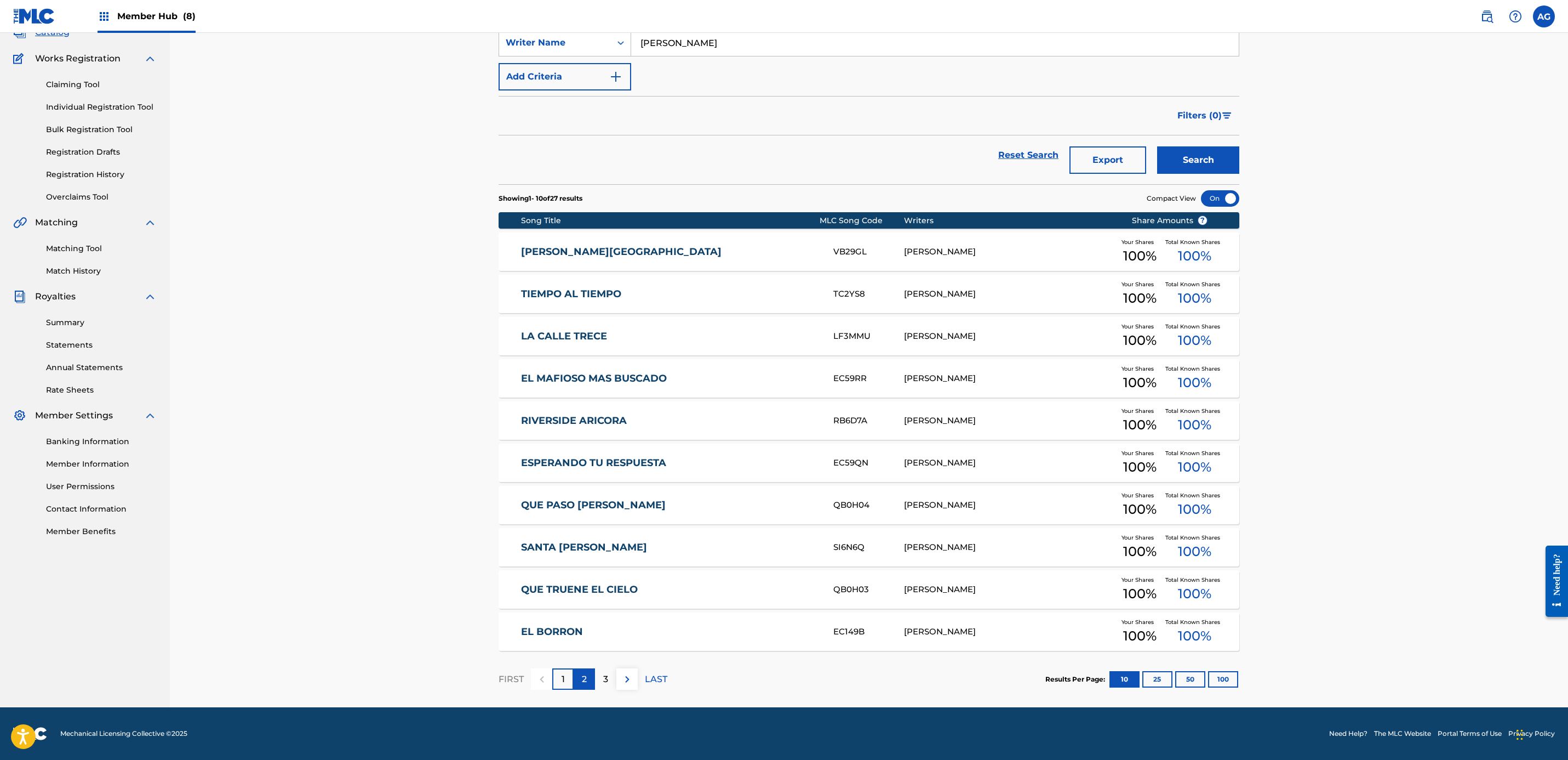
click at [587, 675] on div "2" at bounding box center [584, 678] width 21 height 21
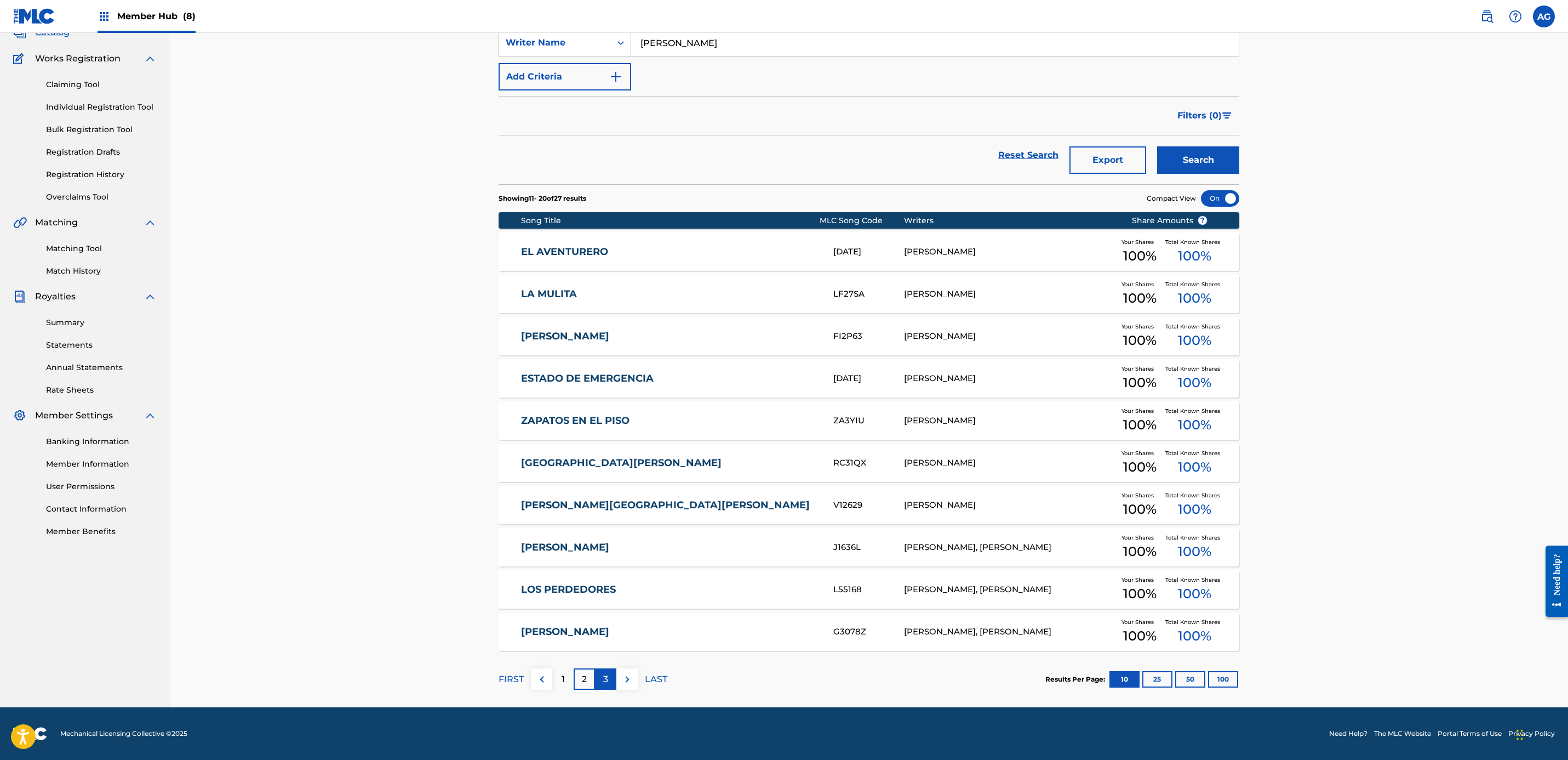
click at [608, 676] on div "3" at bounding box center [605, 678] width 21 height 21
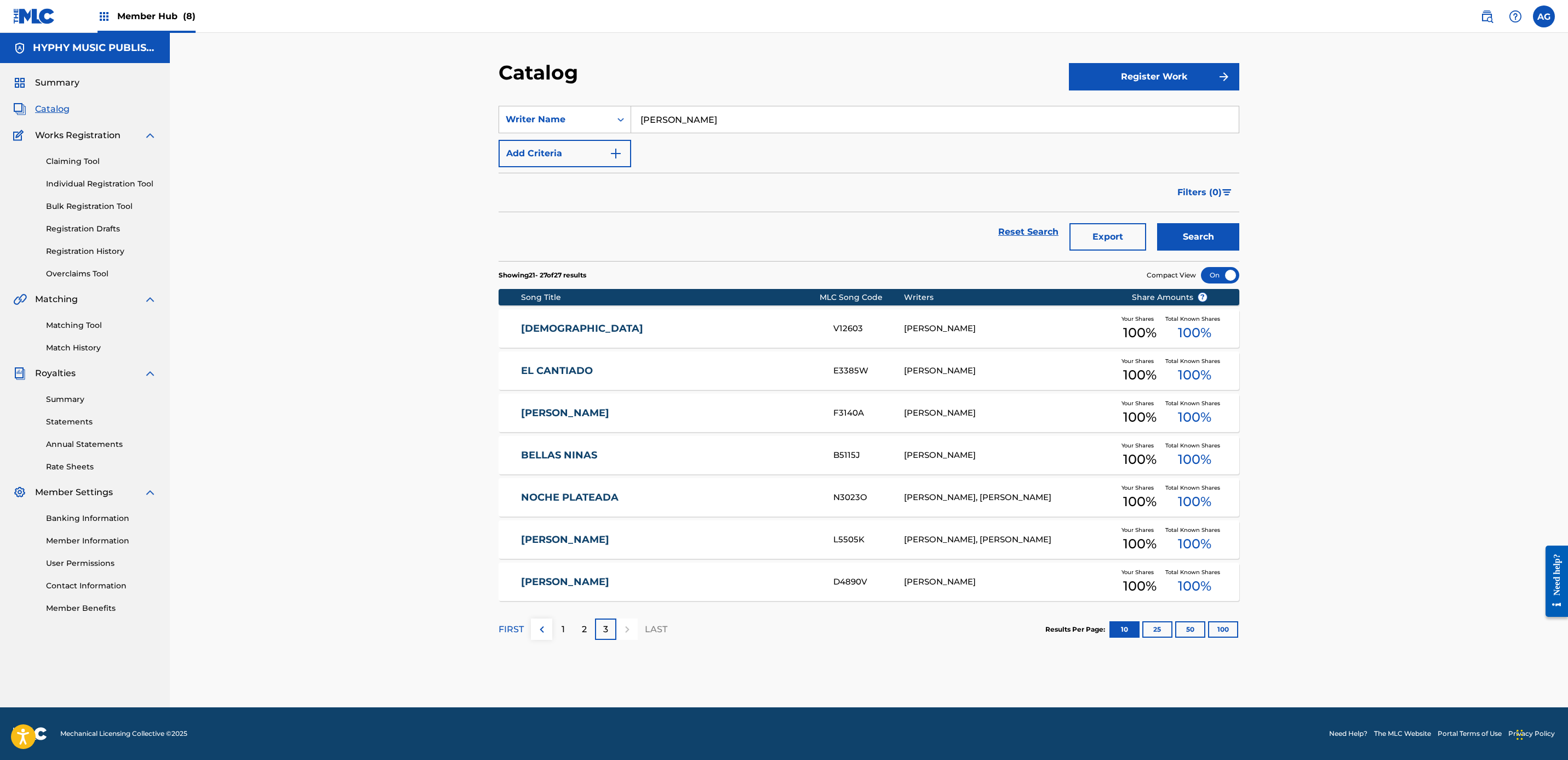
click at [630, 458] on link "BELLAS NINAS" at bounding box center [670, 454] width 298 height 13
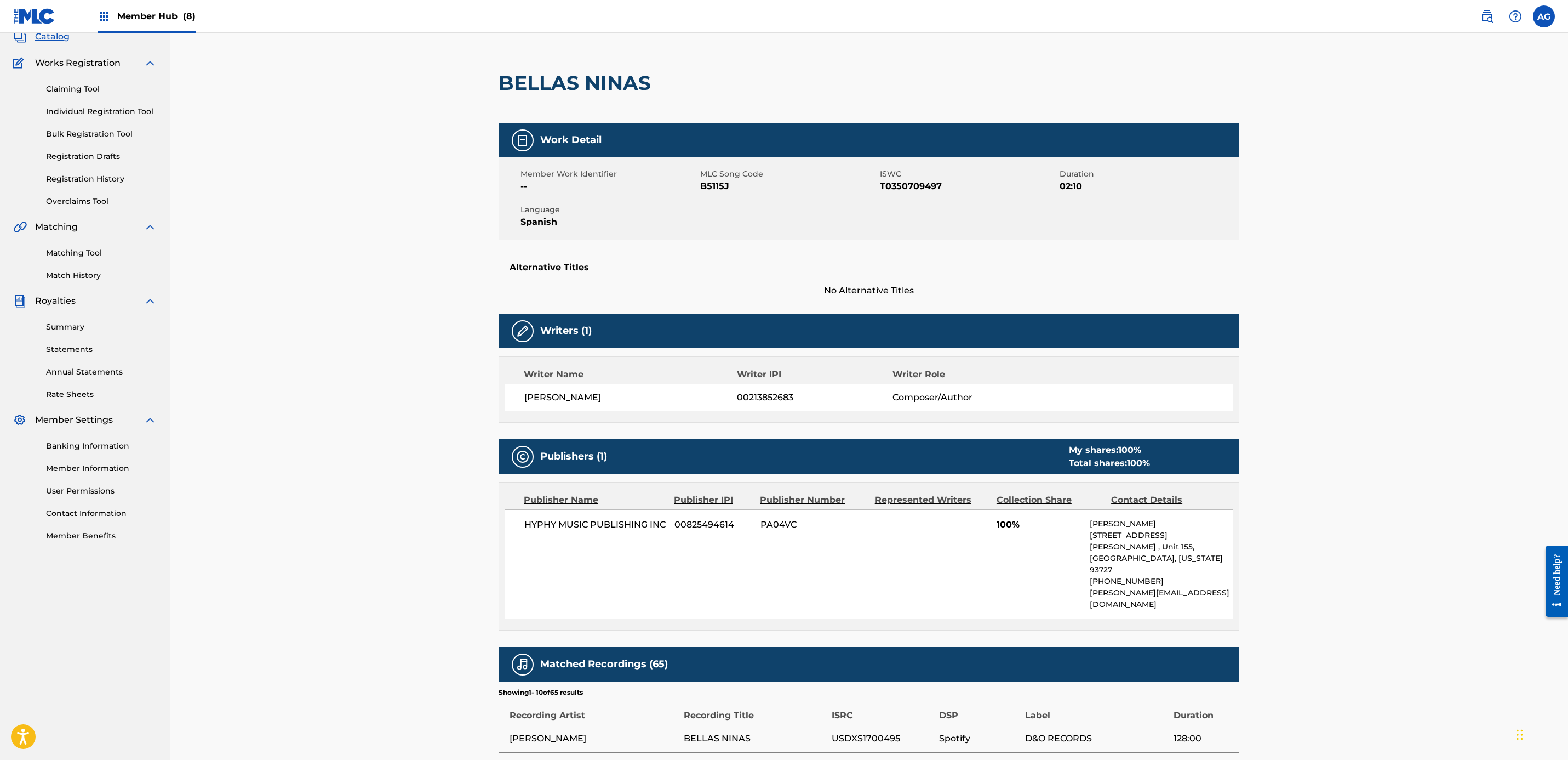
scroll to position [355, 0]
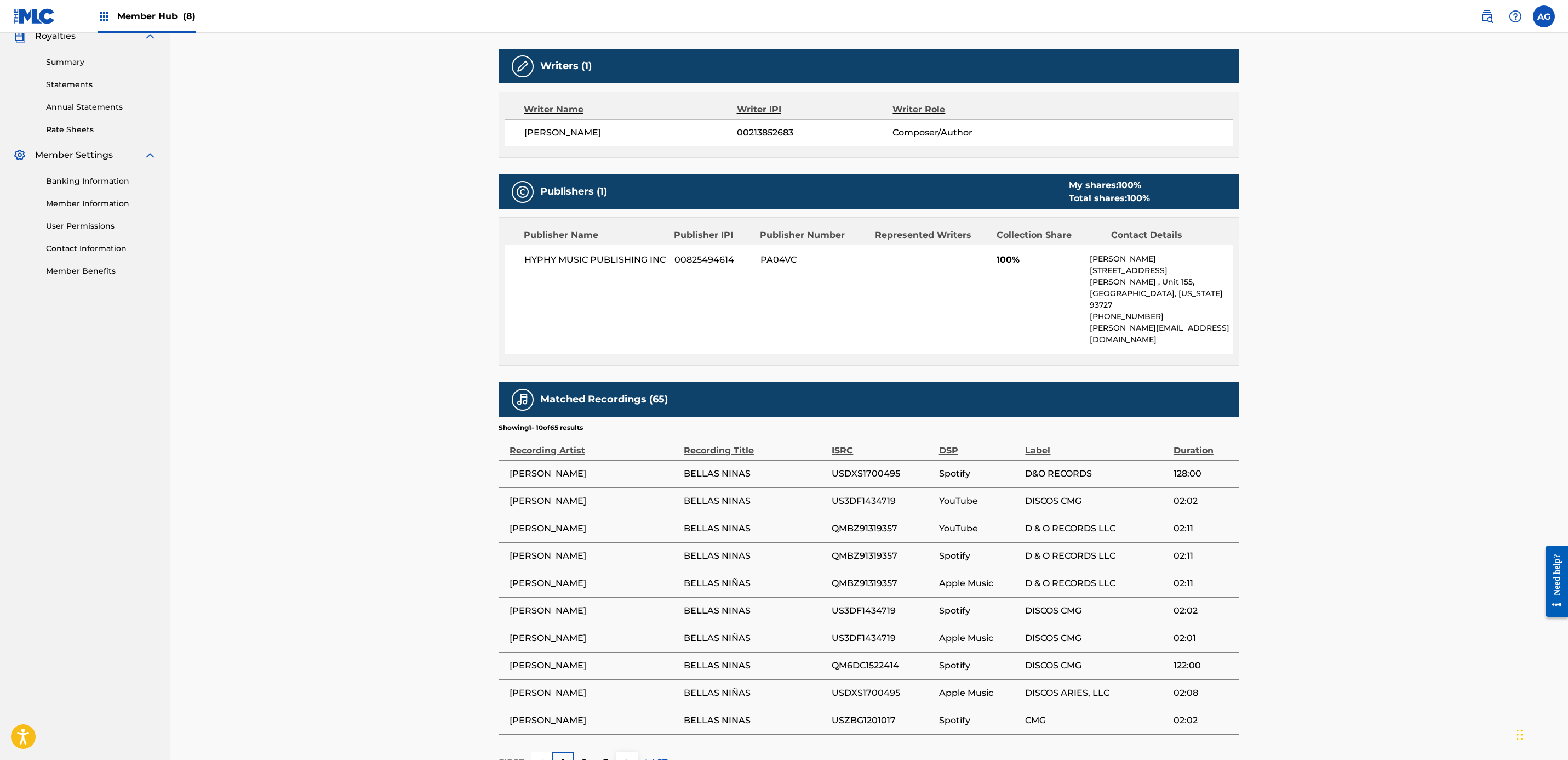
drag, startPoint x: 364, startPoint y: 469, endPoint x: 364, endPoint y: 528, distance: 59.0
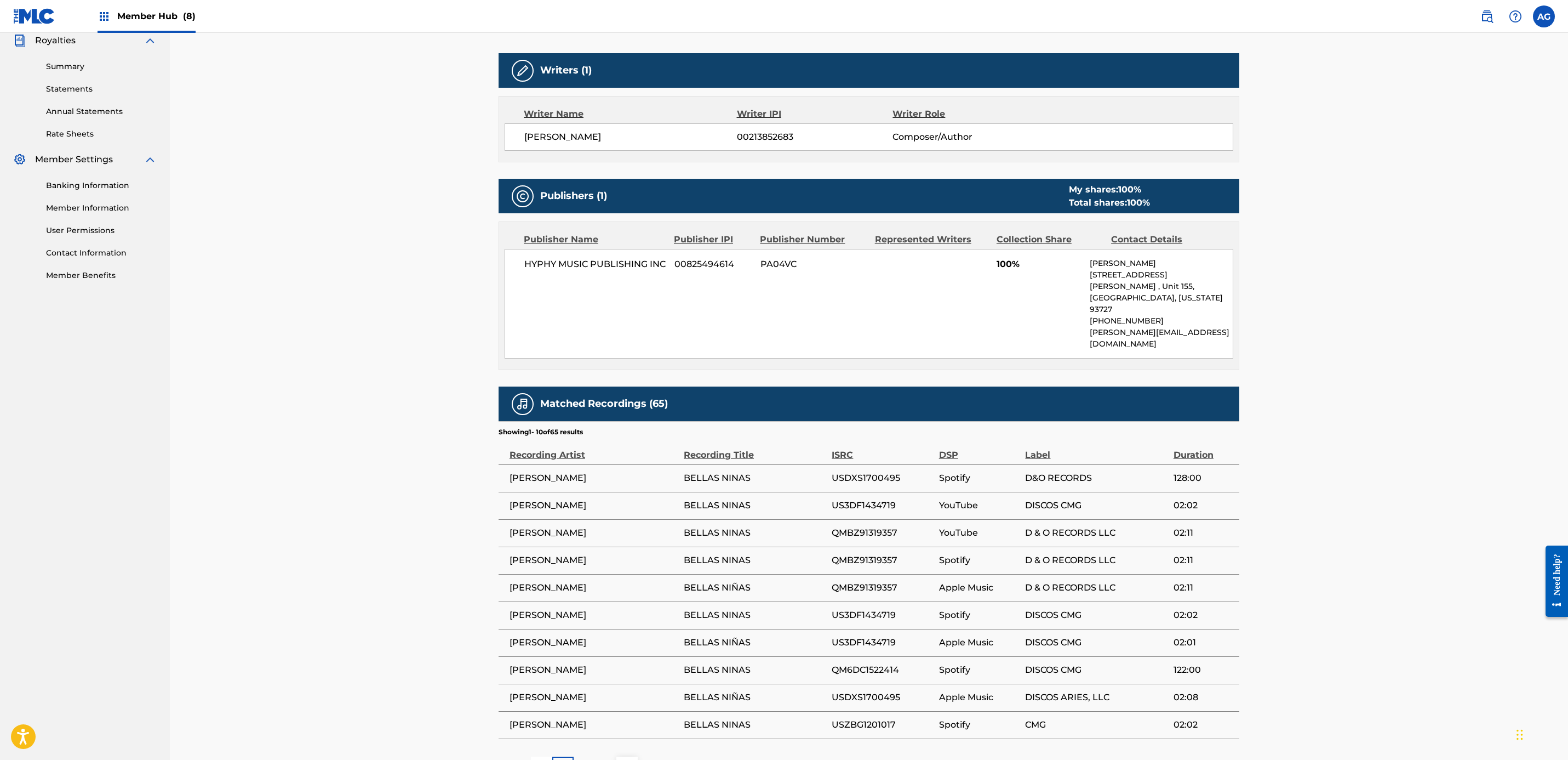
scroll to position [0, 0]
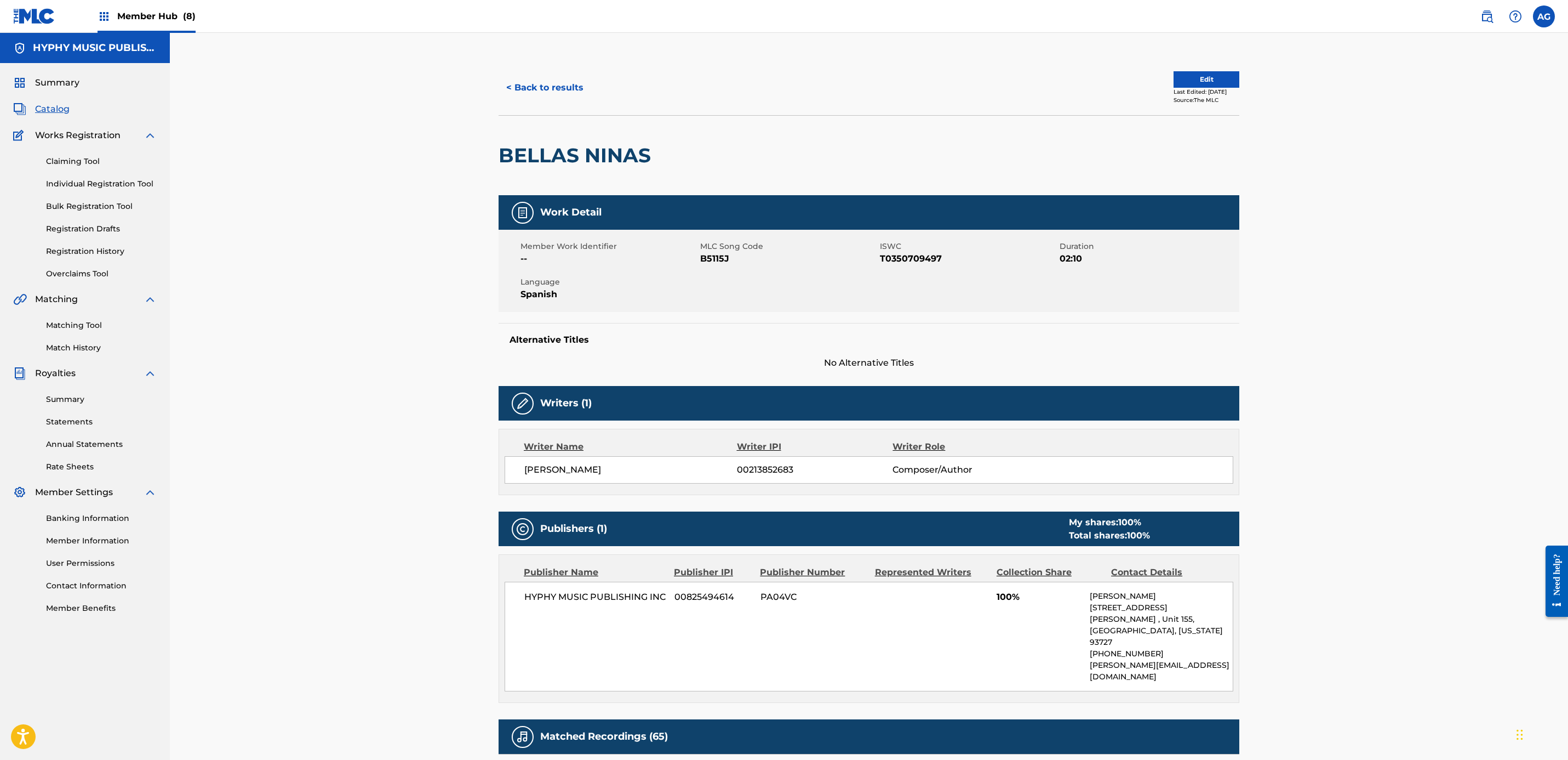
drag, startPoint x: 364, startPoint y: 528, endPoint x: 434, endPoint y: 364, distance: 178.3
click at [536, 89] on button "< Back to results" at bounding box center [544, 87] width 92 height 27
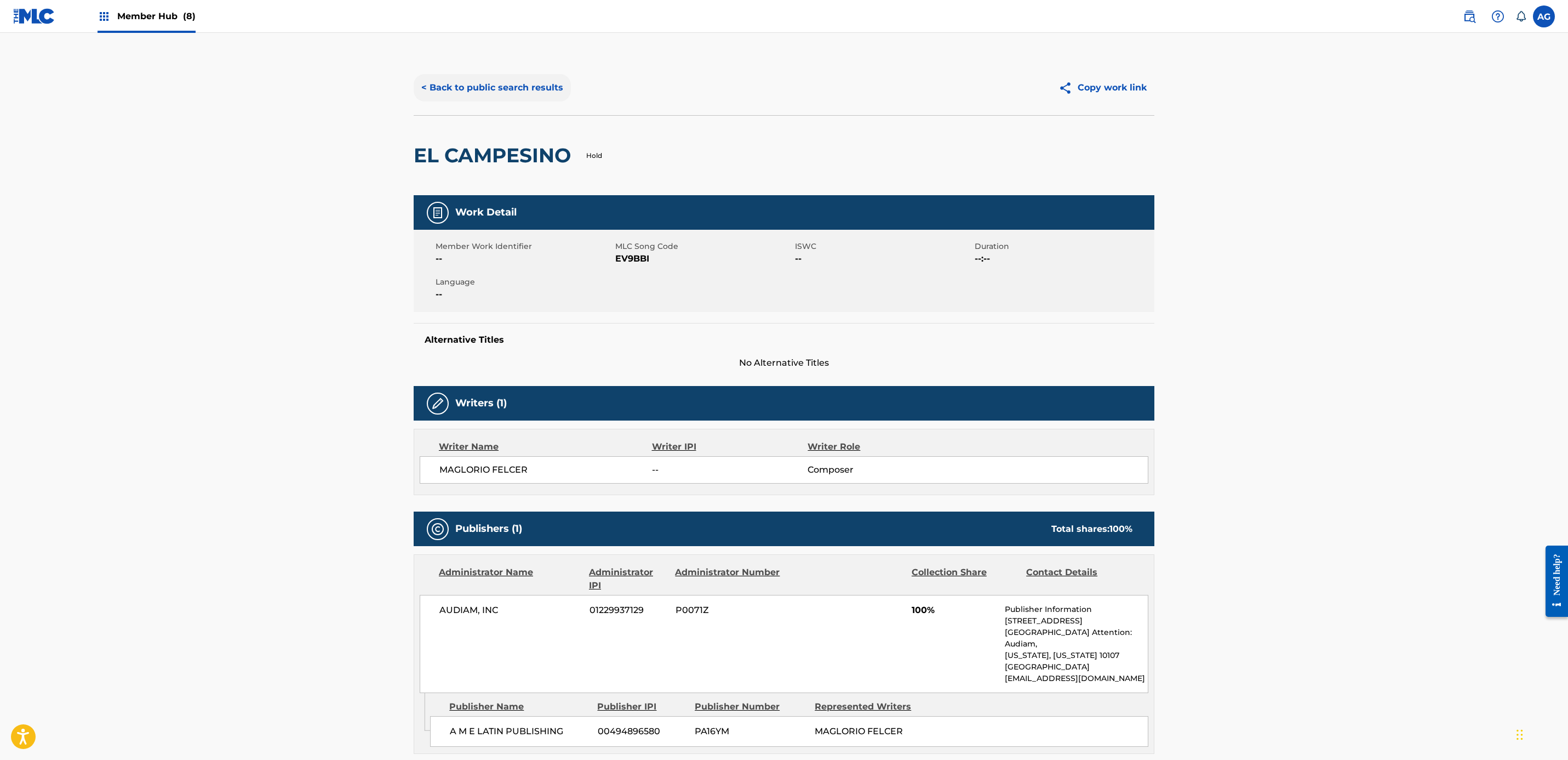
click at [448, 85] on button "< Back to public search results" at bounding box center [492, 87] width 157 height 27
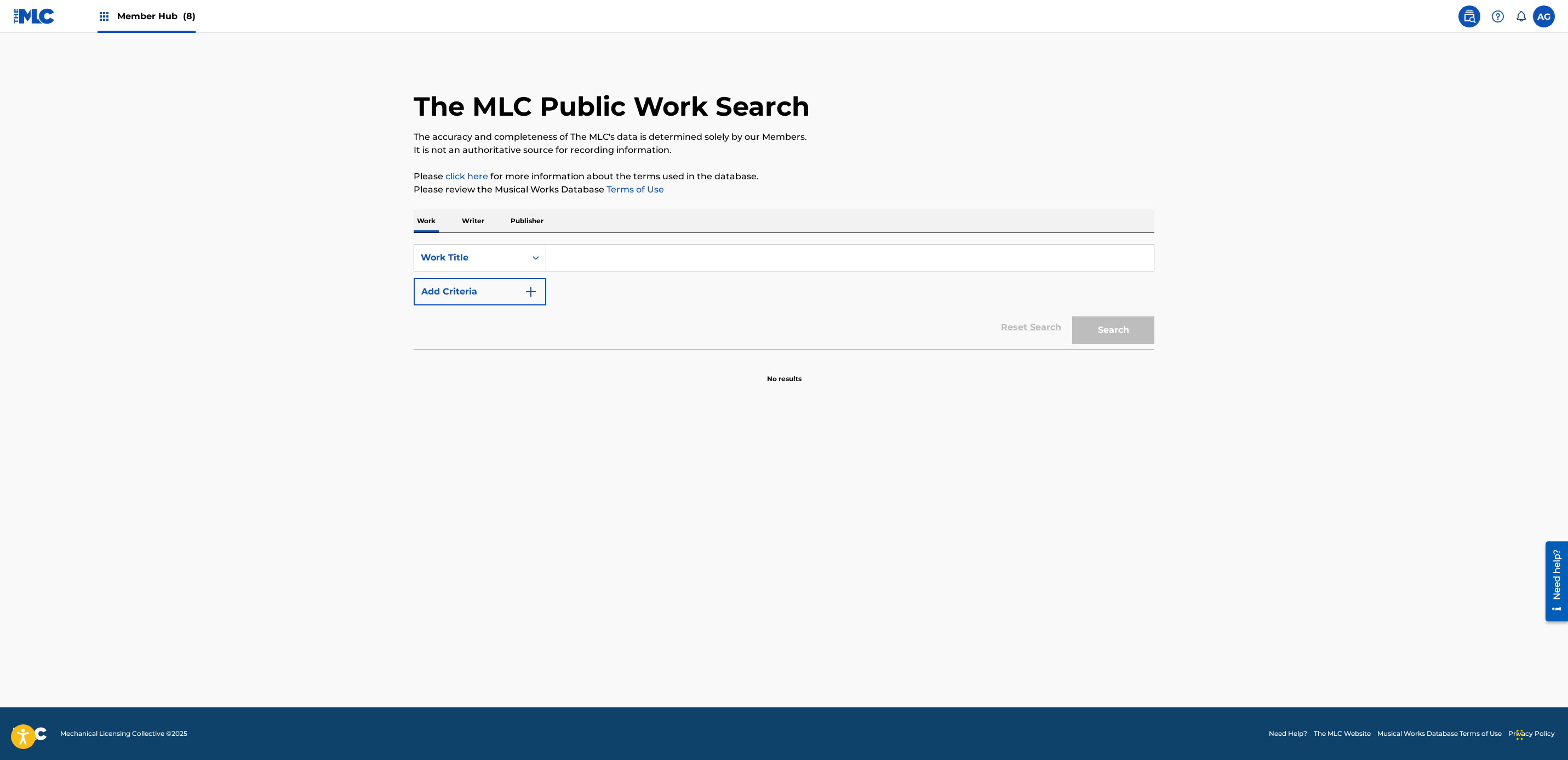
click at [162, 21] on span "Member Hub (8)" at bounding box center [157, 16] width 79 height 13
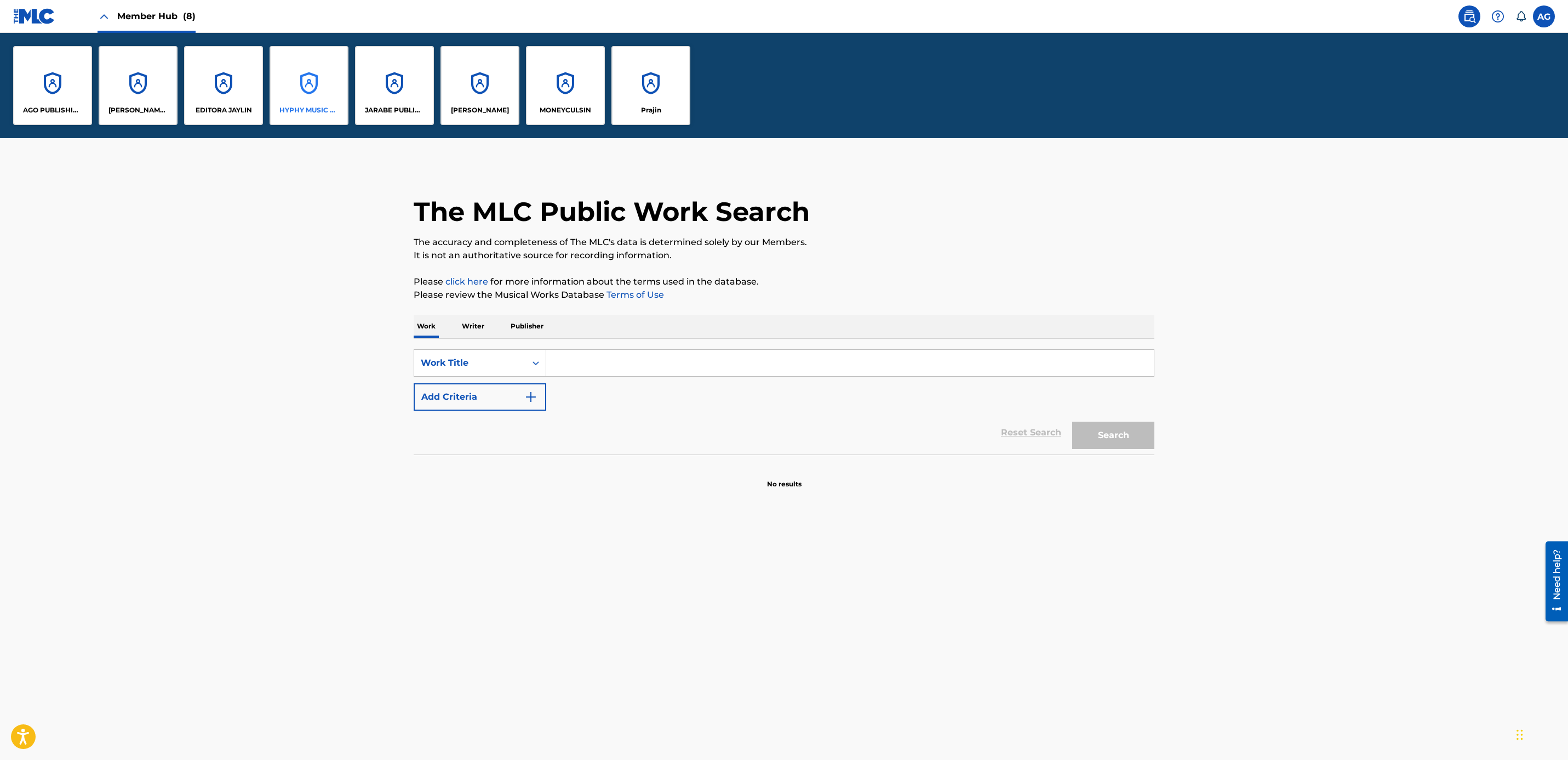
click at [310, 119] on div "HYPHY MUSIC PUBLISHING INC" at bounding box center [309, 85] width 79 height 79
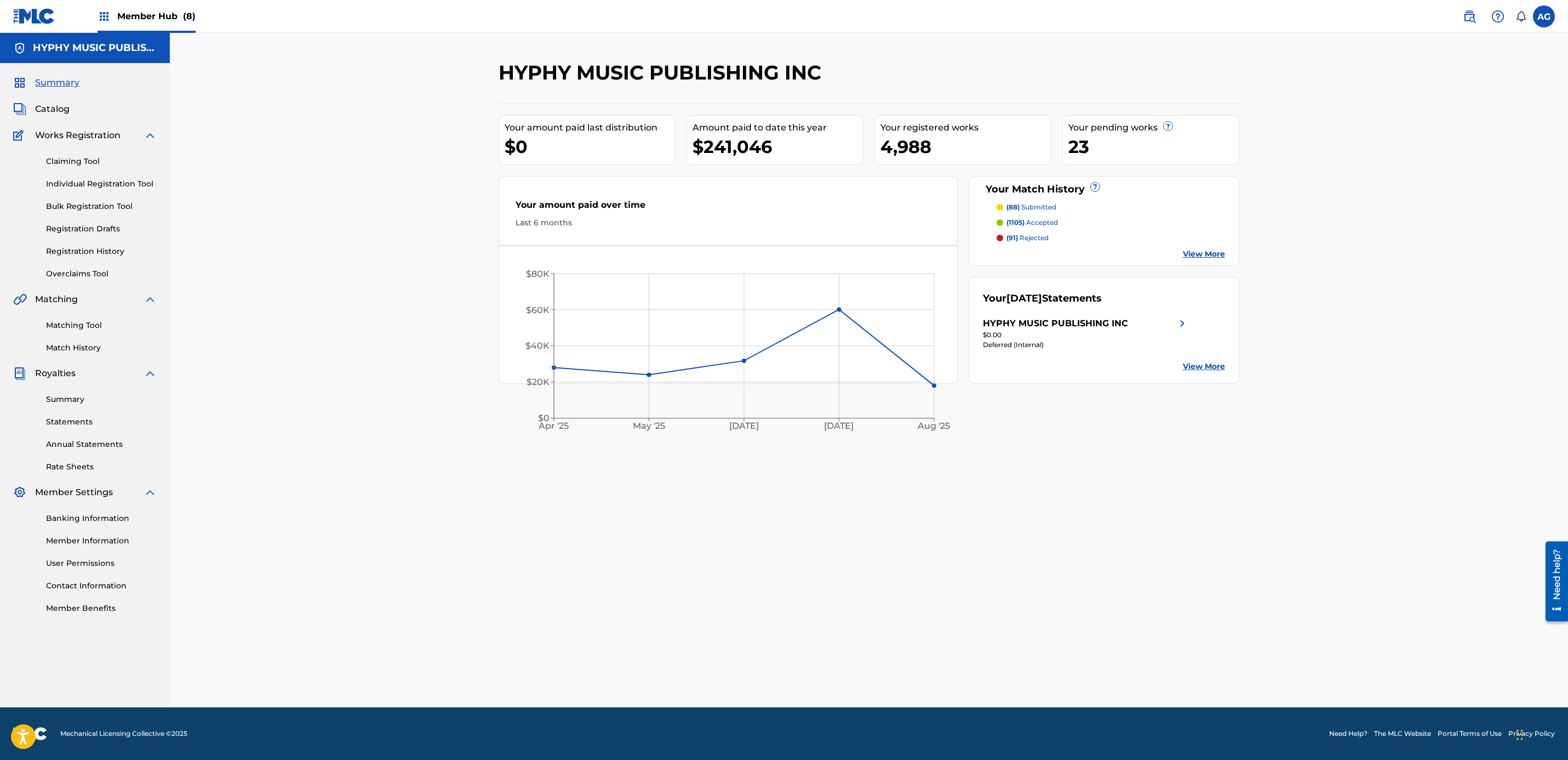
click at [142, 18] on span "Member Hub (8)" at bounding box center [157, 16] width 79 height 13
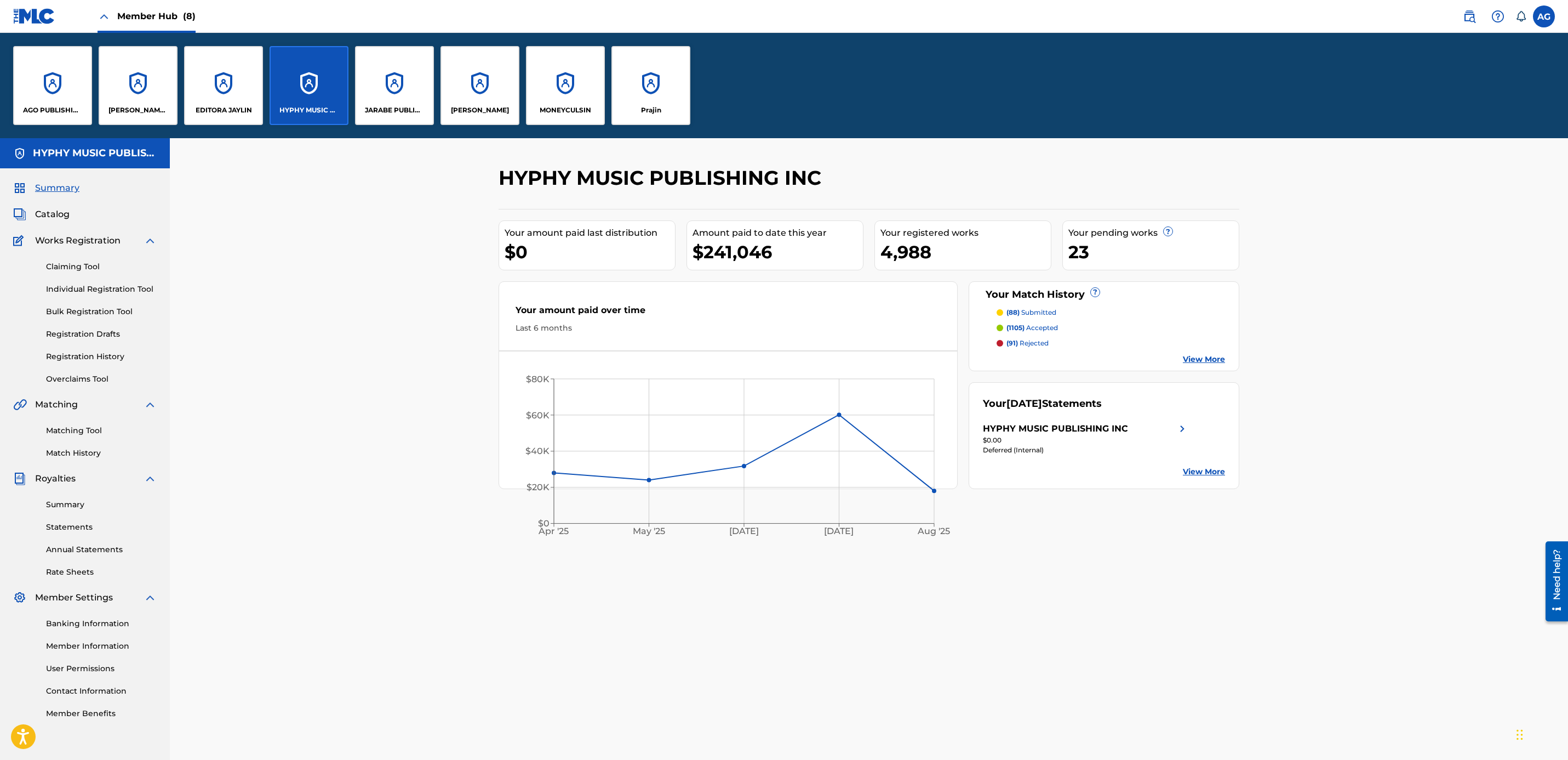
click at [327, 99] on div "HYPHY MUSIC PUBLISHING INC" at bounding box center [309, 85] width 79 height 79
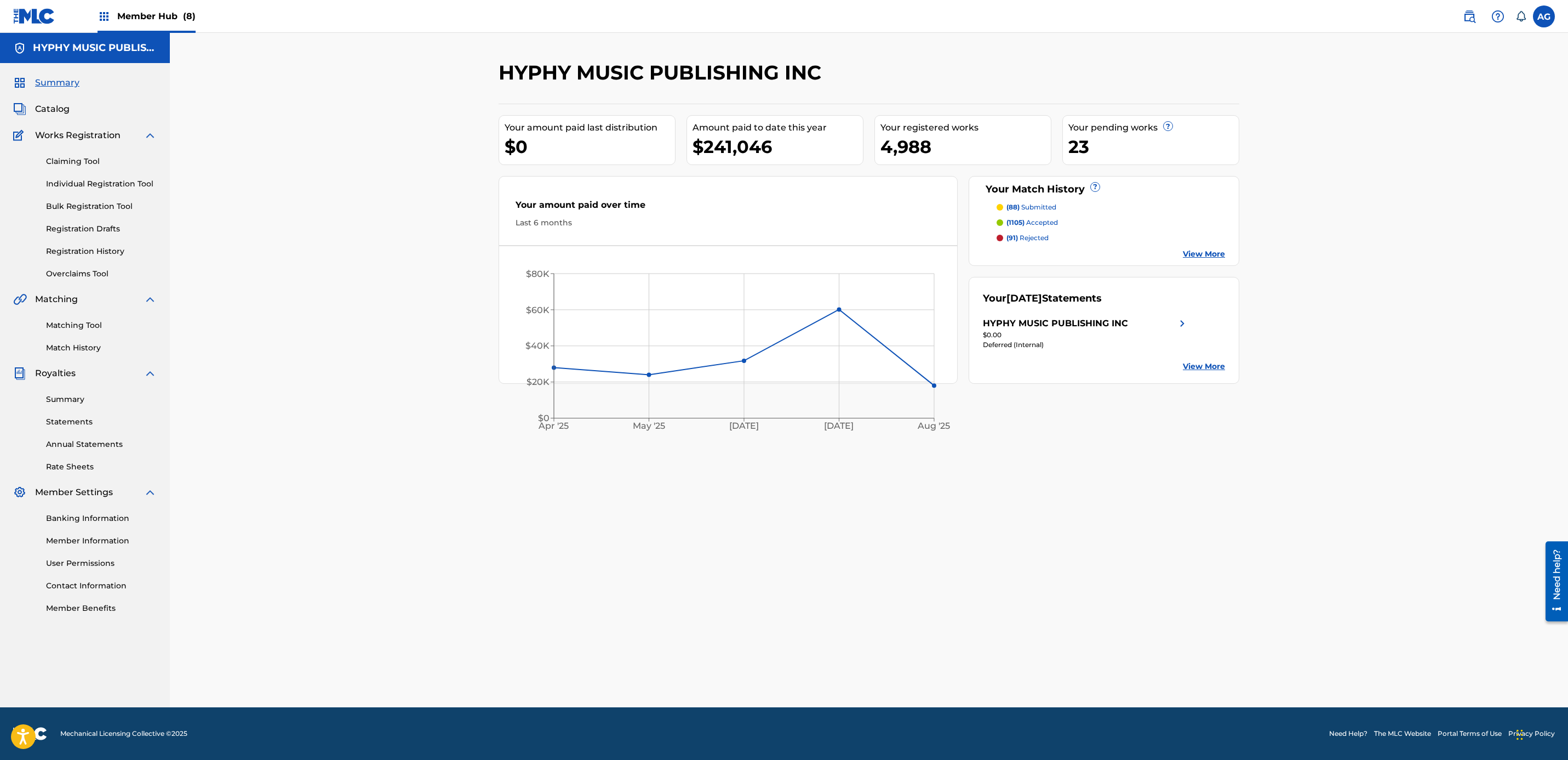
click at [168, 27] on div "Member Hub (8)" at bounding box center [146, 16] width 98 height 32
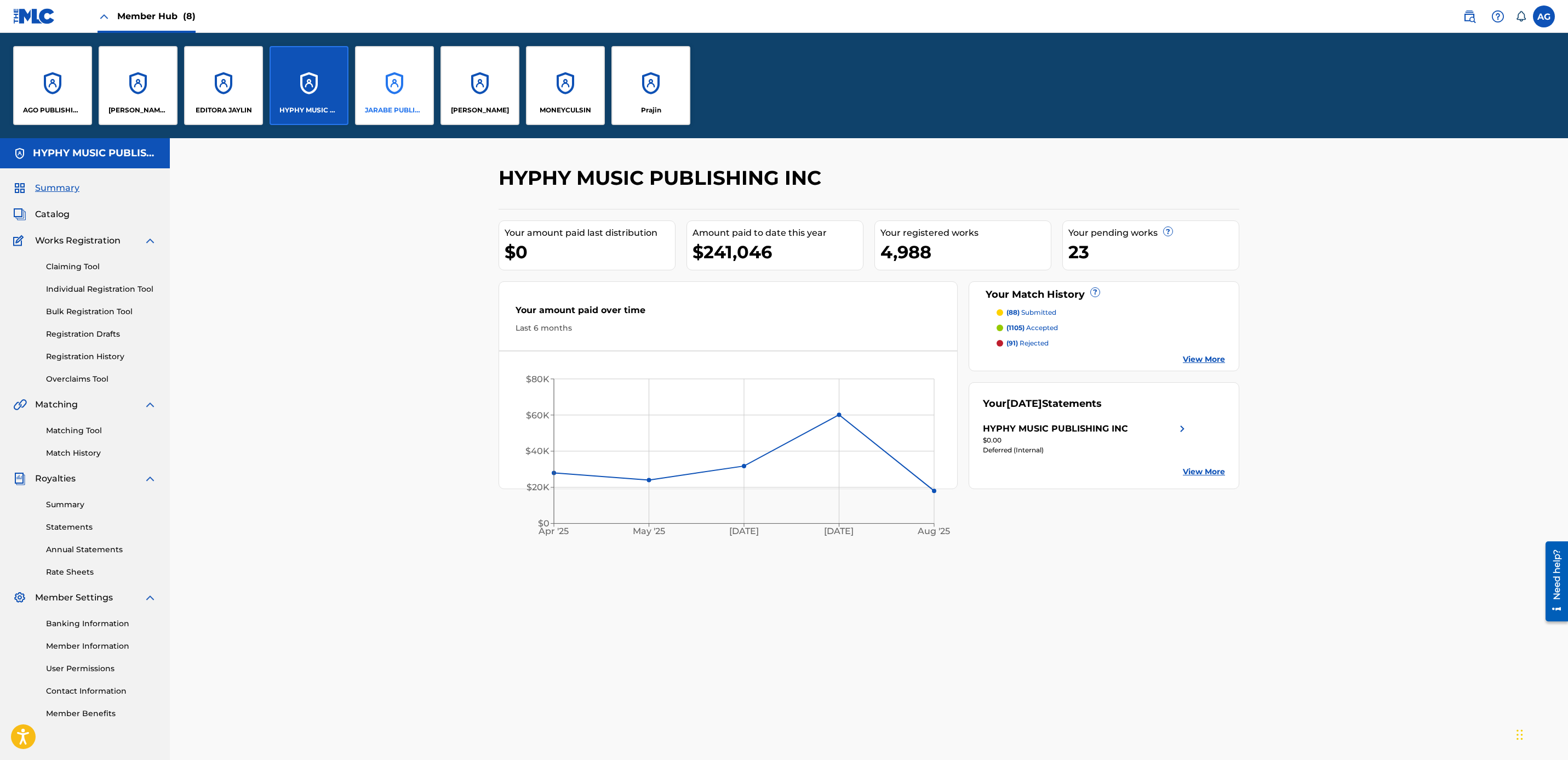
click at [398, 96] on div "JARABE PUBLISHING COMPANY" at bounding box center [394, 85] width 79 height 79
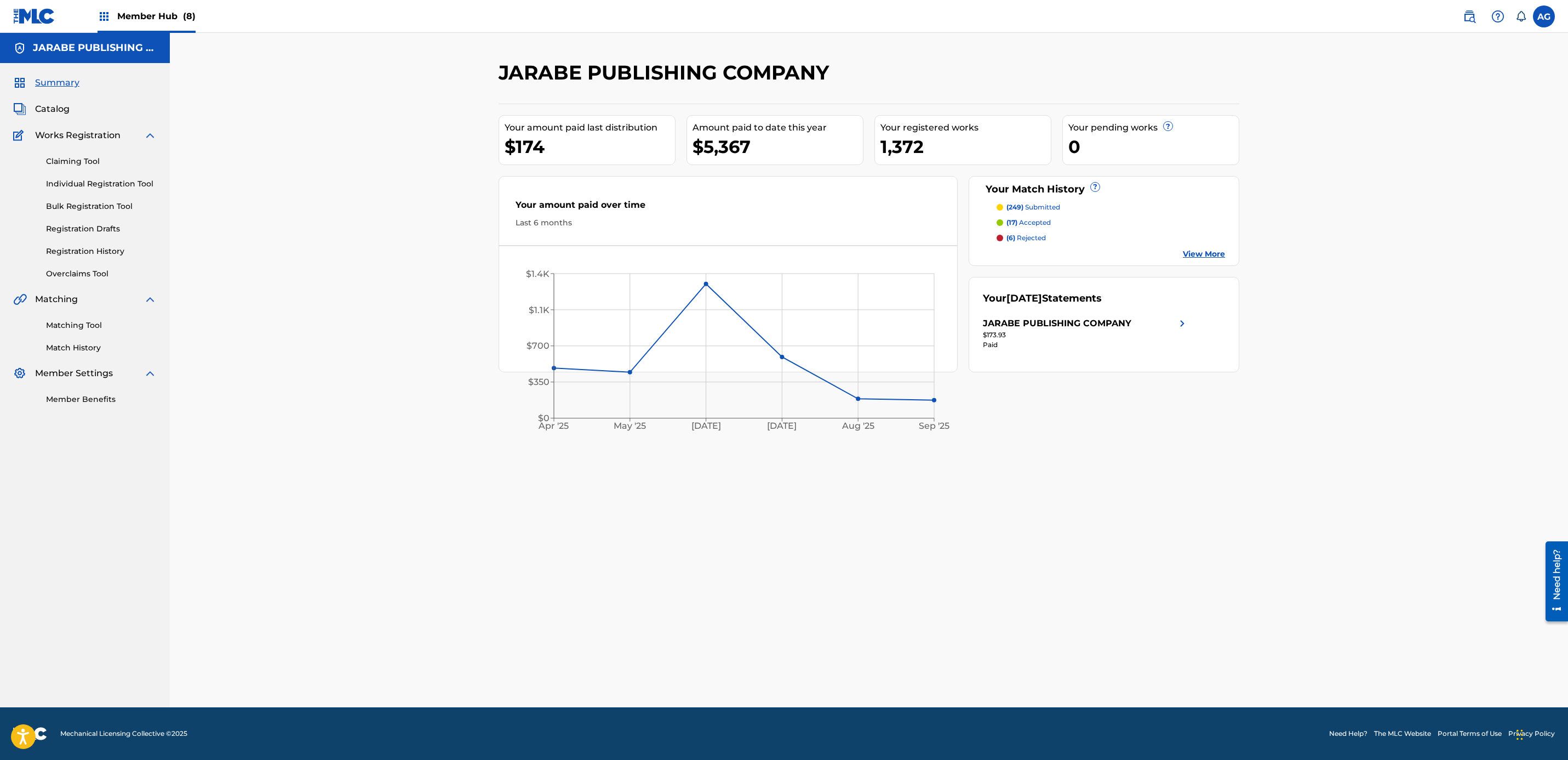
click at [1153, 334] on div "$173.93" at bounding box center [1086, 335] width 206 height 10
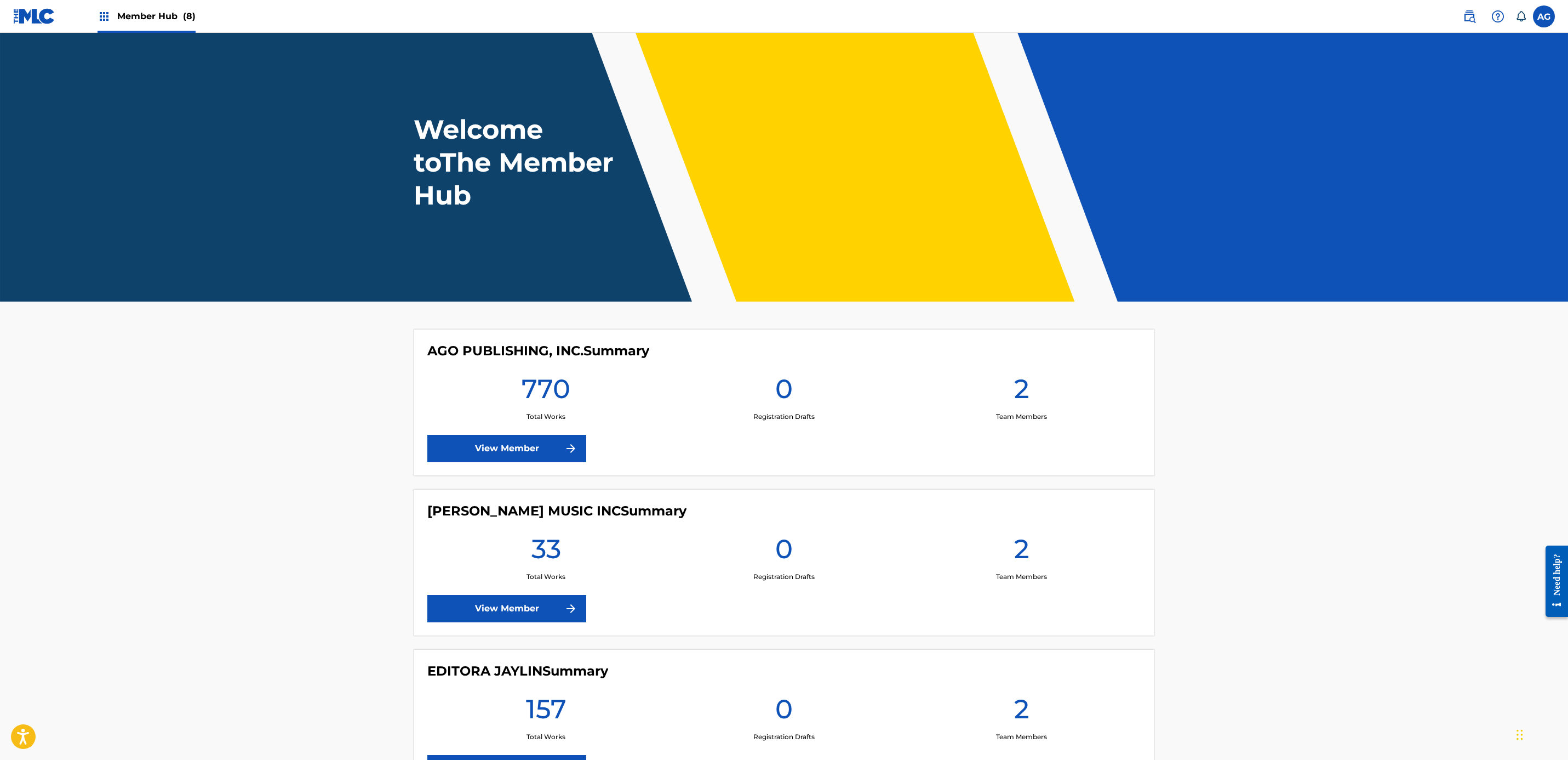
click at [173, 12] on span "Member Hub (8)" at bounding box center [157, 16] width 79 height 13
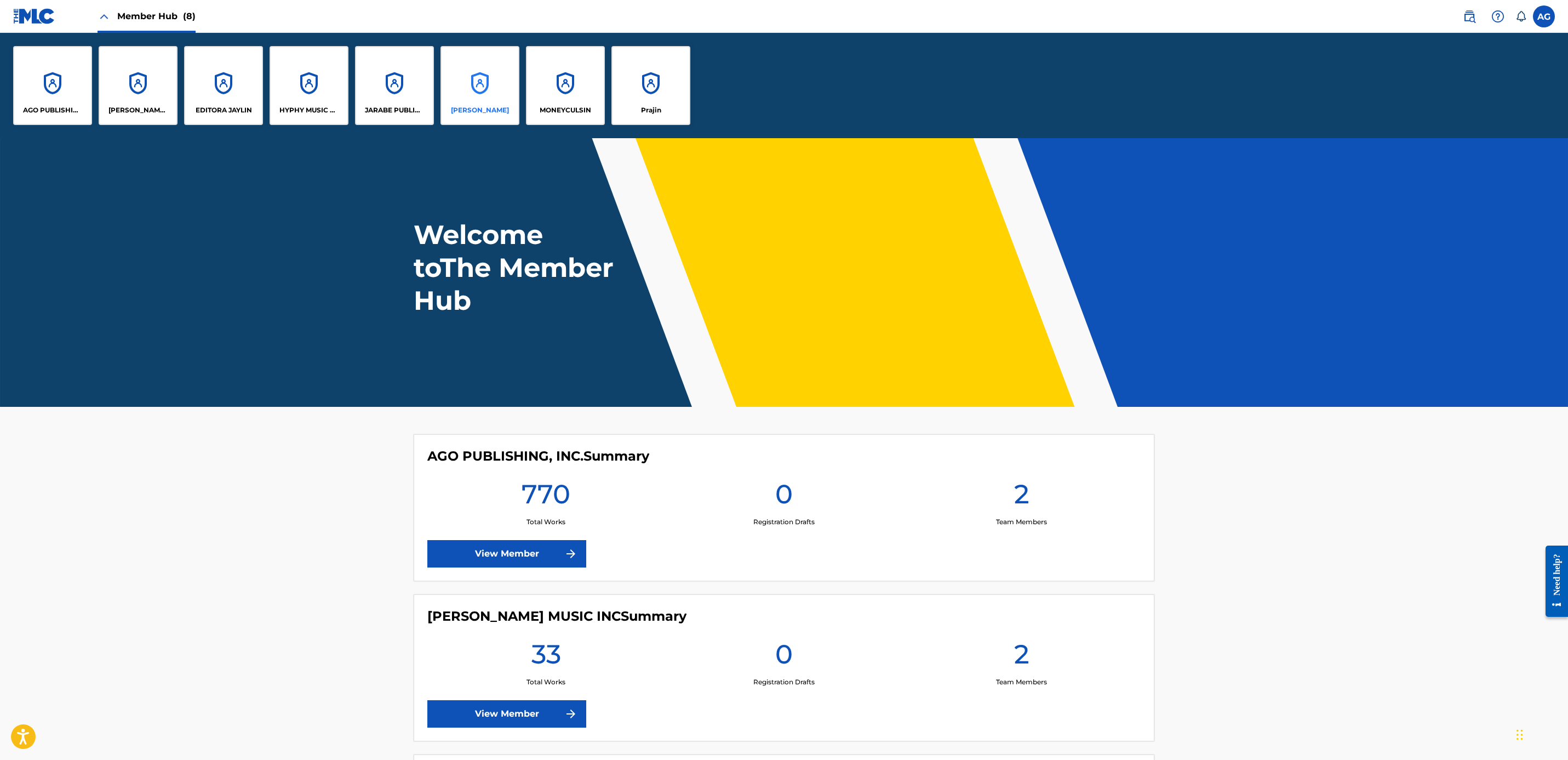
click at [482, 96] on div "JOSE ONTIVEROS MEZA" at bounding box center [480, 85] width 79 height 79
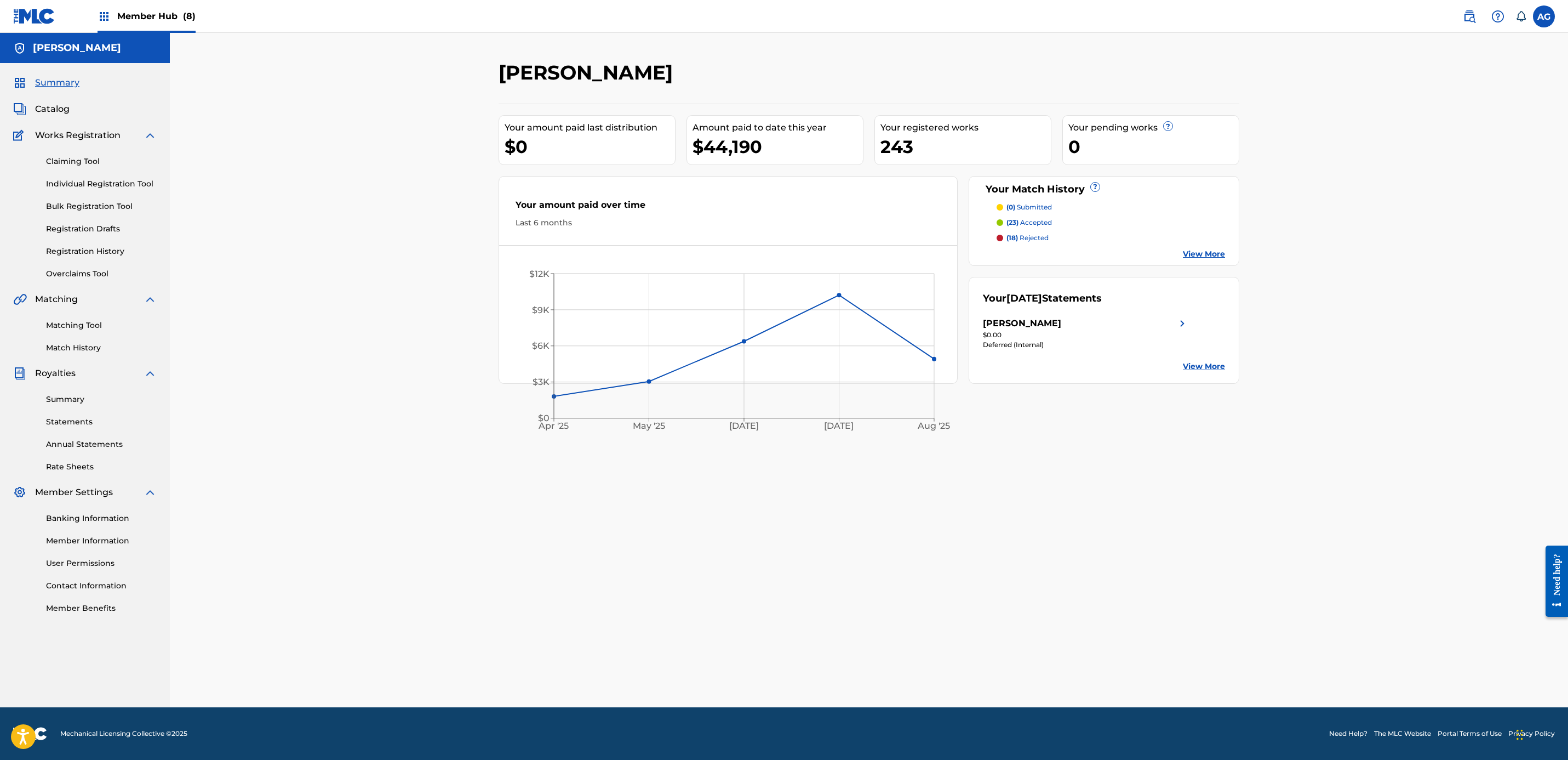
click at [168, 8] on div "Member Hub (8)" at bounding box center [146, 16] width 98 height 32
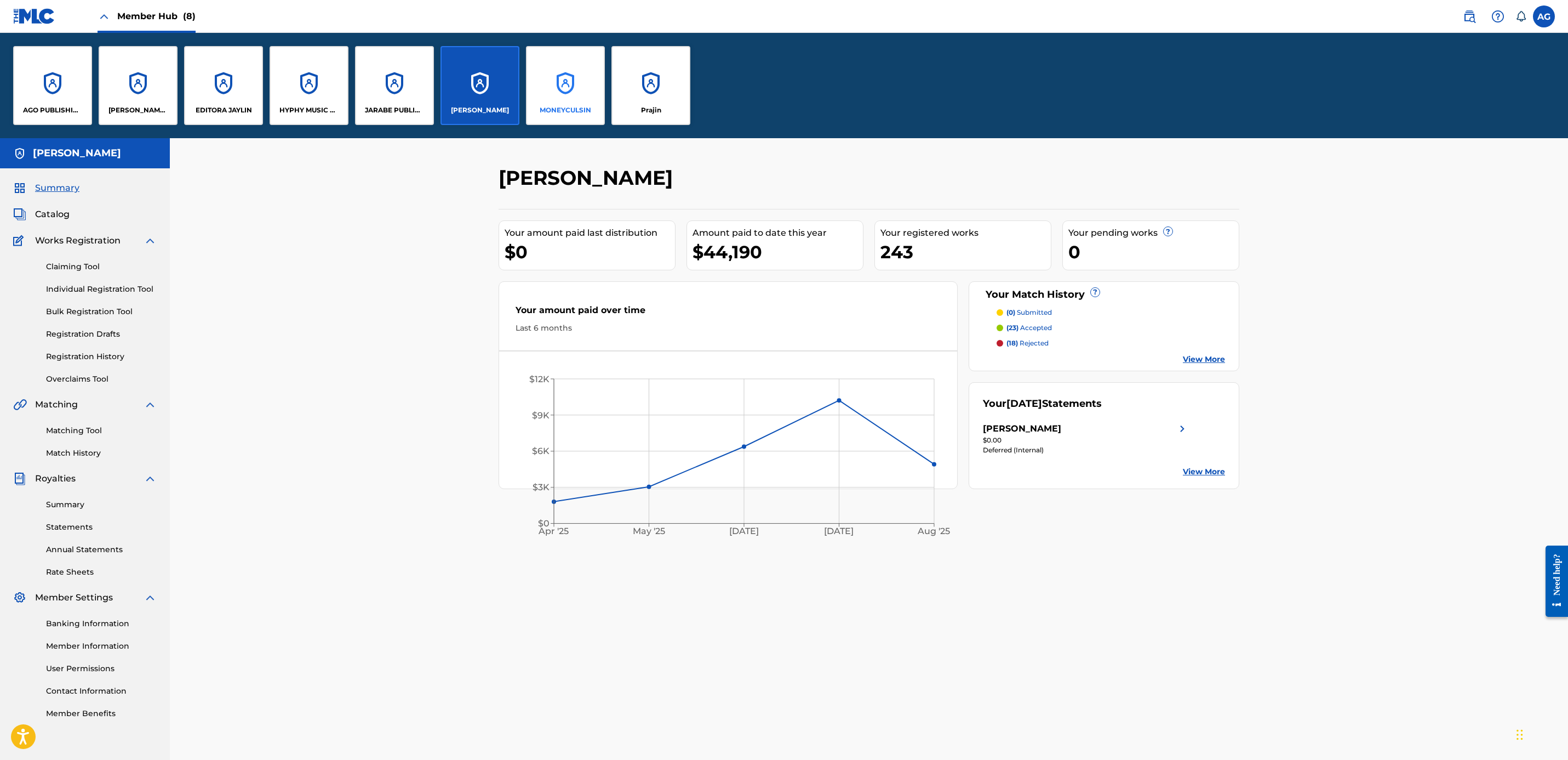
click at [580, 96] on div "MONEYCULSIN" at bounding box center [565, 85] width 79 height 79
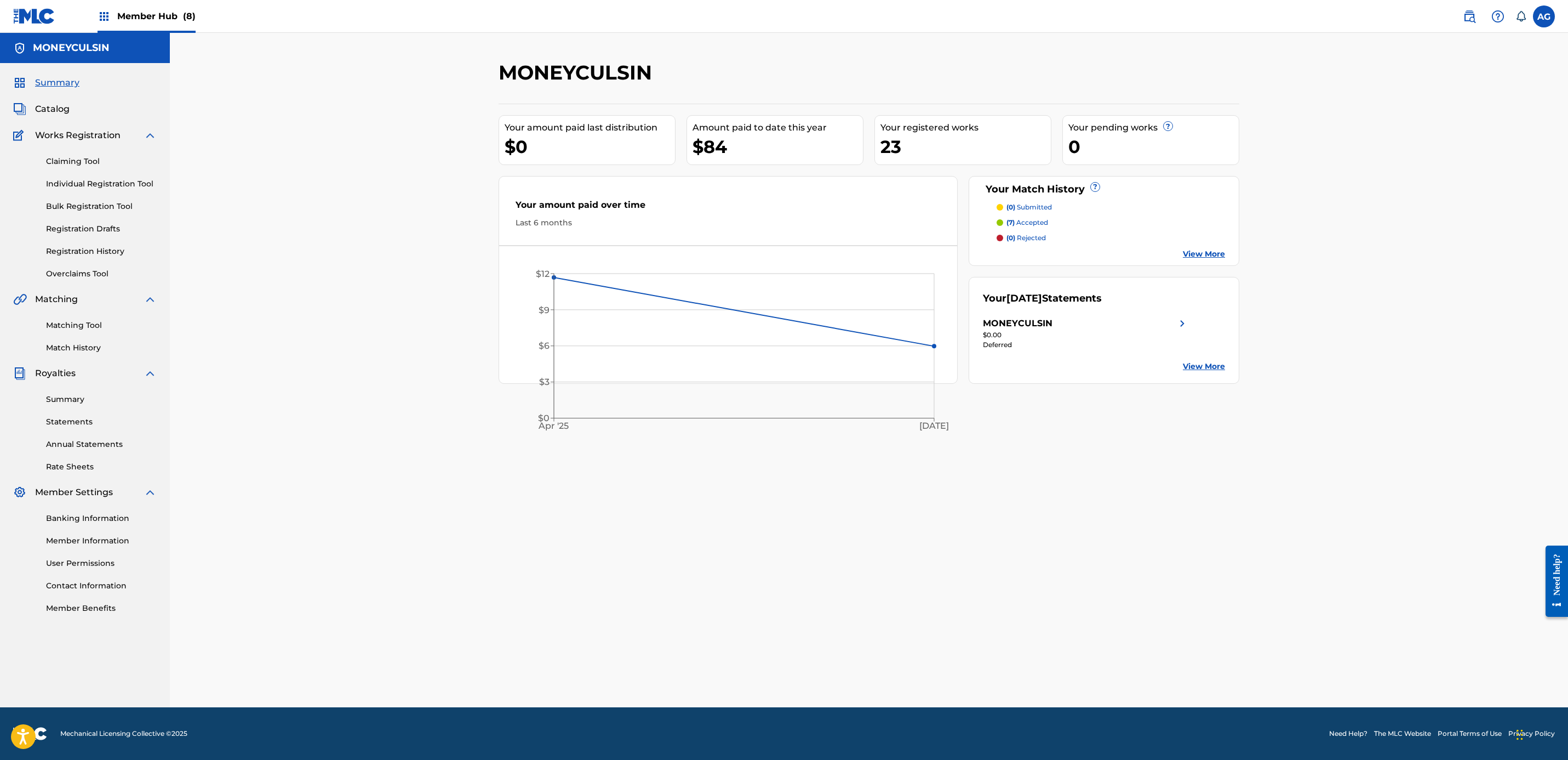
click at [163, 7] on div "Member Hub (8)" at bounding box center [146, 16] width 98 height 32
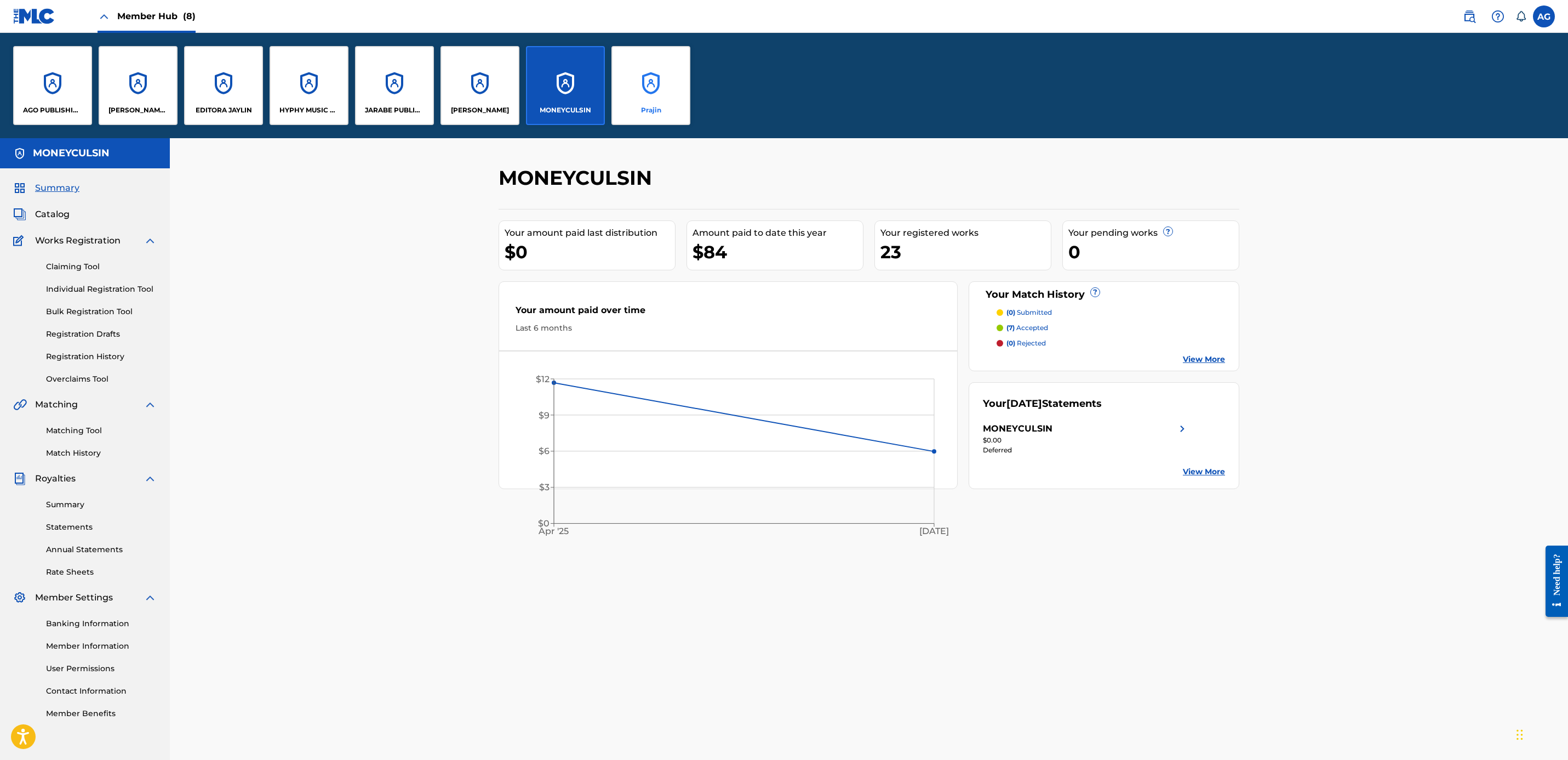
click at [646, 64] on div "Prajin" at bounding box center [651, 85] width 79 height 79
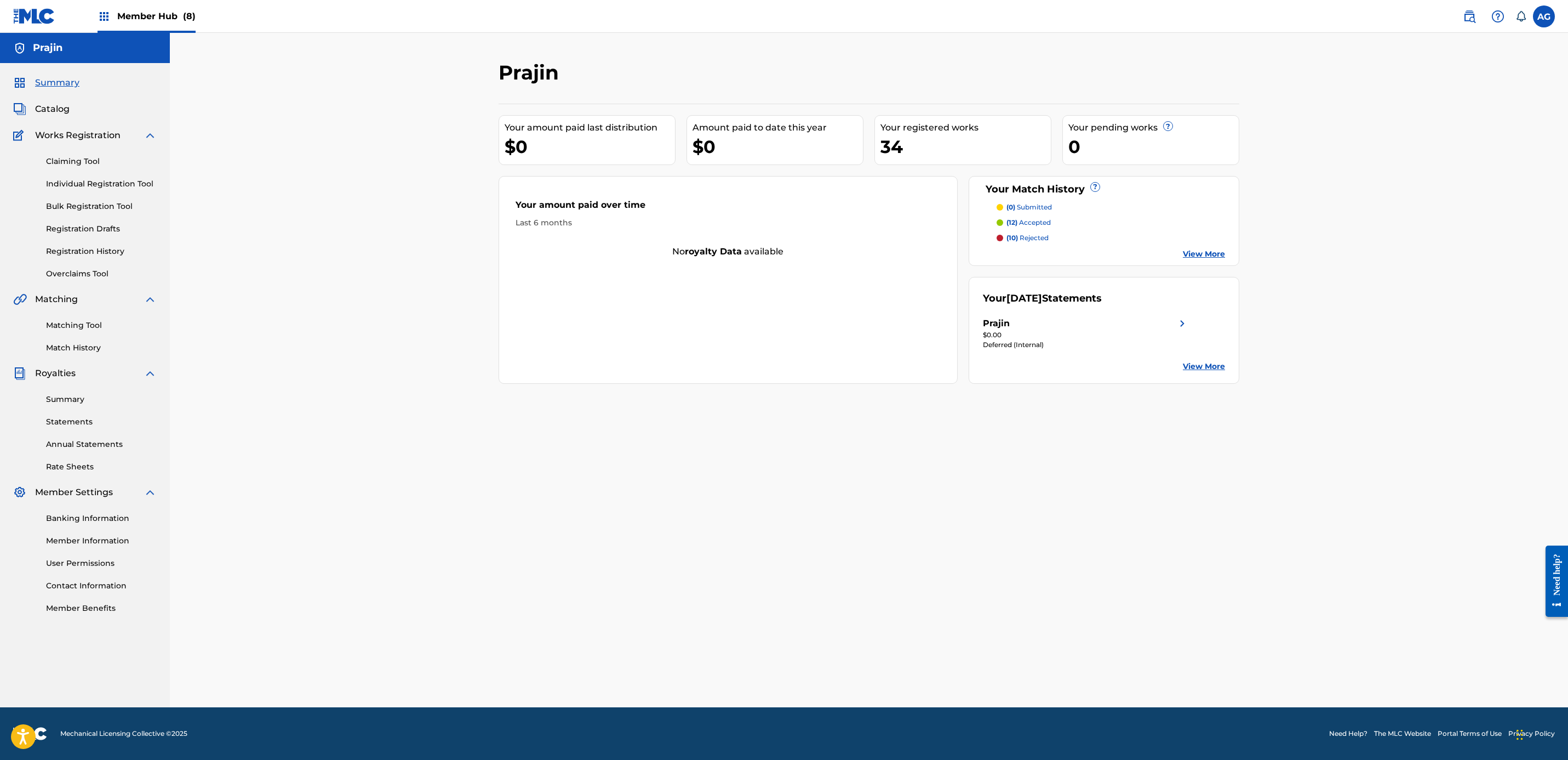
drag, startPoint x: 346, startPoint y: 476, endPoint x: 333, endPoint y: 497, distance: 24.7
click at [346, 476] on div "Prajin Your amount paid last distribution $0 Amount paid to date this year $0 Y…" at bounding box center [869, 370] width 1399 height 675
click at [389, 509] on div "Prajin Your amount paid last distribution $0 Amount paid to date this year $0 Y…" at bounding box center [869, 370] width 1399 height 675
click at [1469, 24] on link at bounding box center [1470, 16] width 22 height 22
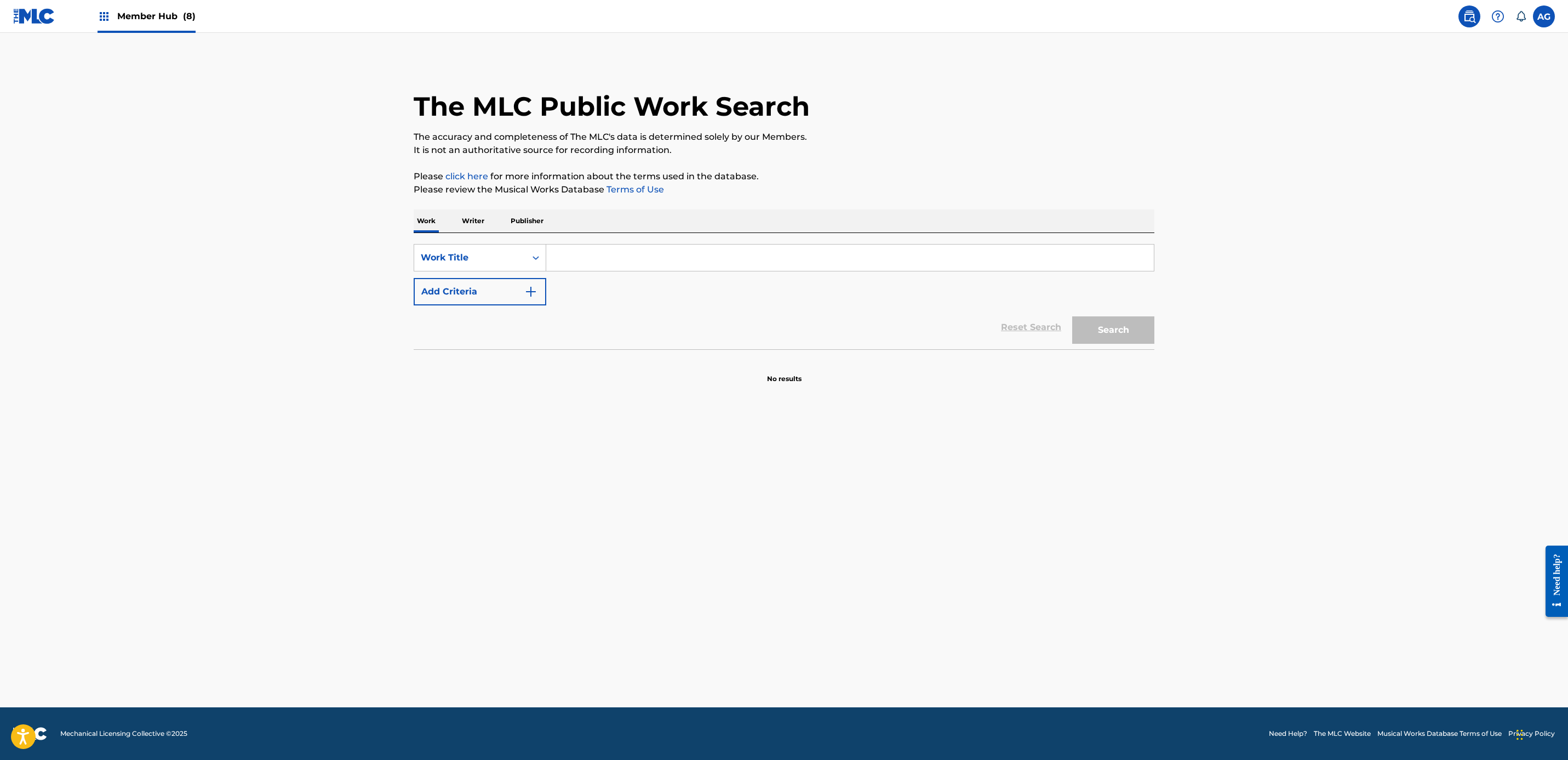
click at [478, 214] on p "Writer" at bounding box center [473, 220] width 29 height 23
click at [436, 221] on p "Work" at bounding box center [426, 220] width 25 height 23
drag, startPoint x: 443, startPoint y: 245, endPoint x: 444, endPoint y: 253, distance: 8.1
click at [443, 246] on div "Work Title" at bounding box center [480, 257] width 133 height 27
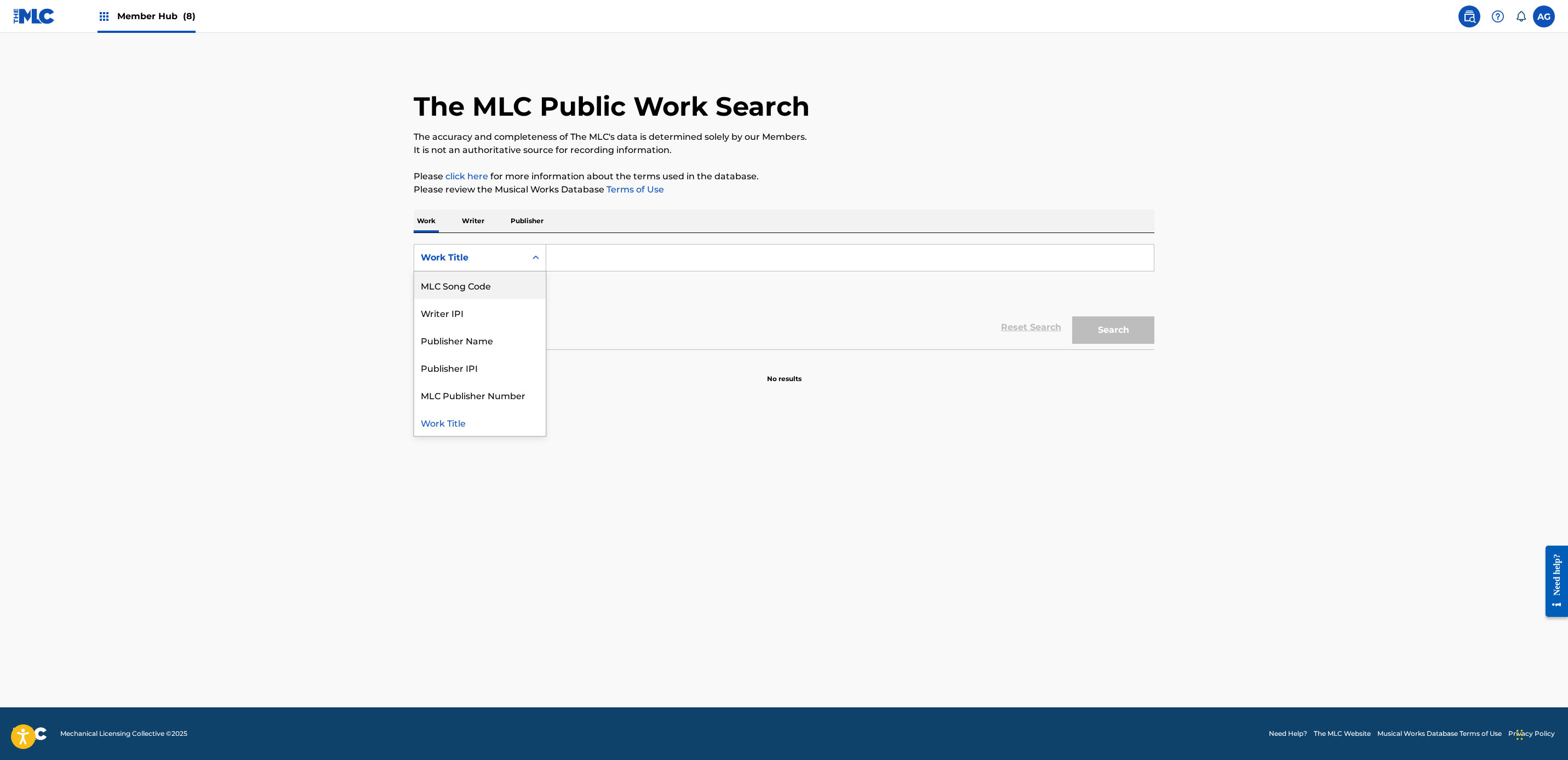
click at [475, 284] on div "MLC Song Code" at bounding box center [480, 285] width 131 height 27
drag, startPoint x: 596, startPoint y: 263, endPoint x: 602, endPoint y: 263, distance: 6.0
click at [602, 263] on input "Search Form" at bounding box center [850, 257] width 608 height 26
paste input "B5115J"
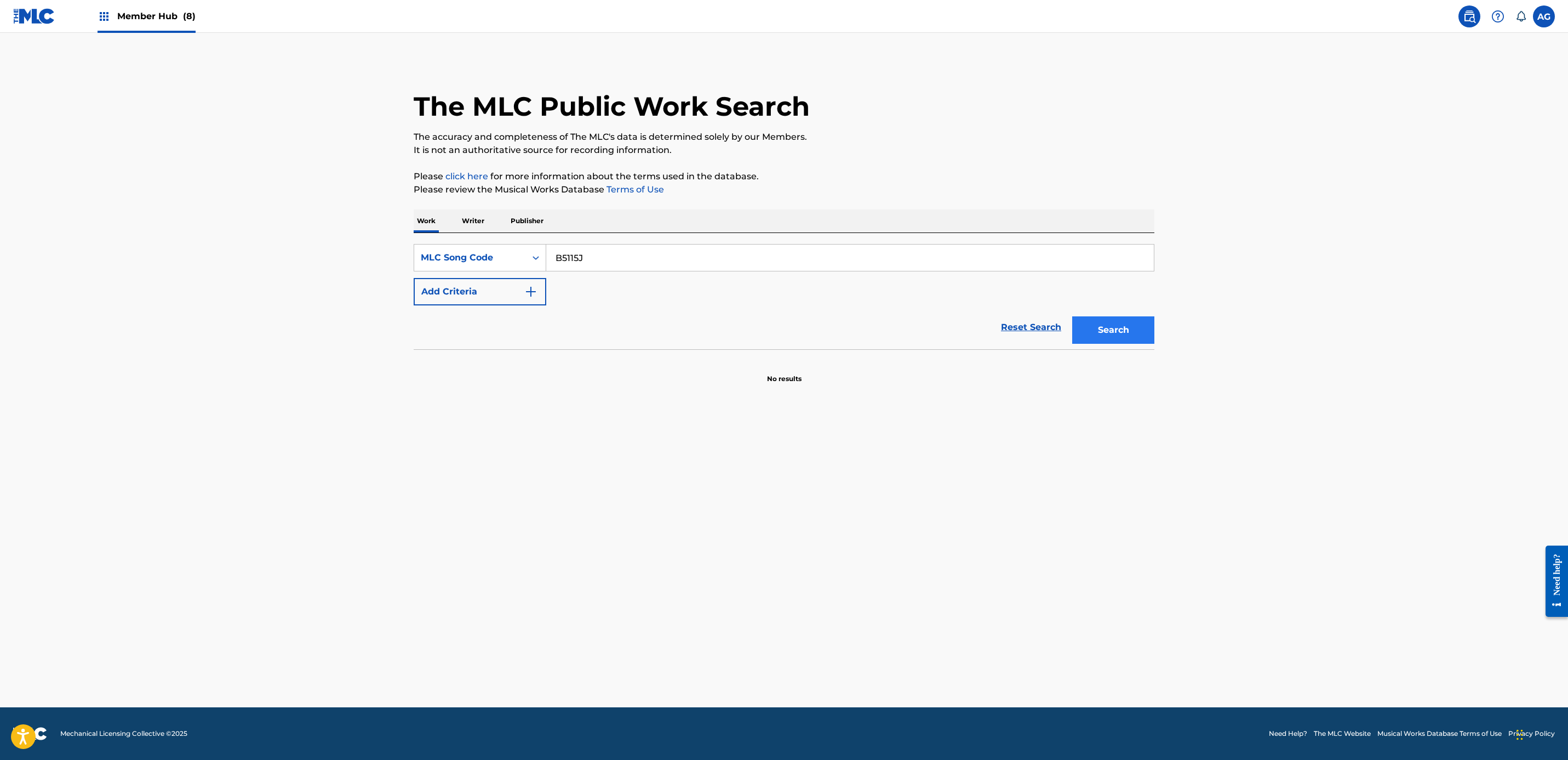
type input "B5115J"
click at [1149, 317] on button "Search" at bounding box center [1113, 330] width 82 height 27
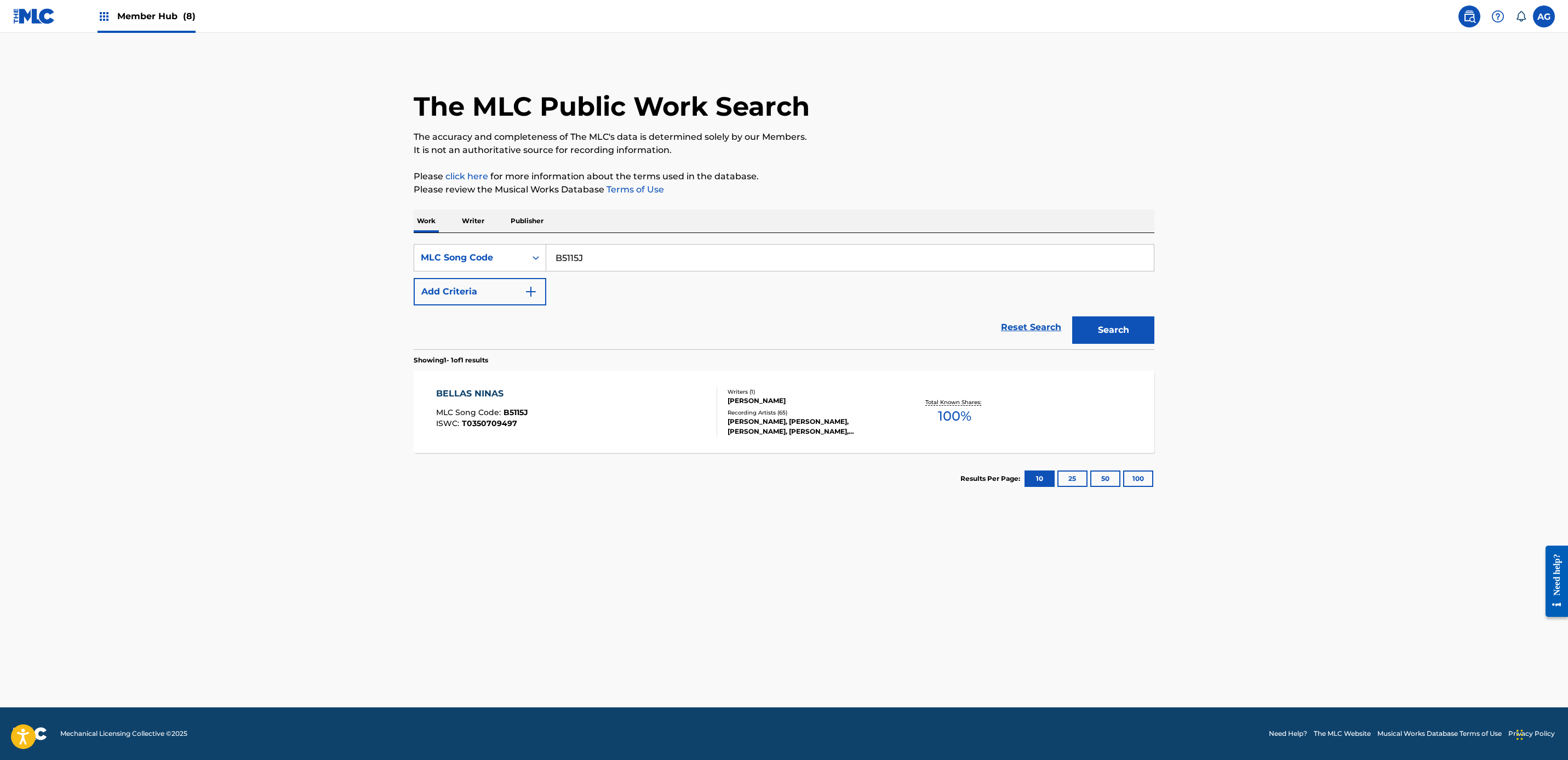
click at [615, 428] on div "BELLAS NINAS MLC Song Code : B5115J ISWC : T0350709497" at bounding box center [576, 411] width 282 height 49
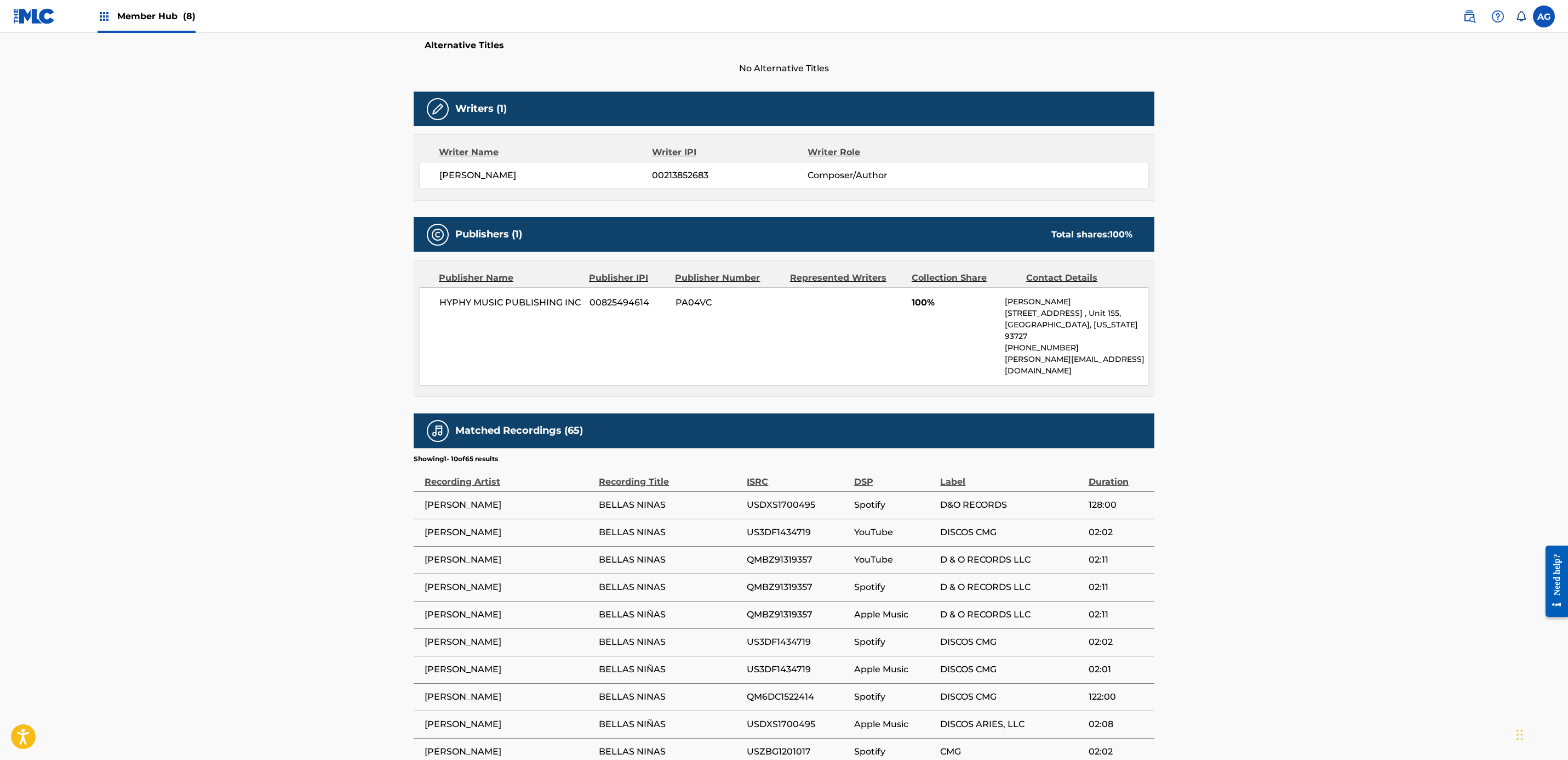
drag, startPoint x: 635, startPoint y: 577, endPoint x: 641, endPoint y: 631, distance: 54.3
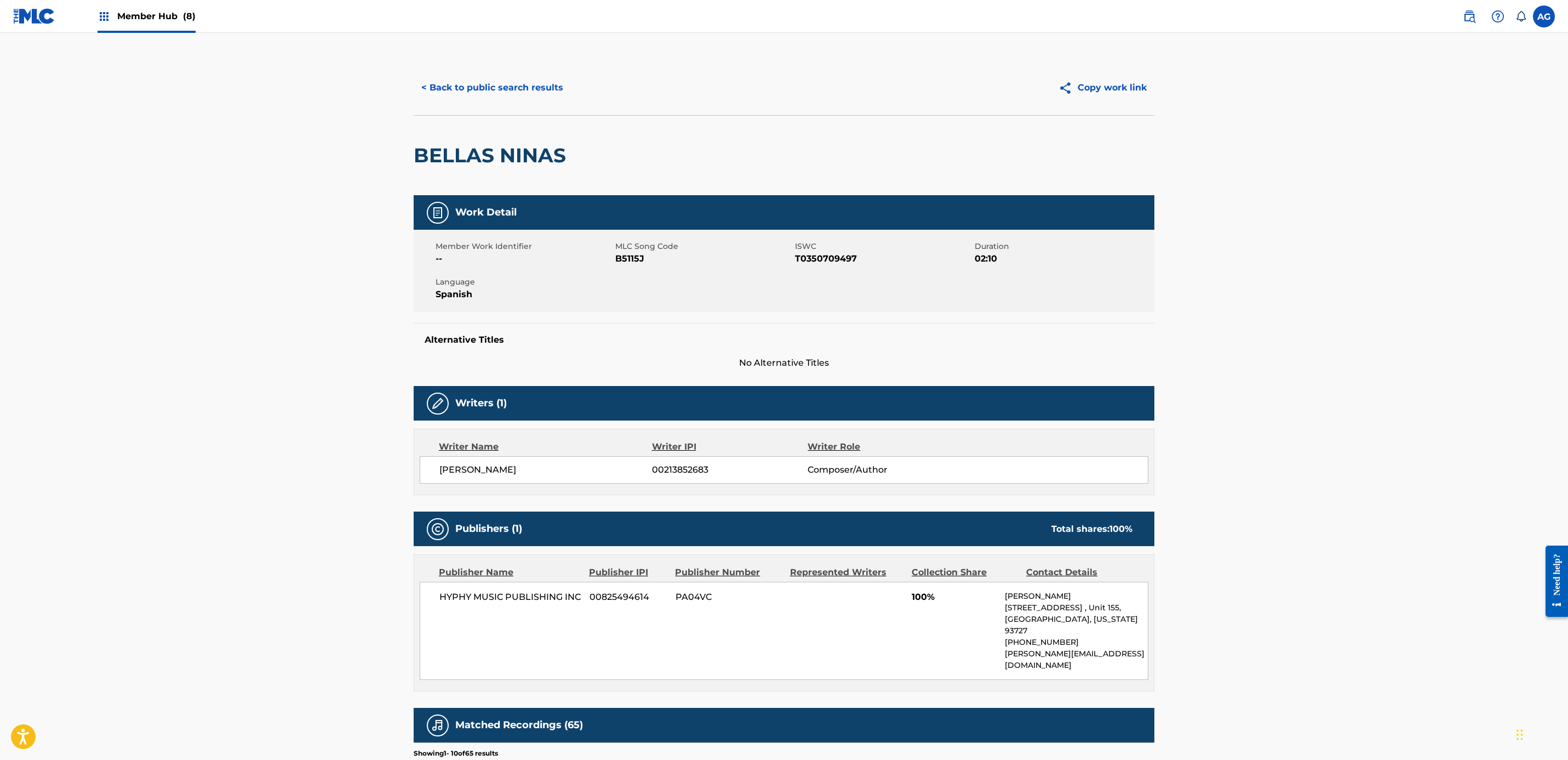
drag, startPoint x: 649, startPoint y: 631, endPoint x: 671, endPoint y: 573, distance: 62.0
